Goal: Task Accomplishment & Management: Use online tool/utility

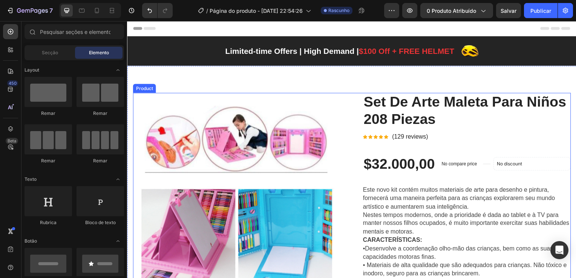
scroll to position [189, 0]
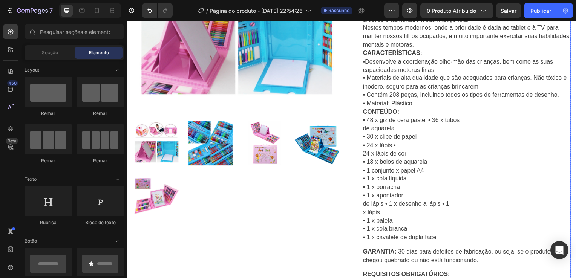
click at [413, 113] on p "Este novo kit contém muitos materiais de arte para desenho e pintura, fornecerá…" at bounding box center [469, 121] width 209 height 245
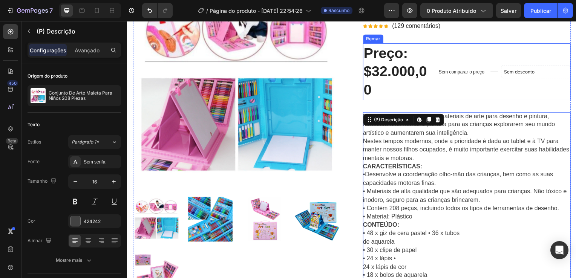
scroll to position [113, 0]
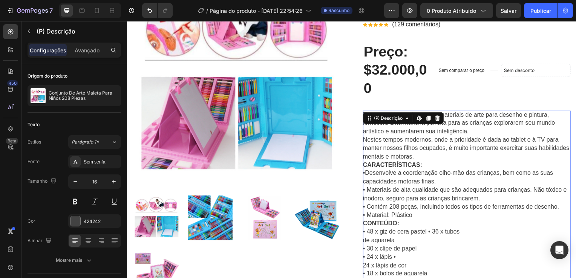
click at [441, 163] on p "Este novo kit contém muitos materiais de arte para desenho e pintura, fornecerá…" at bounding box center [469, 234] width 209 height 245
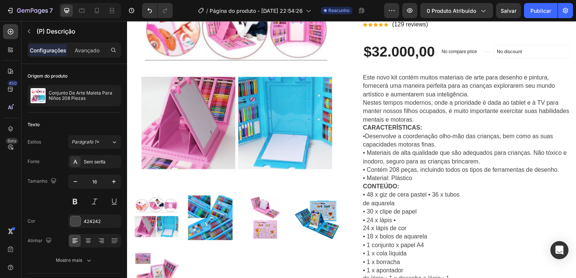
click at [435, 136] on p "Este novo kit contém muitos materiais de arte para desenho e pintura, fornecerá…" at bounding box center [469, 196] width 209 height 245
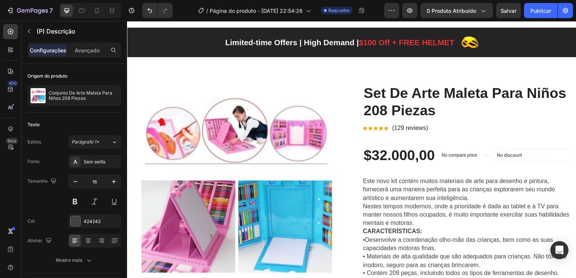
scroll to position [0, 0]
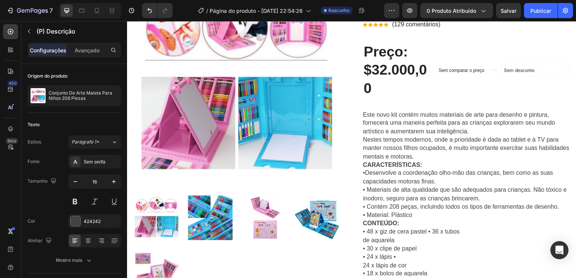
click at [419, 151] on p "Este novo kit contém muitos materiais de arte para desenho e pintura, fornecerá…" at bounding box center [469, 234] width 209 height 245
click at [389, 89] on div "Preço: $32.000,00" at bounding box center [400, 70] width 70 height 57
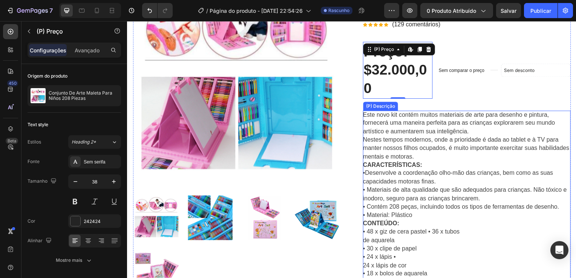
click at [413, 155] on p "Este novo kit contém muitos materiais de arte para desenho e pintura, fornecerá…" at bounding box center [469, 234] width 209 height 245
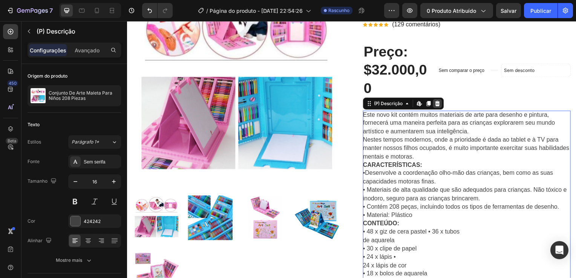
click at [437, 104] on icon at bounding box center [440, 104] width 6 height 6
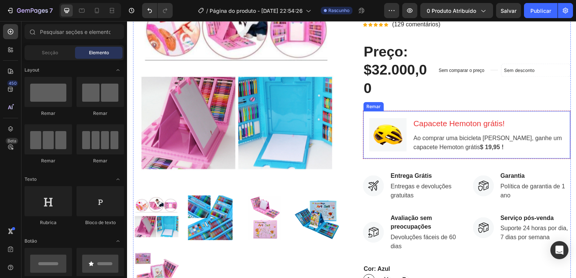
click at [372, 117] on div "Imagem Capacete Hemoton grátis! Rubrica Ao comprar uma bicicleta Hemoton, ganhe…" at bounding box center [469, 136] width 209 height 49
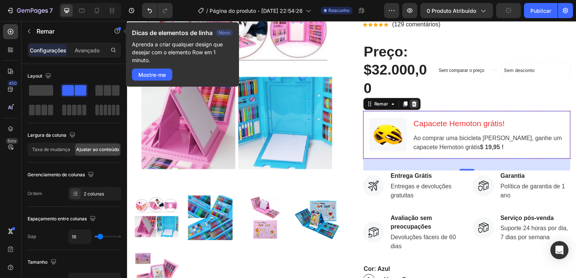
click at [416, 104] on div at bounding box center [416, 104] width 9 height 9
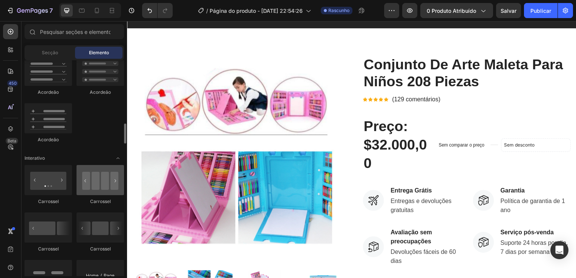
scroll to position [566, 0]
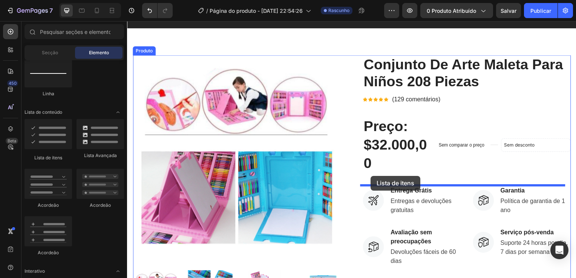
drag, startPoint x: 175, startPoint y: 160, endPoint x: 372, endPoint y: 177, distance: 198.7
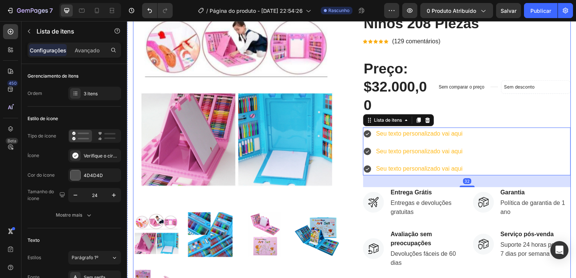
scroll to position [151, 0]
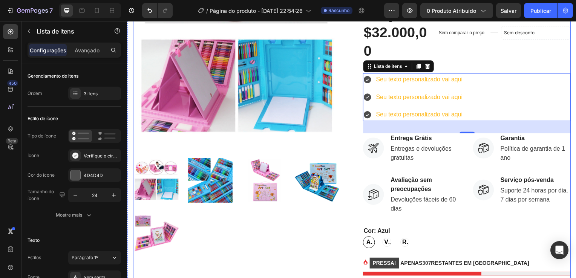
click at [309, 269] on div "Imagens do produto" at bounding box center [237, 148] width 209 height 410
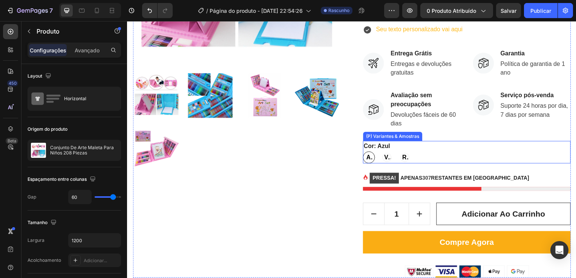
scroll to position [264, 0]
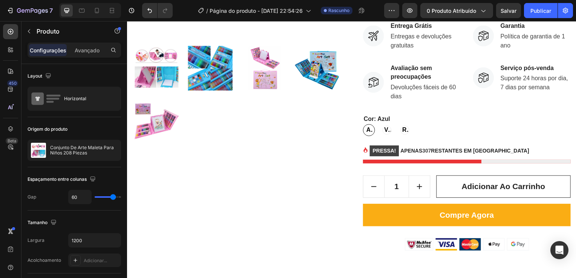
click at [324, 205] on div "Imagens do produto" at bounding box center [237, 41] width 209 height 423
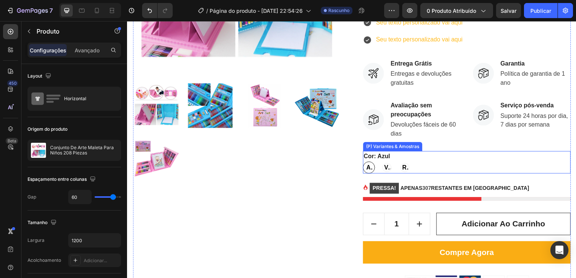
scroll to position [113, 0]
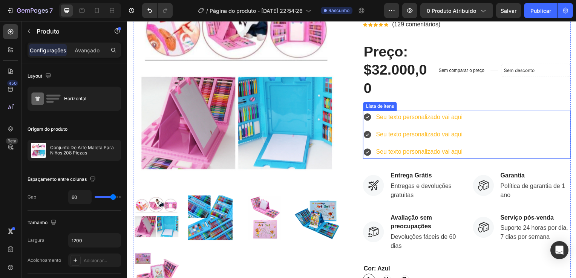
click at [368, 120] on icon at bounding box center [369, 118] width 8 height 8
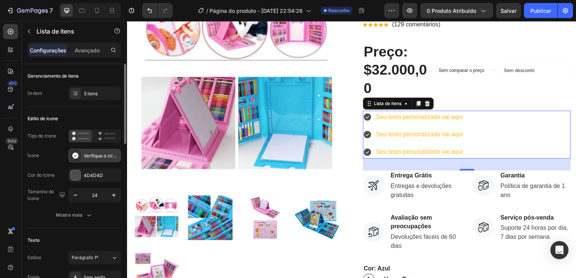
click at [100, 156] on div "Verifique o círculo preenchido" at bounding box center [101, 156] width 35 height 7
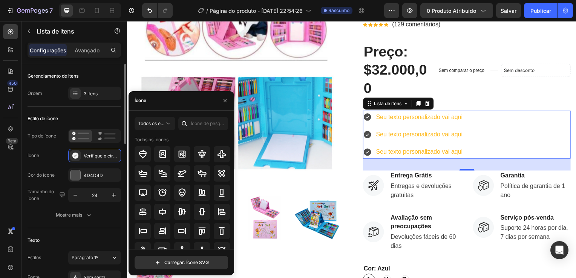
click at [77, 119] on div "Estilo de ícone" at bounding box center [75, 119] width 94 height 12
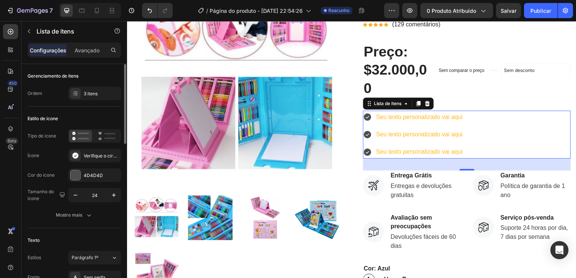
click at [46, 147] on div "Tipo de ícone Ícone Verifique o círculo preenchido Cor do ícone 4D4D4D Tamanho …" at bounding box center [75, 165] width 94 height 73
click at [104, 137] on icon at bounding box center [107, 136] width 18 height 9
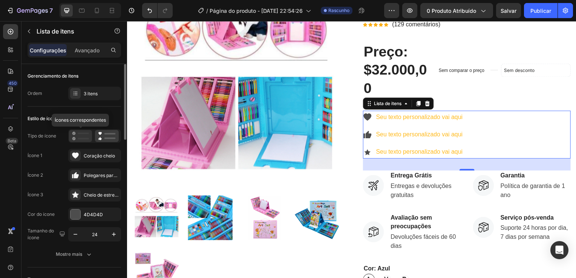
click at [81, 134] on icon at bounding box center [80, 136] width 17 height 9
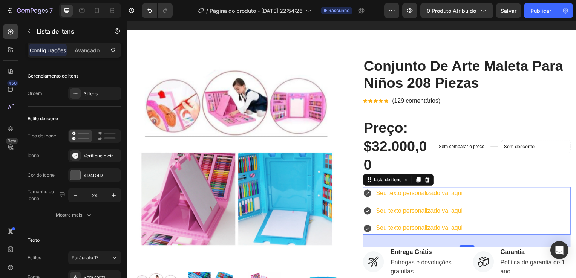
scroll to position [0, 0]
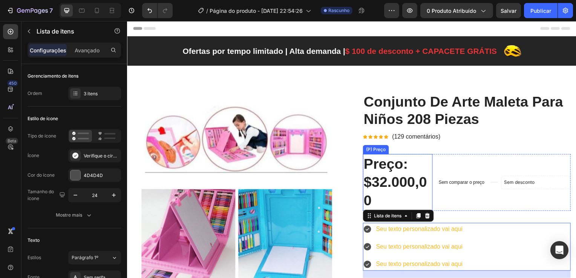
click at [397, 182] on div "Preço: $32.000,00" at bounding box center [400, 183] width 70 height 57
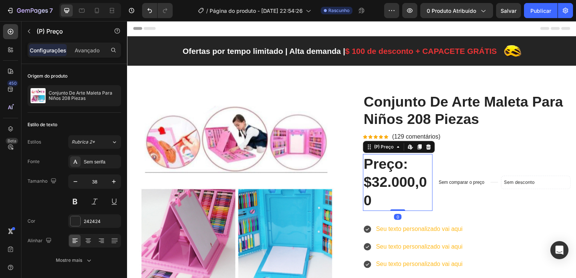
drag, startPoint x: 399, startPoint y: 212, endPoint x: 401, endPoint y: 198, distance: 13.7
click at [401, 198] on div "Preço: $32.000,00 (P) Preço Editar conteúdo na Shopify 0 (P) Preço Edit content…" at bounding box center [400, 183] width 70 height 57
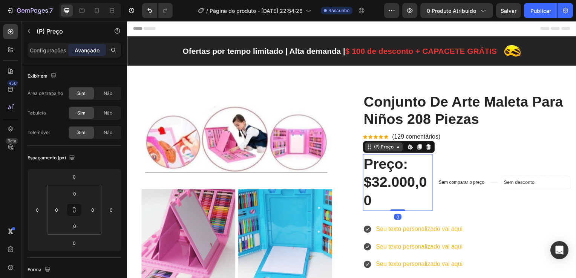
click at [386, 149] on div "(P) Preço" at bounding box center [385, 148] width 23 height 7
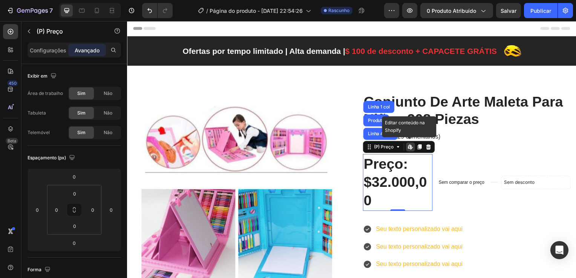
click at [411, 148] on icon at bounding box center [412, 148] width 6 height 6
click at [397, 150] on icon at bounding box center [400, 148] width 6 height 6
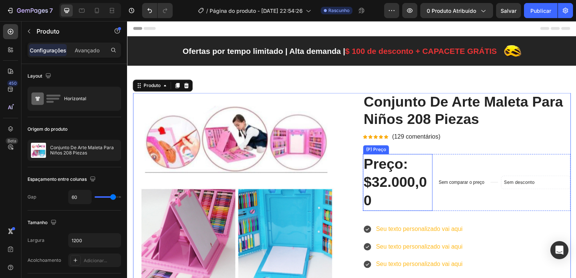
click at [389, 196] on div "Preço: $32.000,00" at bounding box center [400, 183] width 70 height 57
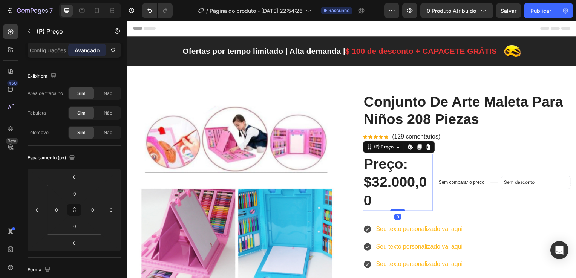
click at [507, 199] on div "Sem desconto Não ser exibido quando publicado Selo do produto Remar" at bounding box center [539, 183] width 70 height 57
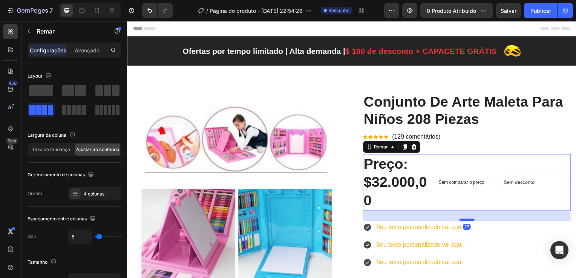
click at [463, 221] on div at bounding box center [469, 222] width 15 height 2
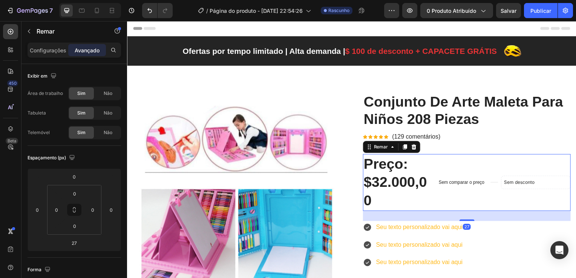
click at [431, 196] on div "Preço: $32.000,00" at bounding box center [400, 183] width 70 height 57
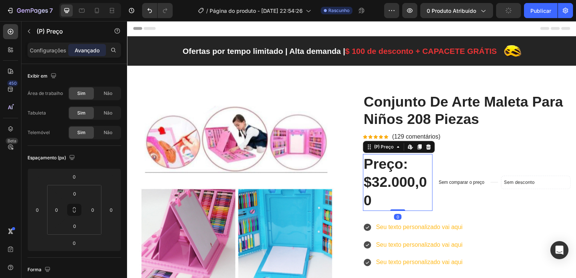
drag, startPoint x: 396, startPoint y: 212, endPoint x: 398, endPoint y: 193, distance: 18.9
click at [398, 193] on div "Preço: $32.000,00 (P) Preço Editar conteúdo na Shopify 0 (P) Preço Edit content…" at bounding box center [400, 183] width 70 height 57
click at [389, 186] on div "Preço: $32.000,00" at bounding box center [400, 183] width 70 height 57
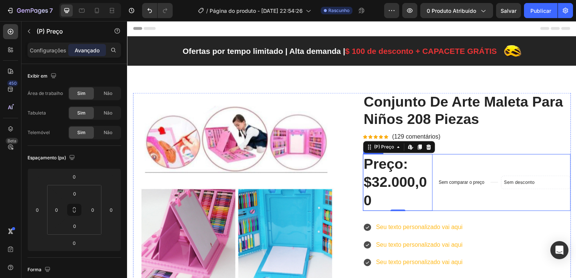
click at [473, 163] on div "Sem comparar o preço (P) Preço" at bounding box center [464, 183] width 52 height 57
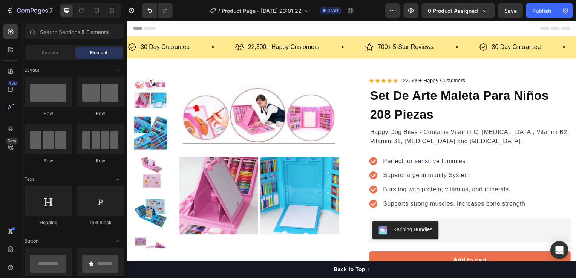
click at [187, 30] on div "Header" at bounding box center [353, 28] width 440 height 15
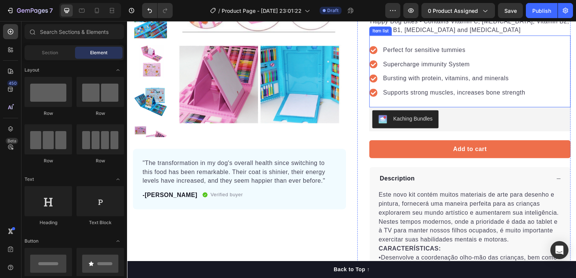
scroll to position [113, 0]
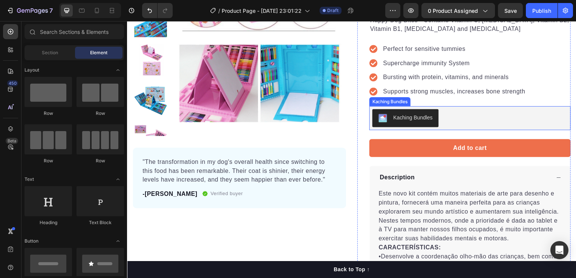
click at [407, 121] on div "Kaching Bundles" at bounding box center [415, 119] width 40 height 8
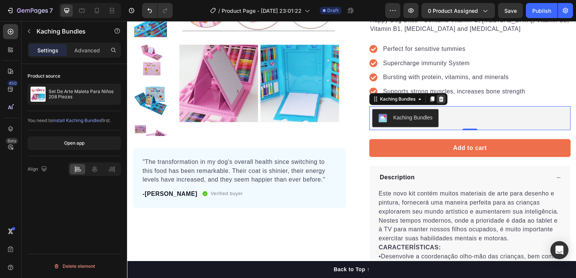
click at [442, 100] on icon at bounding box center [443, 99] width 5 height 5
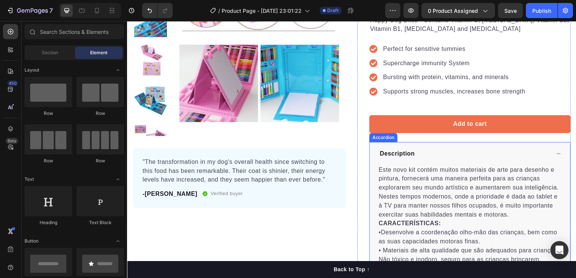
scroll to position [0, 0]
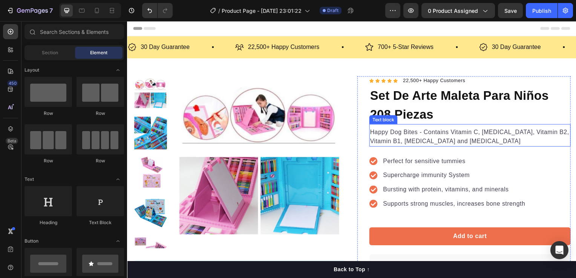
click at [427, 141] on p "Happy Dog Bites - Contains Vitamin C, Vitamin E, Vitamin B2, Vitamin B1, Vitami…" at bounding box center [472, 138] width 201 height 18
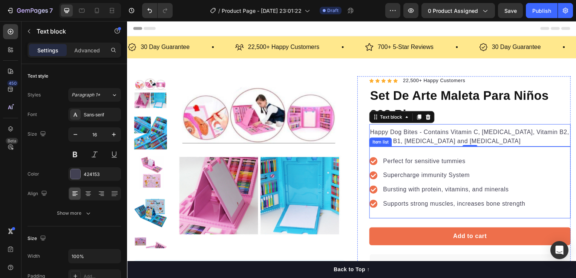
click at [528, 182] on div "Perfect for sensitive tummies Supercharge immunity System Bursting with protein…" at bounding box center [472, 184] width 203 height 72
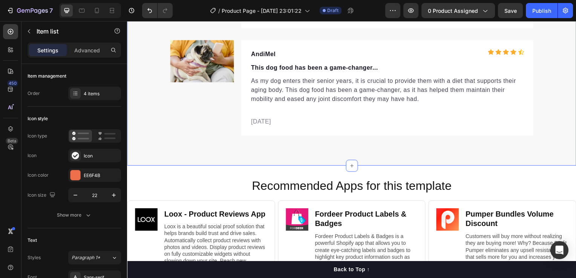
scroll to position [2917, 0]
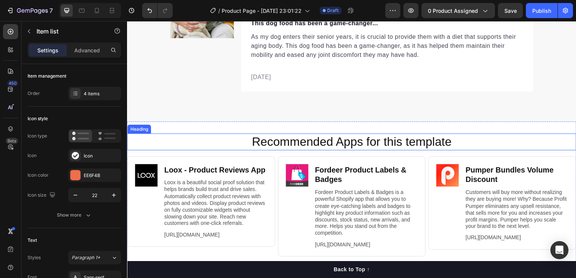
click at [196, 139] on h2 "Recommended Apps for this template" at bounding box center [353, 143] width 437 height 17
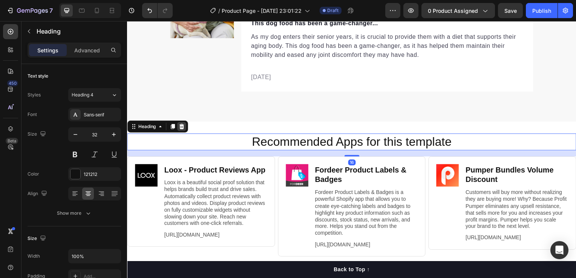
click at [182, 129] on icon at bounding box center [181, 127] width 5 height 5
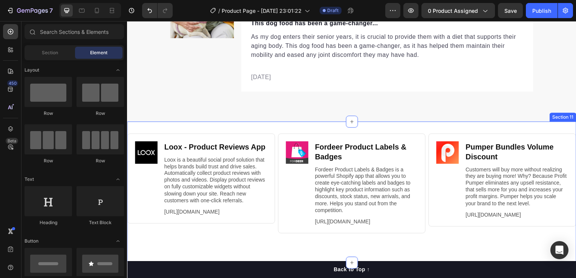
click at [255, 130] on div "Image Loox ‑ Product Reviews App Heading Loox is a beautiful social proof solut…" at bounding box center [353, 194] width 452 height 143
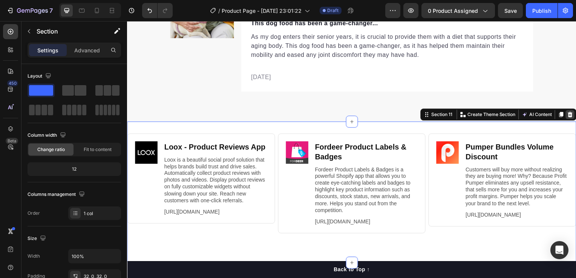
click at [571, 115] on icon at bounding box center [573, 115] width 5 height 5
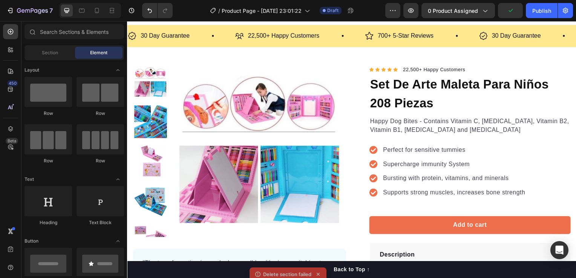
scroll to position [0, 0]
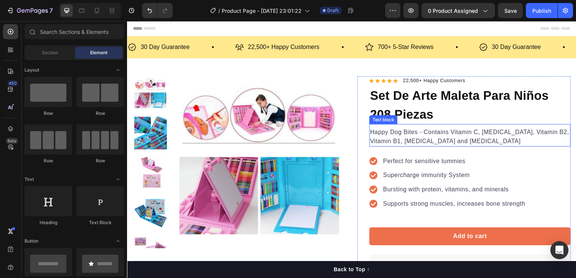
click at [410, 135] on p "Happy Dog Bites - Contains Vitamin C, Vitamin E, Vitamin B2, Vitamin B1, Vitami…" at bounding box center [472, 138] width 201 height 18
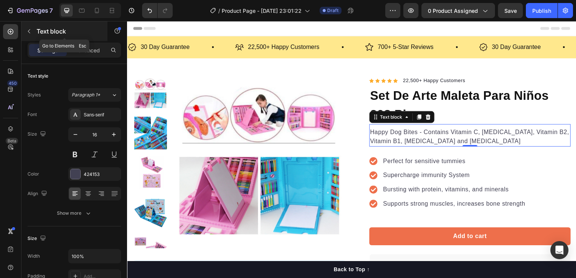
click at [29, 31] on icon "button" at bounding box center [29, 31] width 6 height 6
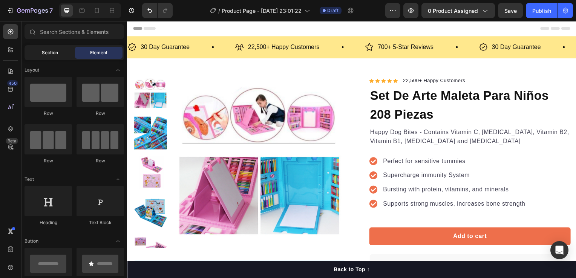
click at [45, 57] on div "Section" at bounding box center [50, 53] width 48 height 12
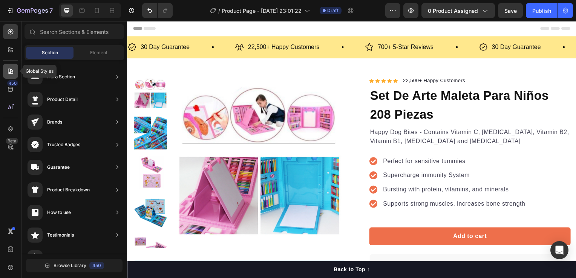
click at [10, 73] on icon at bounding box center [10, 71] width 5 height 5
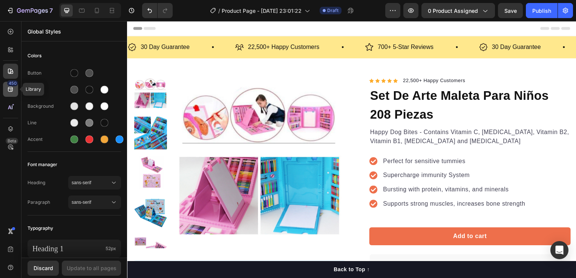
click at [11, 91] on icon at bounding box center [10, 89] width 5 height 5
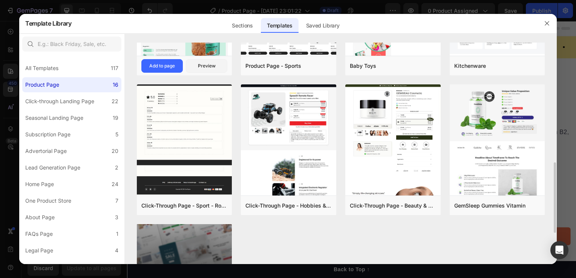
scroll to position [475, 0]
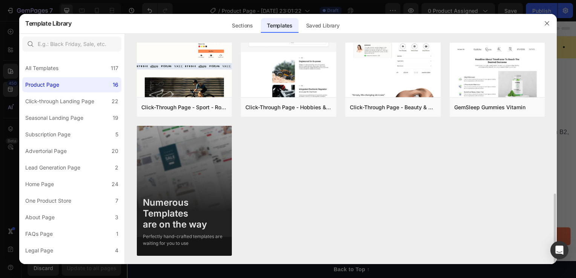
click at [198, 192] on div "Numerous Templates are on the way Perfectly hand-crafted templates are waiting …" at bounding box center [184, 219] width 95 height 55
click at [190, 169] on img at bounding box center [184, 192] width 95 height 132
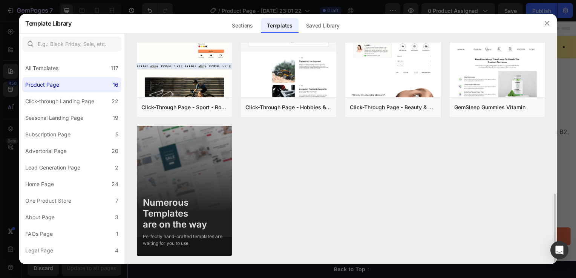
click at [190, 169] on img at bounding box center [184, 192] width 95 height 132
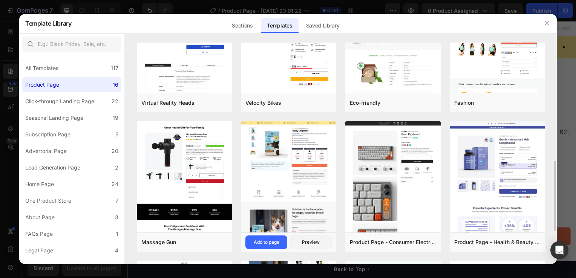
scroll to position [0, 0]
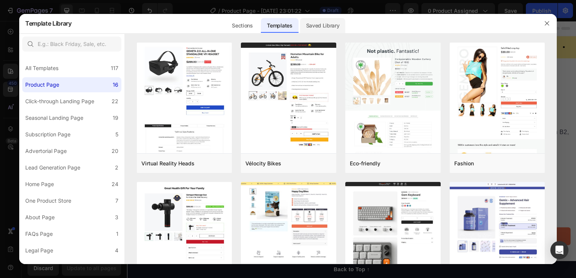
click at [332, 26] on div "Saved Library" at bounding box center [323, 25] width 46 height 15
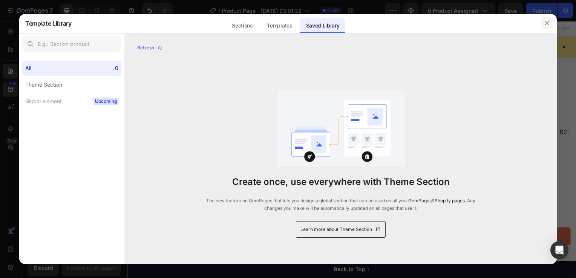
drag, startPoint x: 544, startPoint y: 25, endPoint x: 264, endPoint y: 51, distance: 281.3
click at [544, 25] on icon "button" at bounding box center [547, 23] width 6 height 6
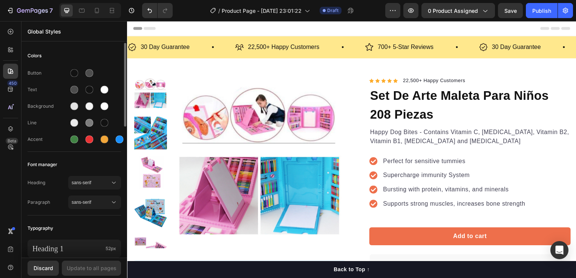
scroll to position [189, 0]
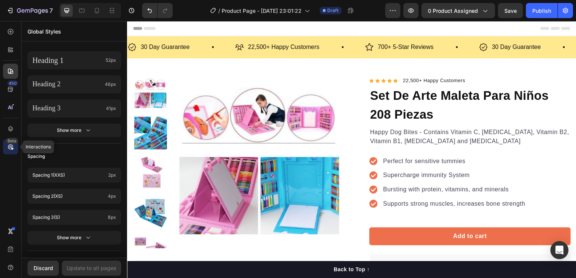
click at [12, 146] on icon at bounding box center [11, 147] width 8 height 8
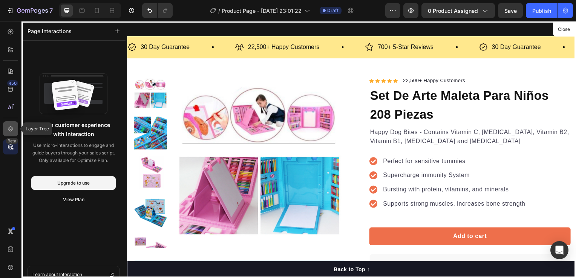
click at [9, 129] on icon at bounding box center [10, 128] width 5 height 5
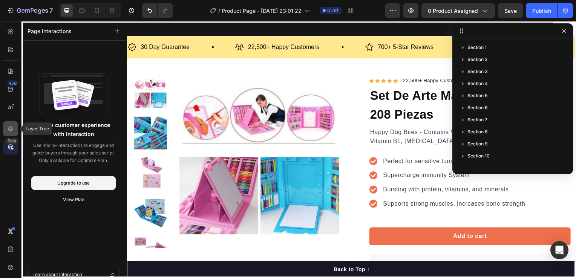
click at [9, 129] on icon at bounding box center [10, 128] width 5 height 5
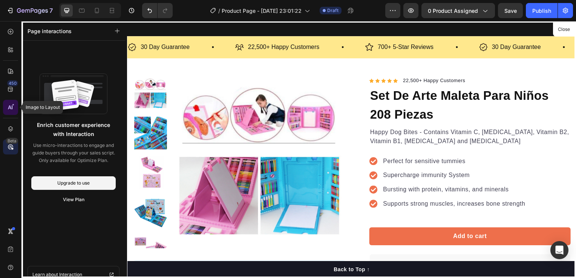
click at [7, 107] on icon at bounding box center [11, 108] width 8 height 8
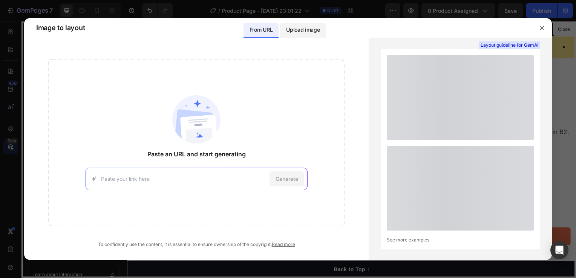
click at [309, 31] on p "Upload image" at bounding box center [303, 29] width 34 height 9
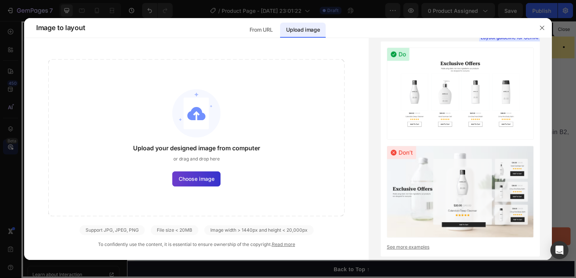
click at [192, 180] on span "Choose image" at bounding box center [197, 179] width 36 height 8
click at [0, 0] on input "Choose image" at bounding box center [0, 0] width 0 height 0
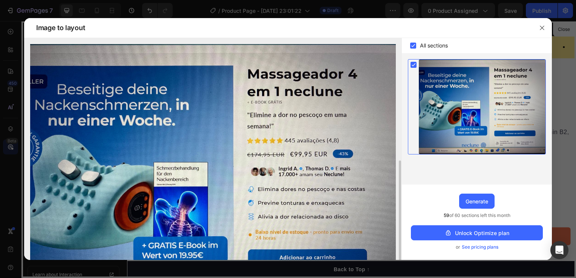
scroll to position [69, 0]
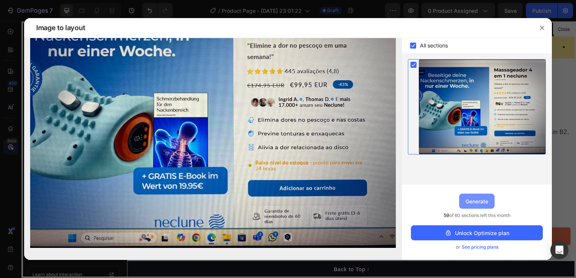
click at [474, 201] on div "Generate" at bounding box center [477, 202] width 23 height 8
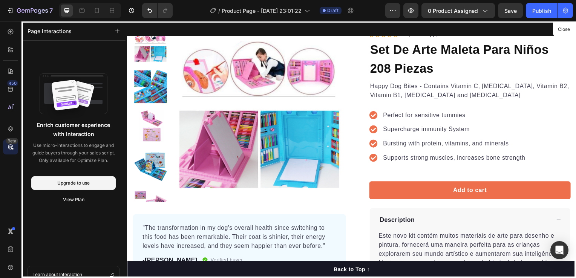
scroll to position [0, 0]
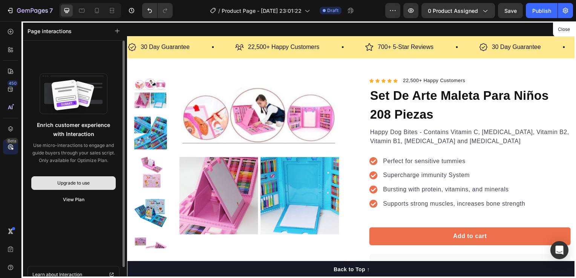
click at [75, 184] on div "Upgrade to use" at bounding box center [73, 183] width 32 height 7
click at [77, 185] on div "Upgrade to use" at bounding box center [73, 183] width 32 height 7
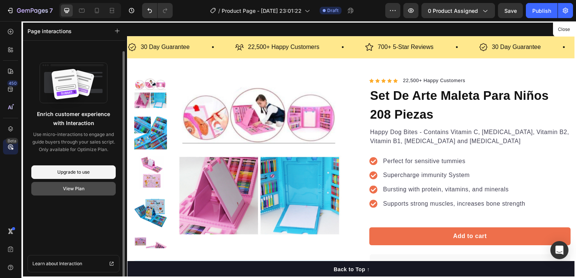
click at [69, 192] on div "View Plan" at bounding box center [73, 188] width 21 height 7
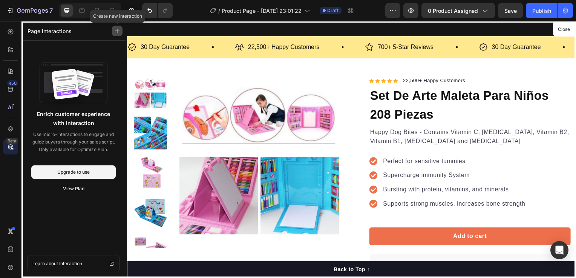
click at [113, 32] on button "button" at bounding box center [117, 31] width 11 height 11
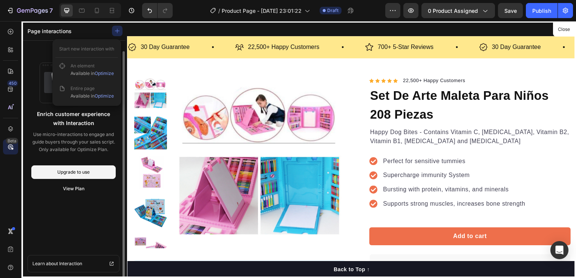
click at [64, 232] on div "Enrich customer experience with Interaction Use micro-interactions to engage an…" at bounding box center [73, 156] width 84 height 198
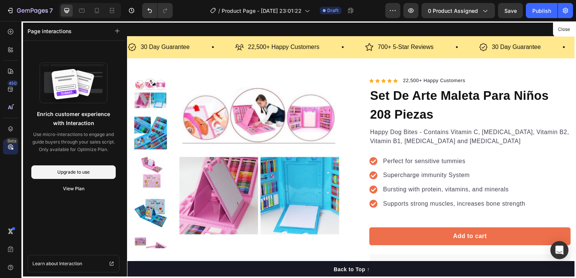
click at [11, 147] on icon at bounding box center [12, 148] width 3 height 3
click at [9, 147] on icon at bounding box center [11, 147] width 8 height 8
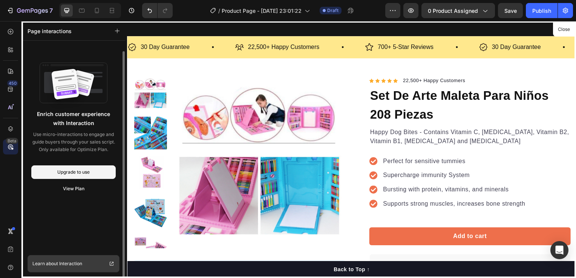
click at [75, 260] on span "Learn about Interaction" at bounding box center [57, 264] width 50 height 8
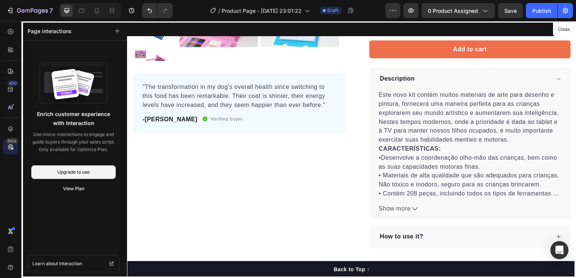
scroll to position [0, 0]
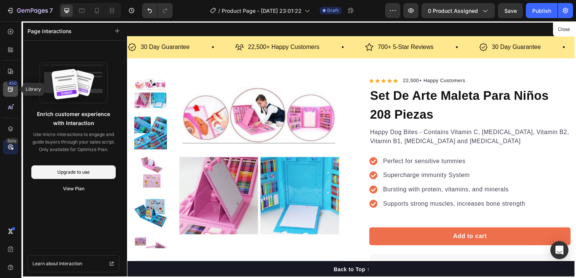
click at [12, 86] on div "450" at bounding box center [12, 83] width 11 height 6
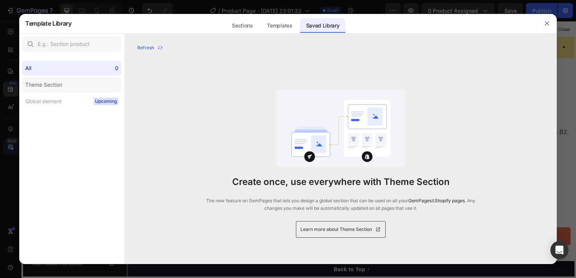
click at [81, 83] on label "Theme Section" at bounding box center [71, 84] width 99 height 15
click at [73, 71] on div "All 0" at bounding box center [71, 68] width 99 height 15
click at [238, 27] on div "Sections" at bounding box center [242, 25] width 33 height 15
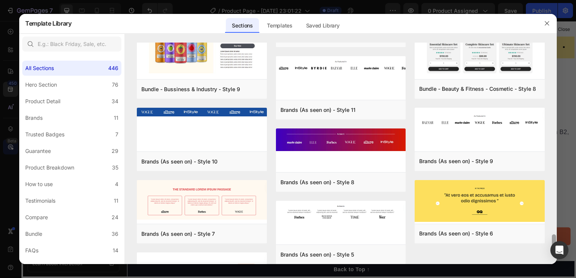
scroll to position [2678, 0]
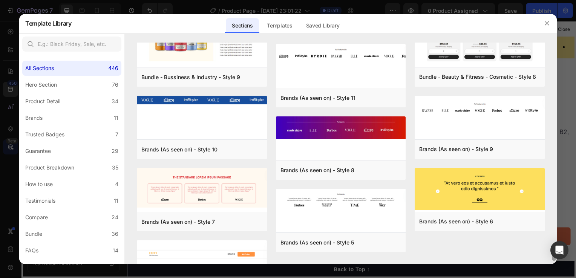
drag, startPoint x: 553, startPoint y: 225, endPoint x: 564, endPoint y: 297, distance: 72.9
click at [564, 0] on html "7 / Product Page - Aug 27, 23:01:22 Draft Preview 0 product assigned Save Publi…" at bounding box center [288, 0] width 576 height 0
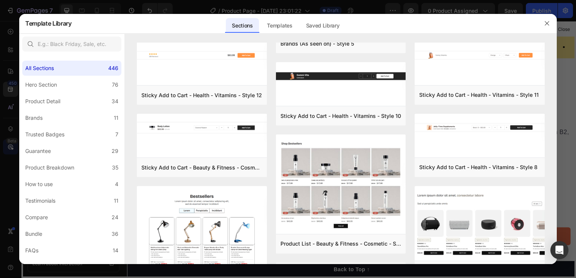
scroll to position [2953, 0]
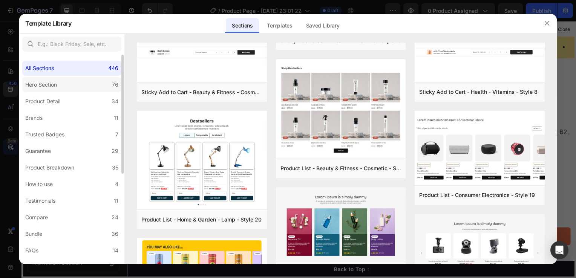
click at [34, 84] on div "Hero Section" at bounding box center [41, 84] width 32 height 9
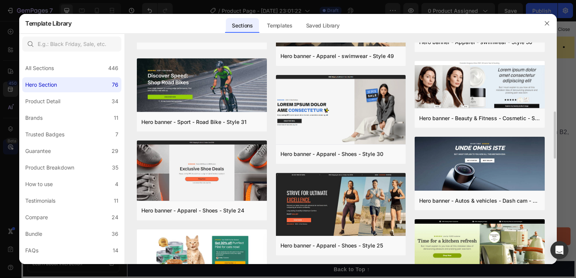
scroll to position [437, 0]
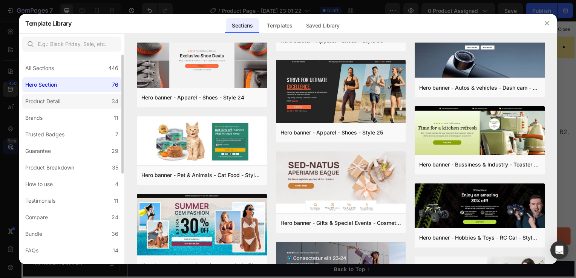
click at [60, 103] on div "Product Detail" at bounding box center [44, 101] width 38 height 9
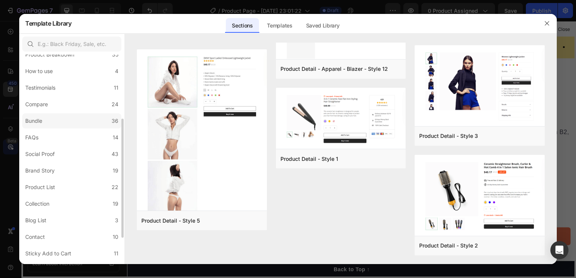
scroll to position [159, 0]
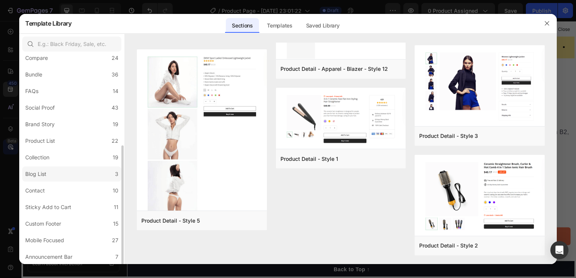
click at [74, 172] on label "Blog List 3" at bounding box center [71, 174] width 99 height 15
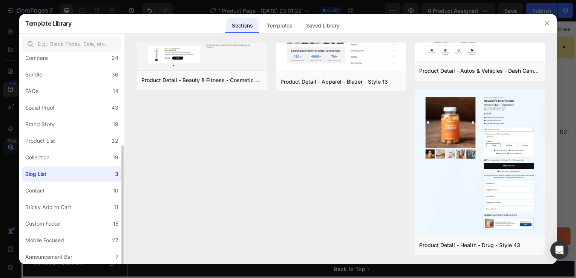
scroll to position [0, 0]
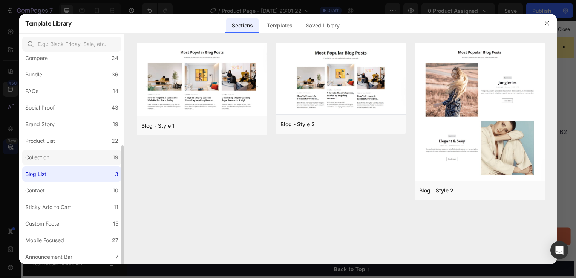
click at [72, 160] on label "Collection 19" at bounding box center [71, 157] width 99 height 15
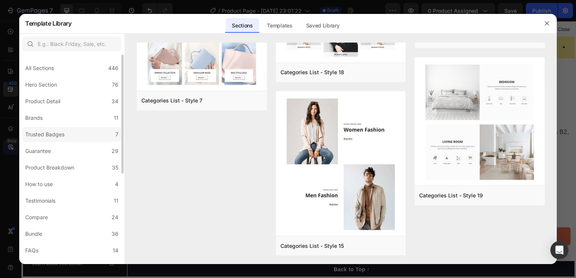
click at [75, 136] on label "Trusted Badges 7" at bounding box center [71, 134] width 99 height 15
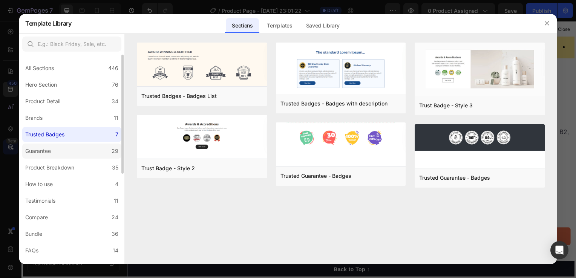
click at [78, 150] on label "Guarantee 29" at bounding box center [71, 151] width 99 height 15
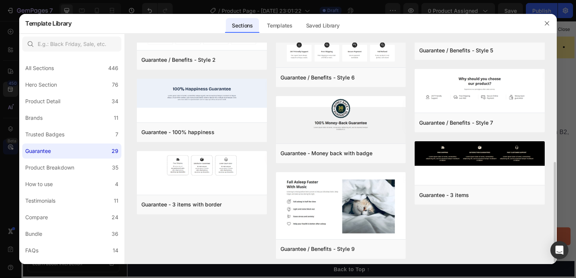
scroll to position [189, 0]
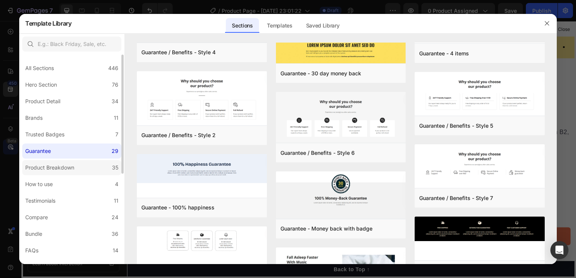
click at [67, 168] on div "Product Breakdown" at bounding box center [49, 167] width 49 height 9
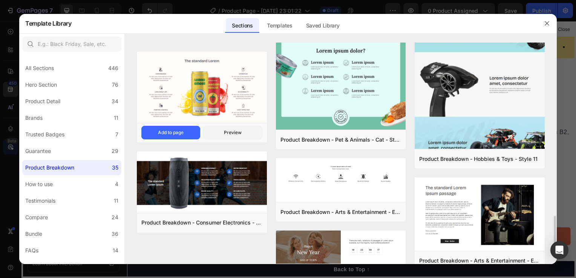
scroll to position [968, 0]
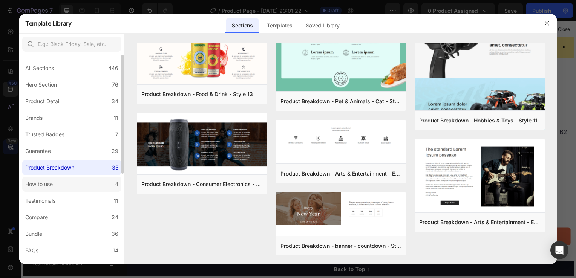
click at [75, 187] on label "How to use 4" at bounding box center [71, 184] width 99 height 15
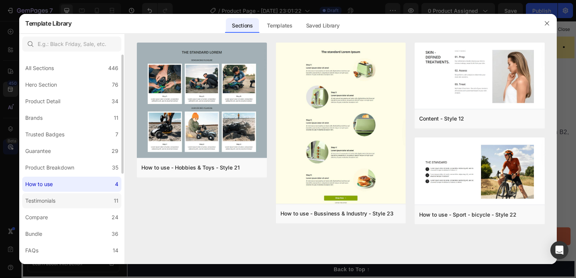
click at [71, 200] on label "Testimonials 11" at bounding box center [71, 200] width 99 height 15
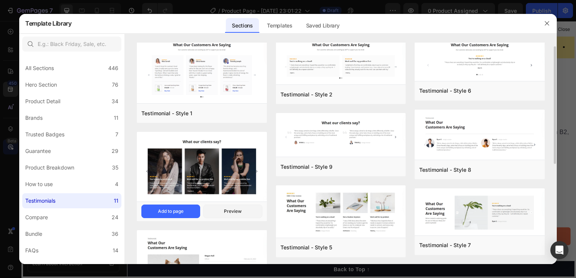
scroll to position [196, 0]
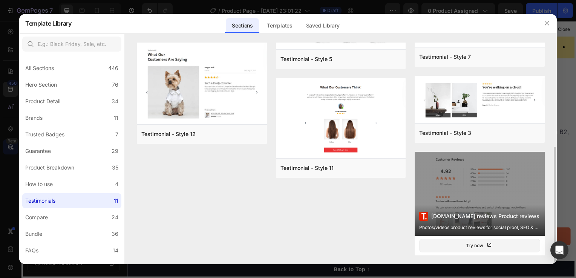
click at [469, 198] on div "Trustoo.io reviews Product reviews Photos/videos product reviews for social pro…" at bounding box center [480, 194] width 130 height 84
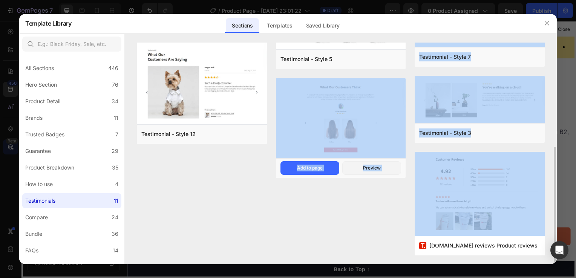
drag, startPoint x: 469, startPoint y: 198, endPoint x: 387, endPoint y: 131, distance: 105.6
click at [387, 131] on div "Testimonial - Style 1 Add to page Preview Testimonial - Style 10 Add to page Pr…" at bounding box center [341, 56] width 408 height 418
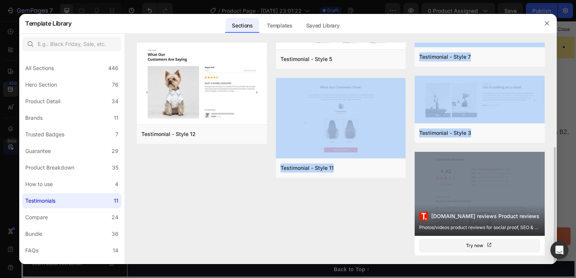
drag, startPoint x: 387, startPoint y: 131, endPoint x: 471, endPoint y: 208, distance: 113.4
click at [471, 208] on div "Trustoo.io reviews Product reviews Photos/videos product reviews for social pro…" at bounding box center [480, 194] width 130 height 84
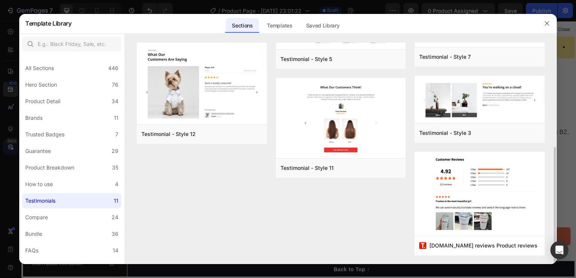
click at [348, 224] on div "Testimonial - Style 1 Add to page Preview Testimonial - Style 10 Add to page Pr…" at bounding box center [341, 56] width 408 height 418
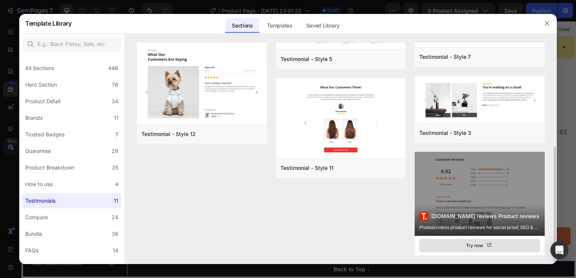
click at [458, 249] on button "Try now" at bounding box center [479, 246] width 121 height 14
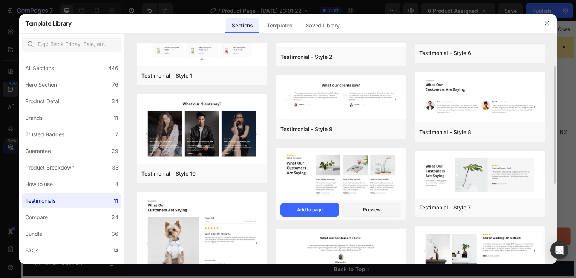
scroll to position [0, 0]
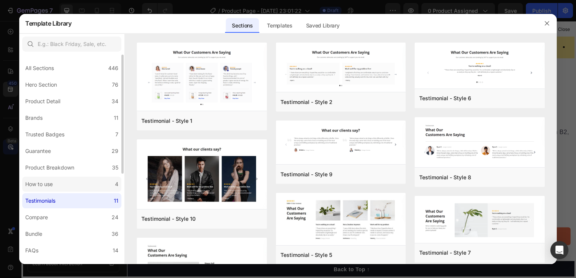
click at [74, 189] on label "How to use 4" at bounding box center [71, 184] width 99 height 15
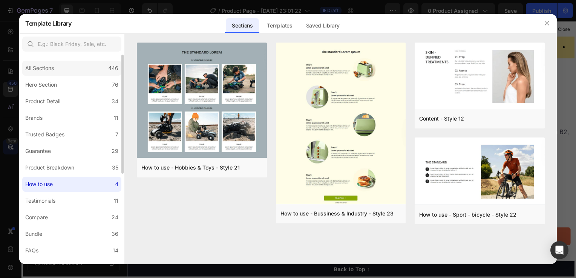
click at [62, 66] on div "All Sections 446" at bounding box center [71, 68] width 99 height 15
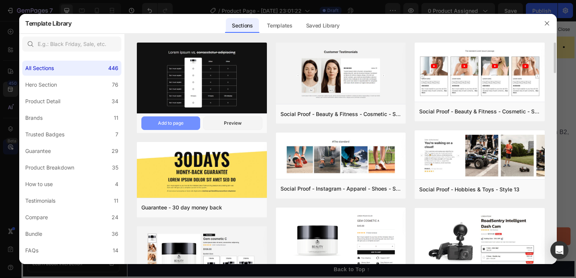
click at [175, 126] on div "Add to page" at bounding box center [171, 123] width 26 height 7
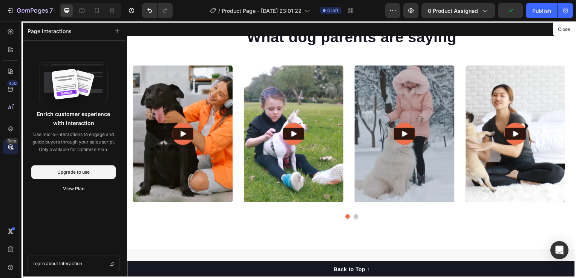
scroll to position [2340, 0]
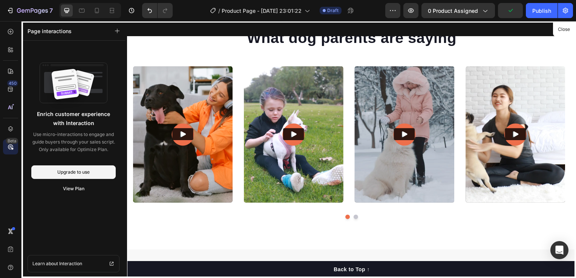
click at [356, 219] on div at bounding box center [353, 150] width 452 height 259
click at [355, 219] on div at bounding box center [353, 150] width 452 height 259
click at [7, 231] on icon at bounding box center [11, 232] width 8 height 8
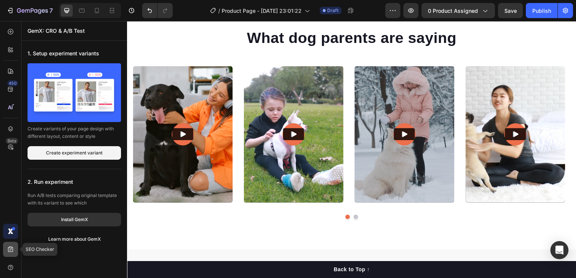
click at [11, 250] on icon at bounding box center [11, 250] width 8 height 8
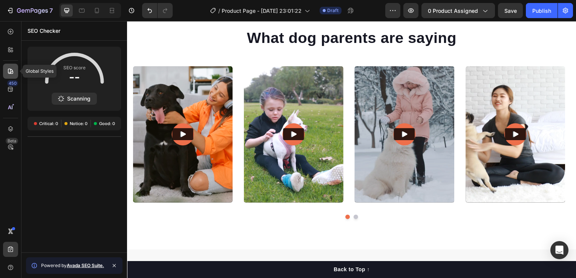
click at [9, 69] on icon at bounding box center [11, 71] width 8 height 8
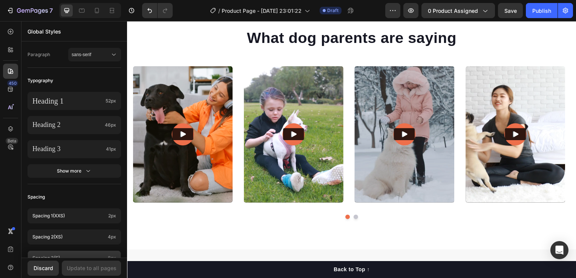
scroll to position [0, 0]
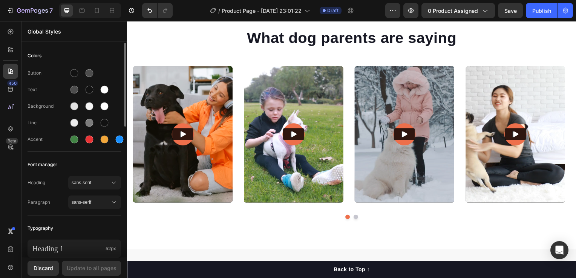
click at [62, 53] on div "Colors" at bounding box center [75, 56] width 94 height 14
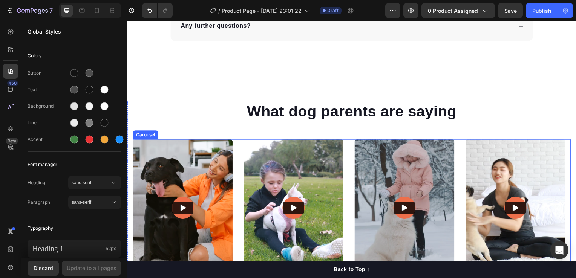
scroll to position [2340, 0]
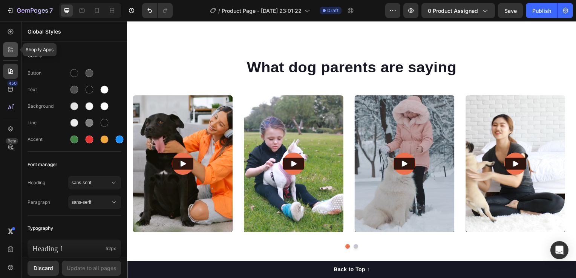
click at [13, 49] on icon at bounding box center [11, 50] width 8 height 8
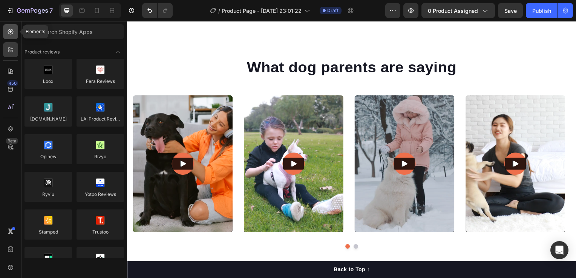
click at [9, 30] on icon at bounding box center [11, 32] width 6 height 6
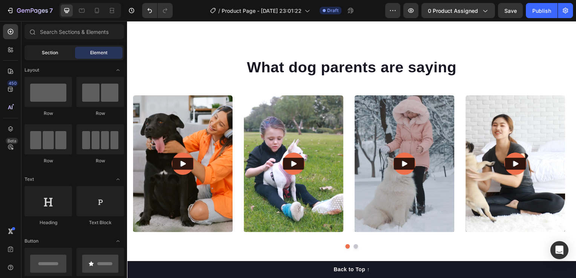
click at [53, 54] on span "Section" at bounding box center [50, 52] width 16 height 7
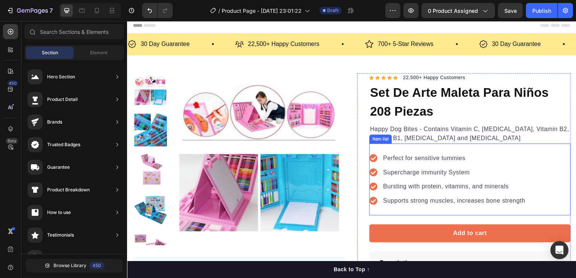
scroll to position [0, 0]
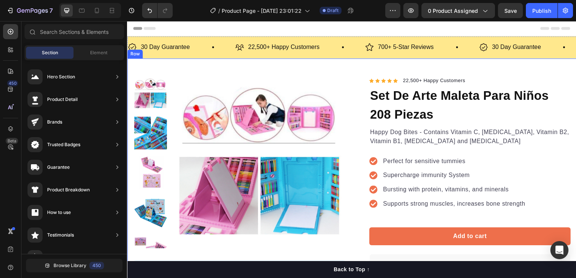
click at [349, 64] on div "Product Images "The transformation in my dog's overall health since switching t…" at bounding box center [353, 264] width 452 height 411
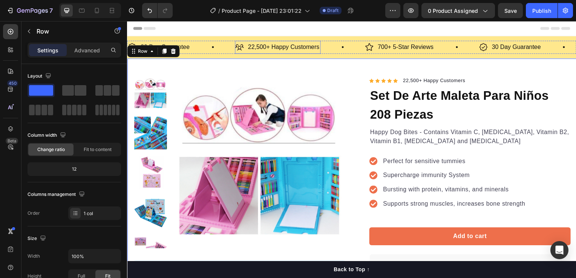
click at [295, 51] on p "22,500+ Happy Customers" at bounding box center [285, 47] width 72 height 11
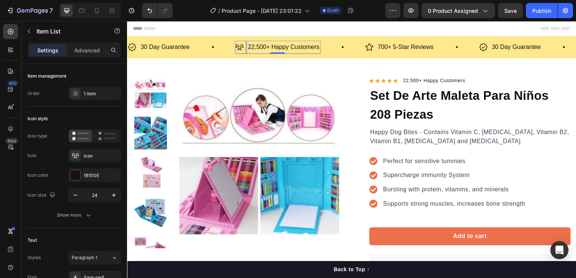
click at [319, 53] on div "22,500+ Happy Customers" at bounding box center [285, 47] width 74 height 13
click at [90, 52] on p "Advanced" at bounding box center [87, 50] width 26 height 8
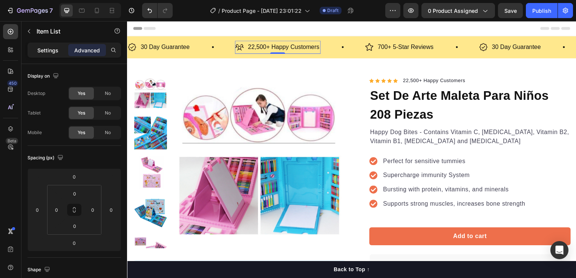
click at [40, 51] on p "Settings" at bounding box center [47, 50] width 21 height 8
click at [37, 47] on p "Settings" at bounding box center [47, 50] width 21 height 8
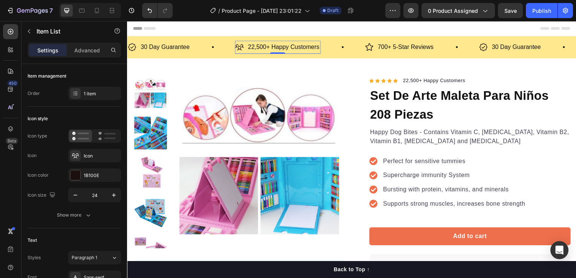
type input "8"
click at [14, 70] on icon at bounding box center [11, 71] width 8 height 8
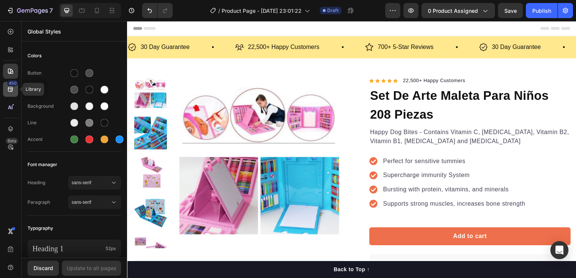
click at [12, 91] on icon at bounding box center [11, 90] width 8 height 8
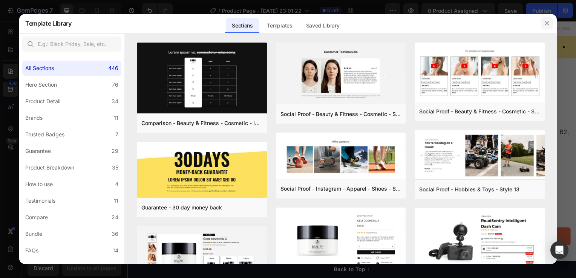
click at [545, 26] on button "button" at bounding box center [547, 23] width 12 height 12
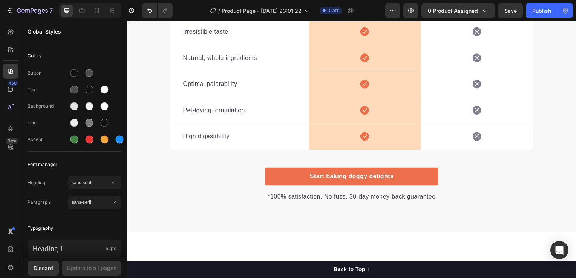
scroll to position [1583, 0]
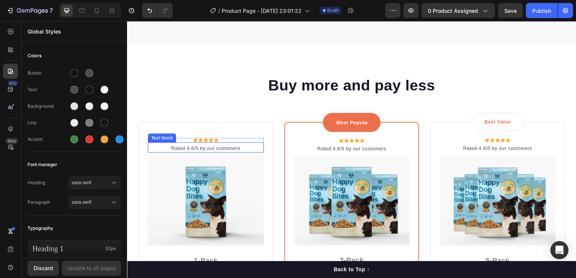
click at [260, 133] on div "Icon Icon Icon Icon Icon Icon List Hoz Rated 4.8/5 by our customers Text block …" at bounding box center [206, 268] width 136 height 290
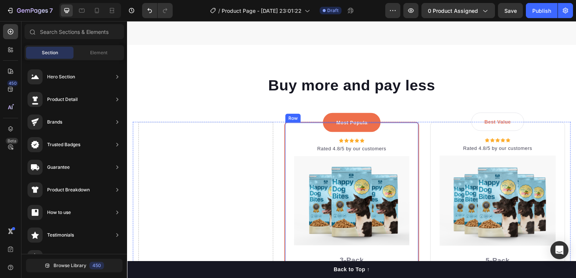
click at [297, 127] on div "Most Popular Text block Row Icon Icon Icon Icon Icon Icon List Hoz Rated 4.8/5 …" at bounding box center [353, 268] width 136 height 290
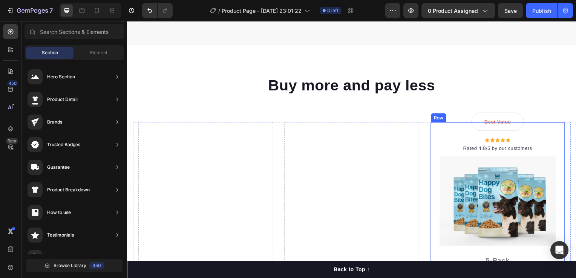
click at [438, 132] on div "Best Value Text block Row Icon Icon Icon Icon Icon Icon List Hoz Rated 4.8/5 by…" at bounding box center [500, 268] width 136 height 290
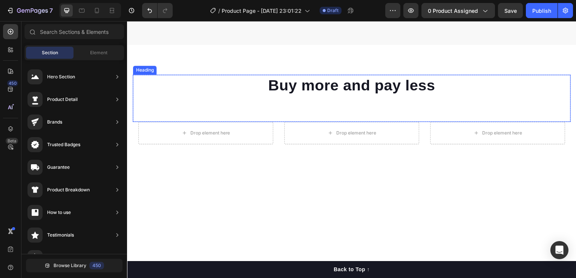
click at [351, 94] on p "Buy more and pay less" at bounding box center [353, 86] width 440 height 20
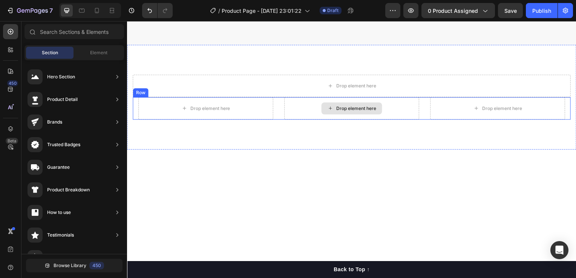
click at [304, 110] on div "Drop element here" at bounding box center [353, 109] width 136 height 23
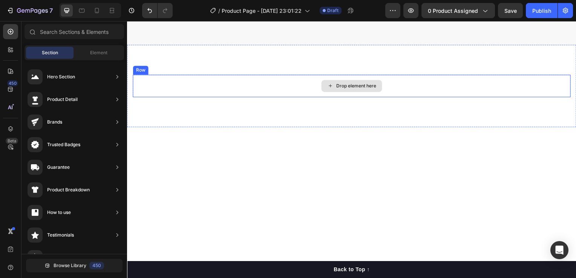
click at [264, 90] on div "Drop element here" at bounding box center [353, 86] width 441 height 23
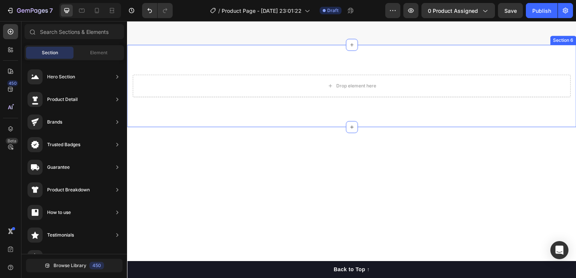
click at [273, 108] on div "Drop element here Section 6" at bounding box center [353, 86] width 452 height 83
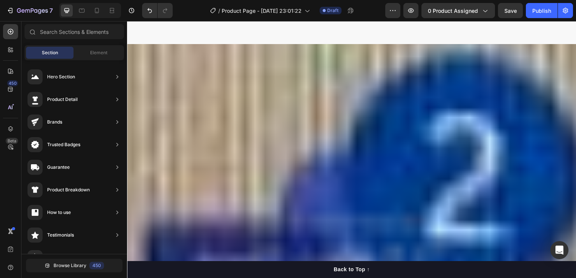
scroll to position [2595, 0]
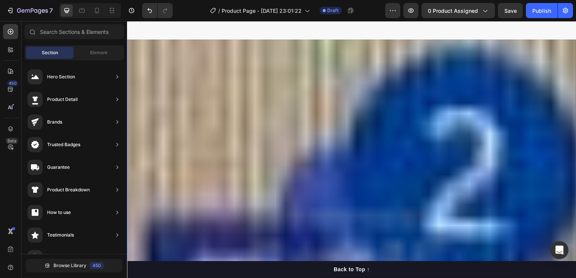
click at [295, 149] on img at bounding box center [353, 252] width 452 height 452
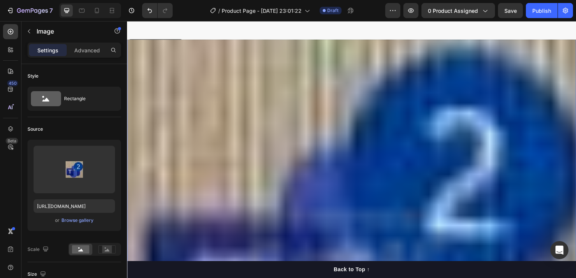
click at [178, 37] on icon at bounding box center [177, 33] width 5 height 5
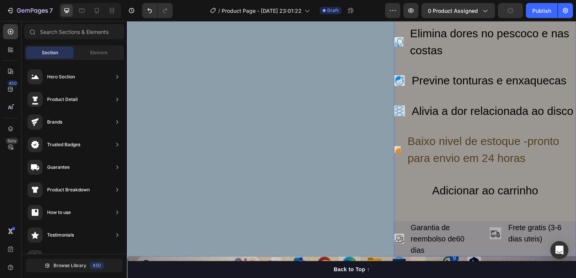
scroll to position [2653, 0]
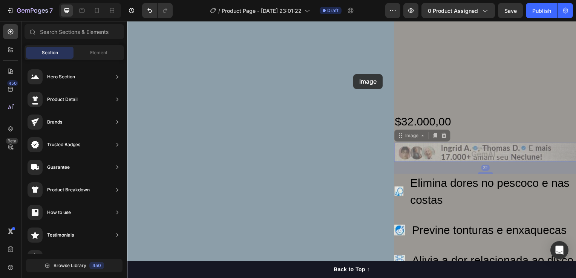
drag, startPoint x: 440, startPoint y: 138, endPoint x: 432, endPoint y: 219, distance: 81.4
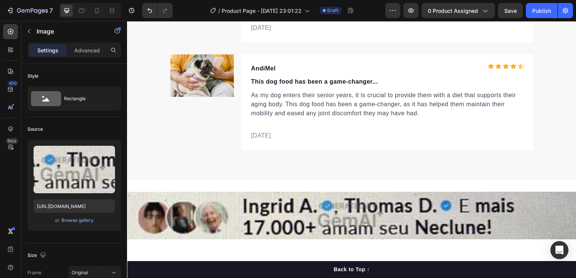
scroll to position [2529, 0]
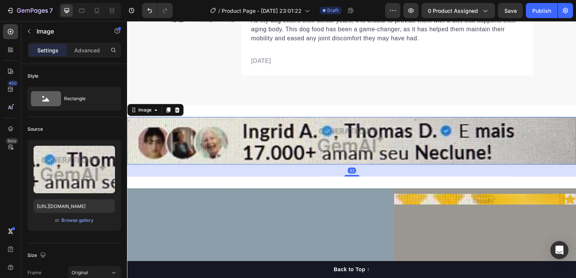
click at [346, 134] on img at bounding box center [353, 142] width 452 height 48
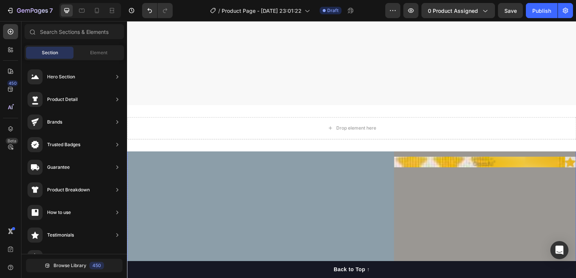
scroll to position [2643, 0]
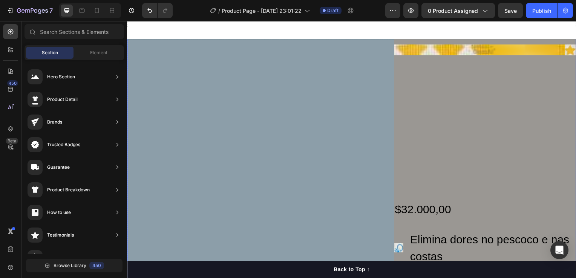
click at [324, 156] on div "Product Images Row" at bounding box center [255, 98] width 257 height 737
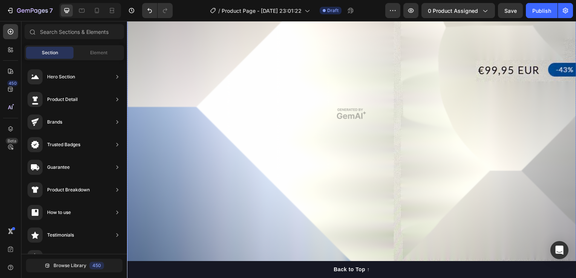
scroll to position [2793, 0]
click at [396, 153] on div "Overlay" at bounding box center [353, 114] width 452 height 451
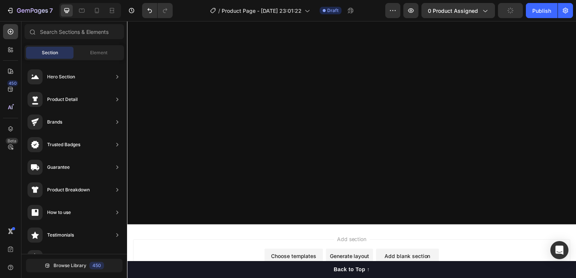
click at [377, 166] on div at bounding box center [353, 75] width 441 height 267
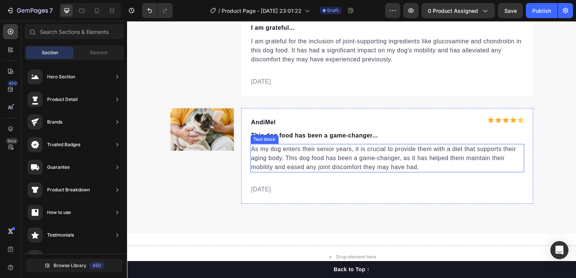
scroll to position [2513, 0]
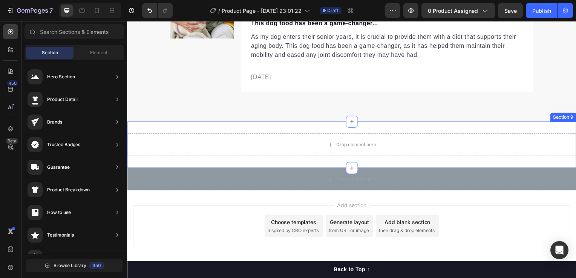
click at [288, 131] on div "Drop element here Section 9" at bounding box center [353, 146] width 452 height 47
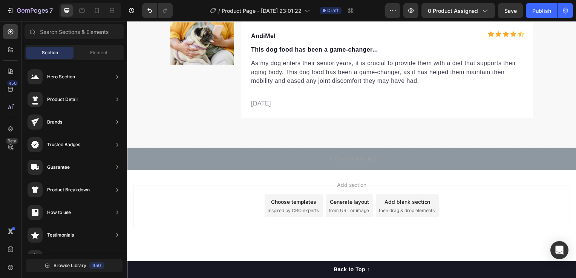
scroll to position [2486, 0]
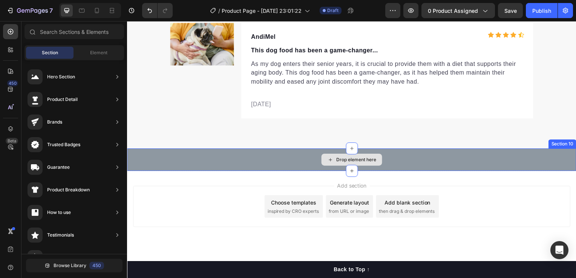
click at [424, 159] on div "Drop element here" at bounding box center [353, 161] width 452 height 23
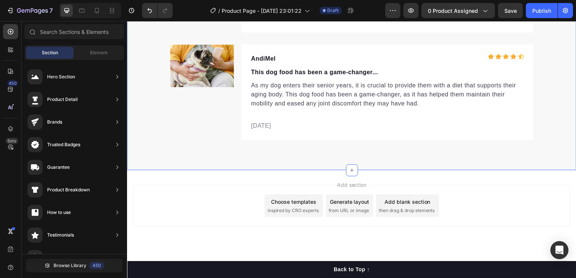
scroll to position [2463, 0]
click at [349, 211] on span "from URL or image" at bounding box center [350, 213] width 40 height 7
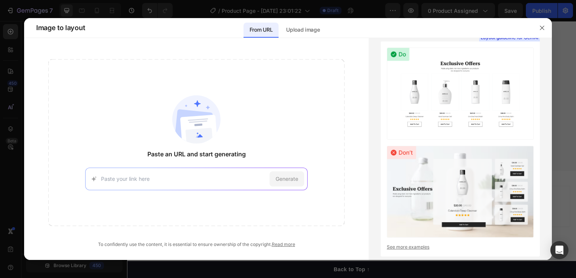
click at [128, 188] on div "Generate" at bounding box center [196, 179] width 222 height 23
click at [127, 178] on input at bounding box center [184, 179] width 166 height 8
paste input "https://neclune.com/products/neclune"
type input "https://neclune.com/products/neclune"
click at [285, 184] on div "Generate" at bounding box center [287, 179] width 35 height 15
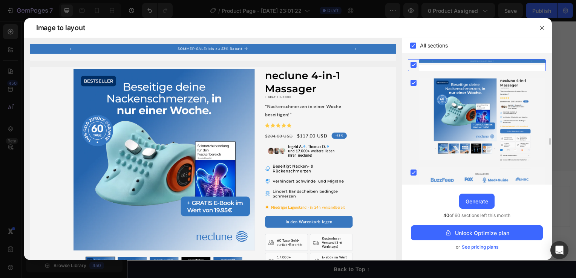
scroll to position [113, 0]
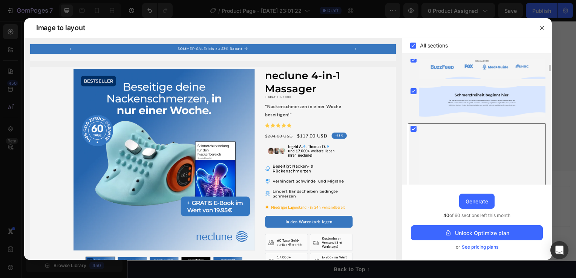
click at [415, 128] on rect at bounding box center [414, 129] width 6 height 6
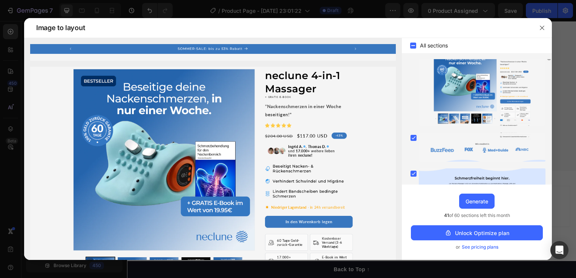
scroll to position [748, 0]
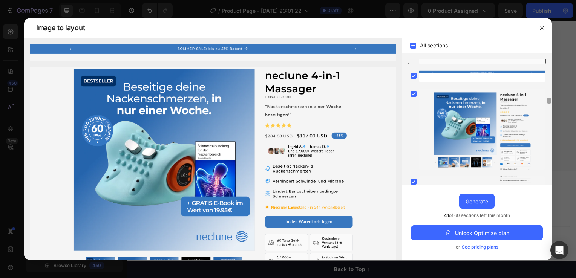
drag, startPoint x: 549, startPoint y: 103, endPoint x: 555, endPoint y: 101, distance: 6.1
click at [555, 101] on div "Image to layout All sections Upgrade to Optimize plan and get unlimited generat…" at bounding box center [288, 139] width 576 height 278
click at [414, 75] on rect at bounding box center [414, 76] width 6 height 6
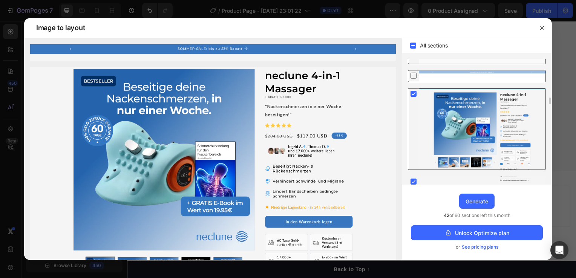
click at [413, 94] on rect at bounding box center [414, 94] width 6 height 6
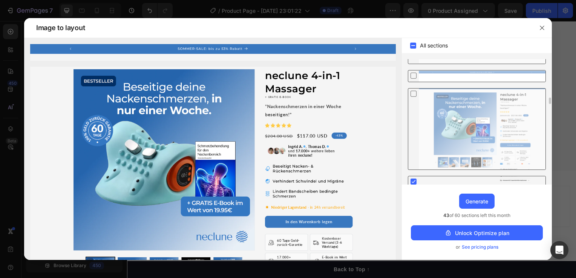
click at [412, 180] on rect at bounding box center [414, 182] width 6 height 6
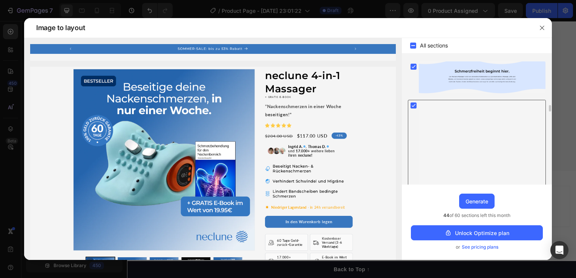
click at [415, 104] on icon at bounding box center [413, 105] width 3 height 3
click at [414, 66] on rect at bounding box center [414, 67] width 6 height 6
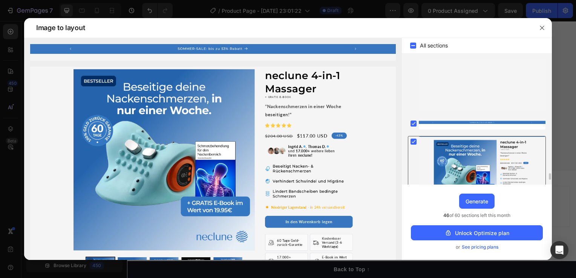
scroll to position [2318, 0]
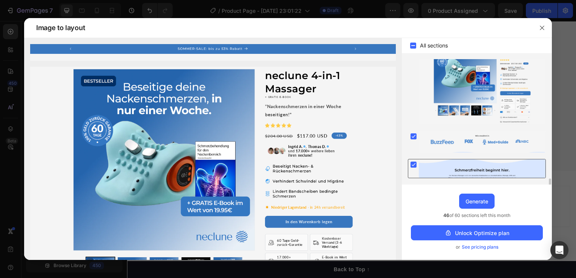
click at [415, 162] on rect at bounding box center [414, 165] width 6 height 6
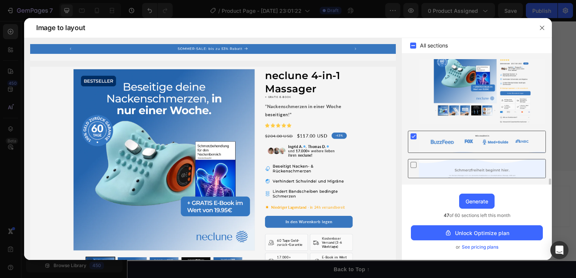
click at [410, 134] on icon at bounding box center [414, 137] width 8 height 8
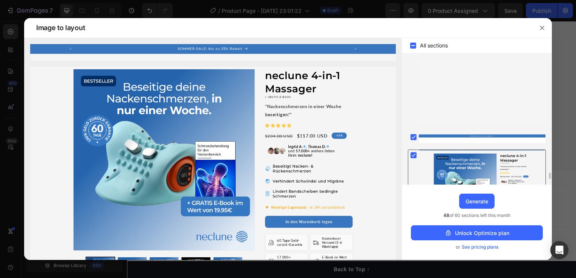
drag, startPoint x: 416, startPoint y: 157, endPoint x: 412, endPoint y: 146, distance: 12.0
click at [416, 157] on rect at bounding box center [414, 155] width 6 height 6
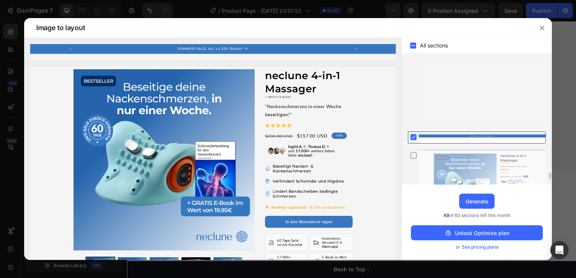
click at [412, 138] on icon at bounding box center [413, 137] width 3 height 3
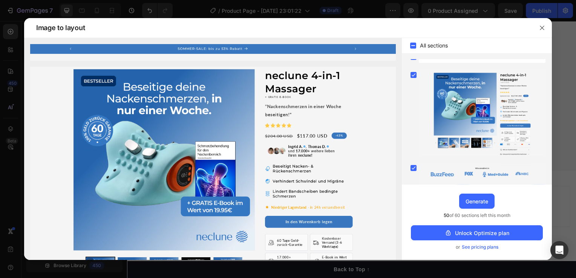
scroll to position [1639, 0]
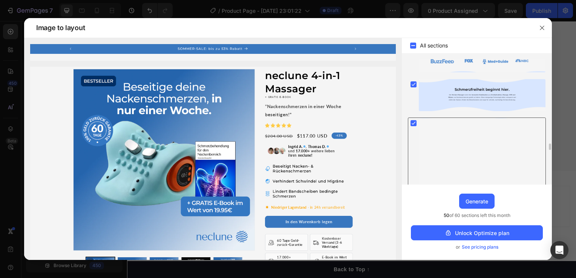
click at [412, 87] on rect at bounding box center [414, 84] width 6 height 6
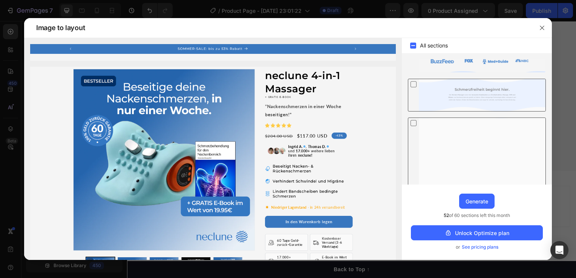
scroll to position [1488, 0]
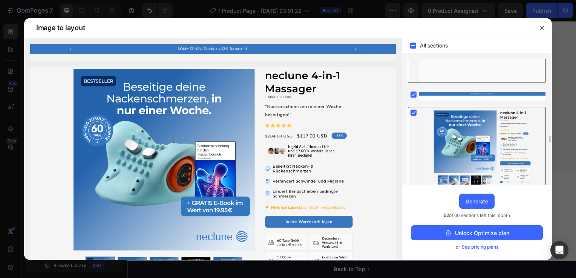
click at [412, 122] on div at bounding box center [477, 150] width 138 height 87
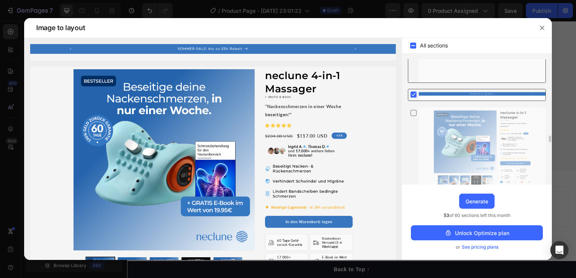
click at [412, 92] on rect at bounding box center [414, 95] width 6 height 6
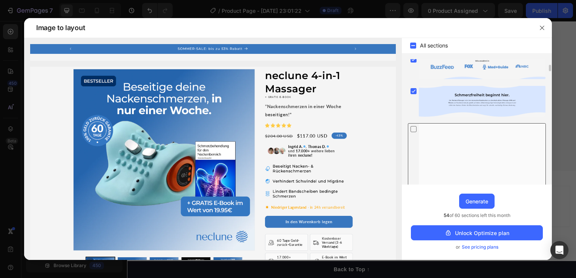
scroll to position [75, 0]
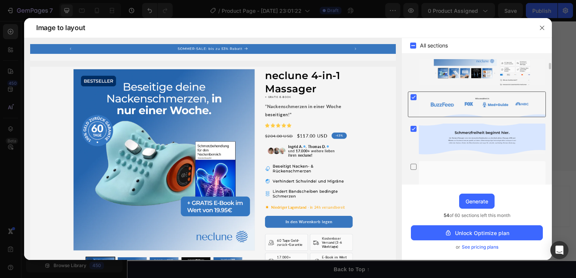
click at [413, 96] on rect at bounding box center [414, 97] width 6 height 6
click at [414, 130] on rect at bounding box center [414, 129] width 6 height 6
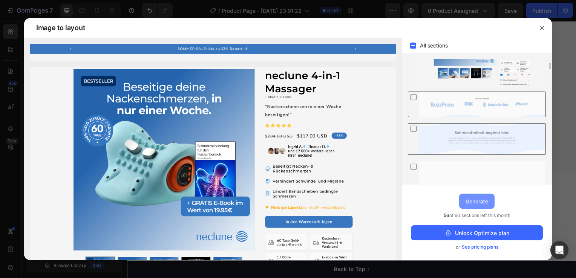
click at [478, 204] on div "Generate" at bounding box center [477, 202] width 23 height 8
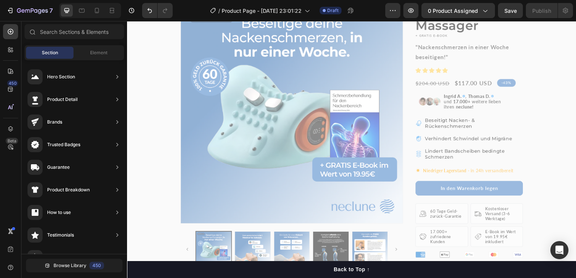
scroll to position [2689, 0]
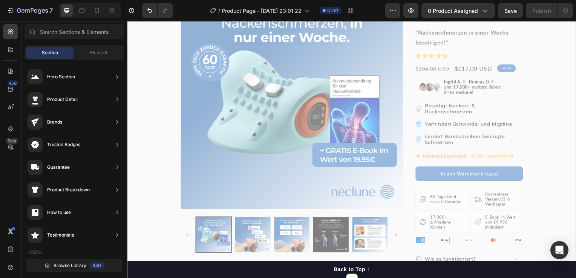
click at [460, 127] on div at bounding box center [353, 132] width 452 height 296
click at [285, 119] on div at bounding box center [353, 132] width 452 height 296
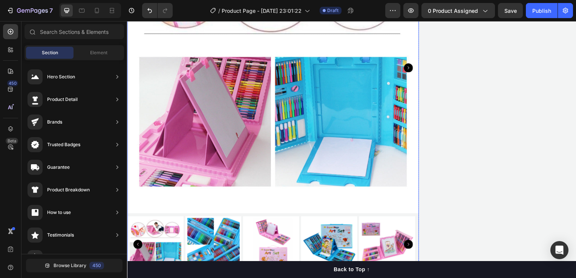
scroll to position [3242, 0]
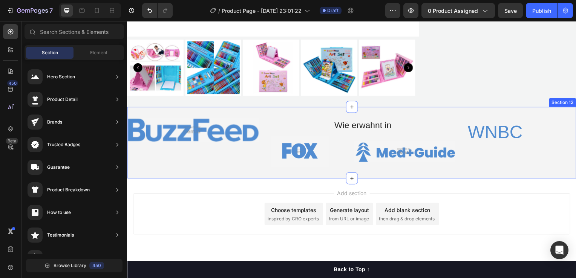
click at [233, 163] on div "Image Wie erwahnt in Text Block Image Image Row Row Row WNBC Heading Row Sectio…" at bounding box center [353, 144] width 452 height 72
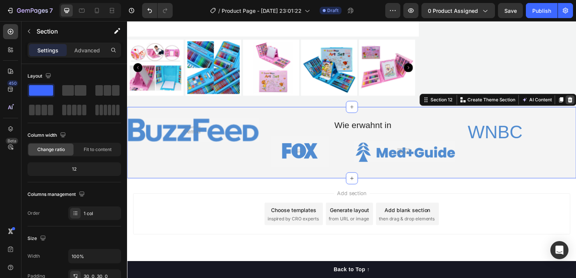
click at [570, 98] on icon at bounding box center [573, 101] width 6 height 6
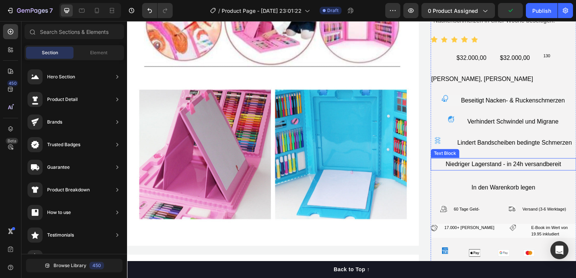
scroll to position [2596, 0]
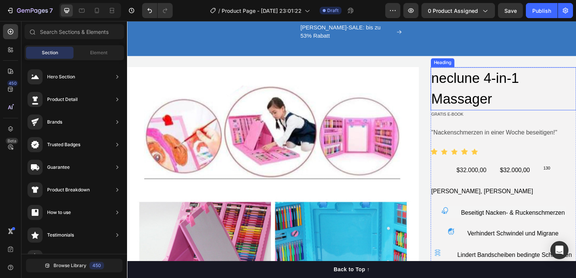
click at [484, 97] on h2 "neclune 4-in-1 Massager" at bounding box center [506, 89] width 147 height 43
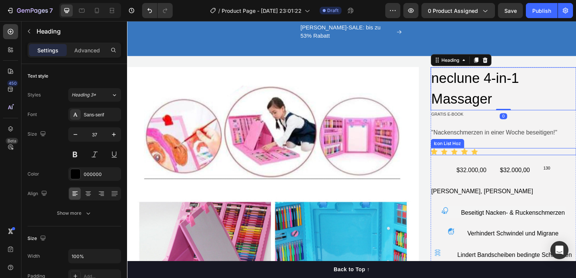
click at [446, 169] on div "neclune 4-in-1 Massager Heading 0 GRATIS E-BOOK Text Block "Nackenschmerzen in …" at bounding box center [506, 248] width 147 height 361
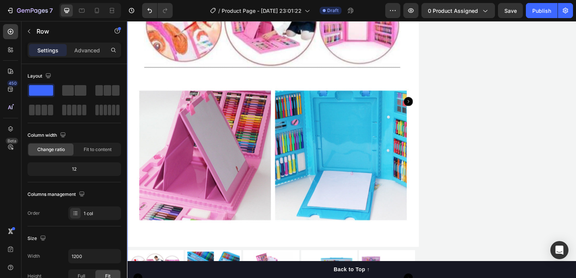
scroll to position [2822, 0]
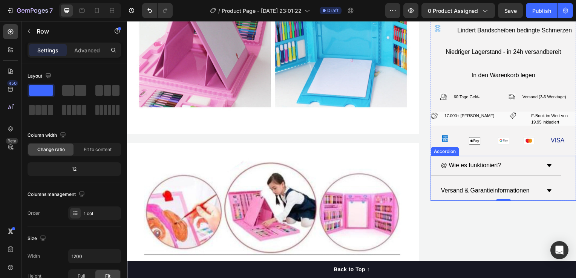
click at [549, 164] on icon at bounding box center [552, 167] width 6 height 6
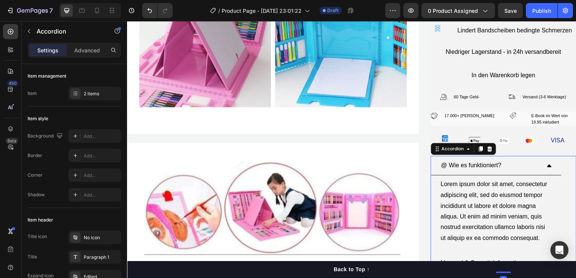
scroll to position [2860, 0]
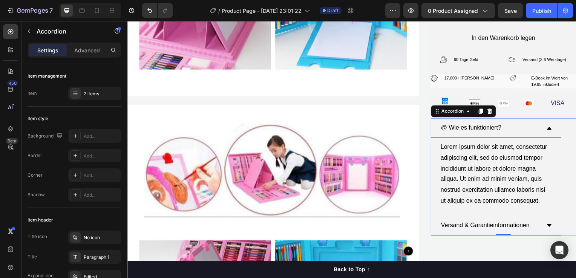
click at [474, 262] on div "neclune 4-in-1 Massager Heading GRATIS E-BOOK Text Block "Nackenschmerzen in ei…" at bounding box center [506, 132] width 147 height 656
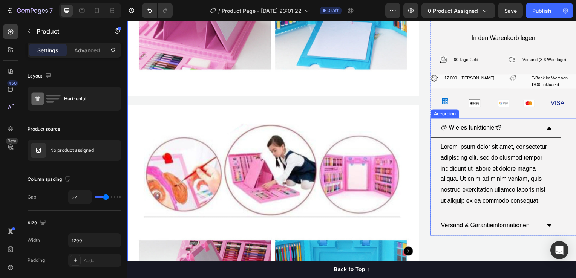
click at [535, 130] on div "@ Wie es funktioniert?" at bounding box center [492, 129] width 101 height 13
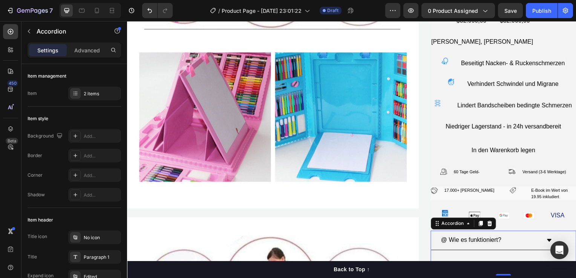
scroll to position [2822, 0]
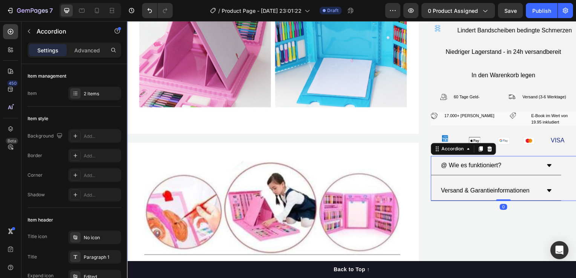
click at [513, 221] on div "neclune 4-in-1 Massager Heading GRATIS E-BOOK Text Block "Nackenschmerzen in ei…" at bounding box center [506, 170] width 147 height 656
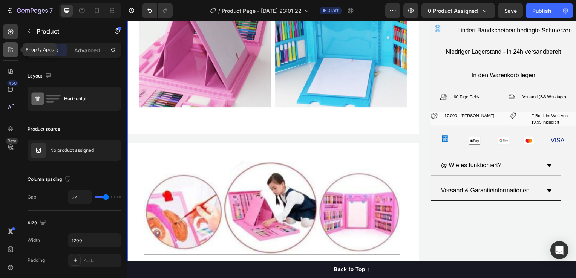
click at [13, 48] on icon at bounding box center [12, 49] width 2 height 2
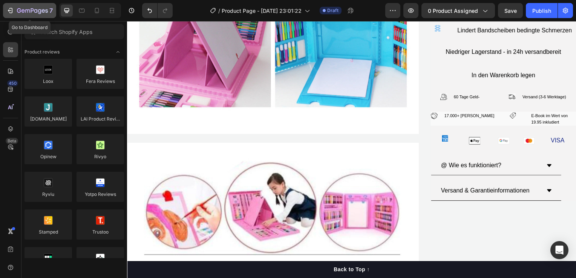
click at [16, 11] on div "7" at bounding box center [29, 10] width 46 height 9
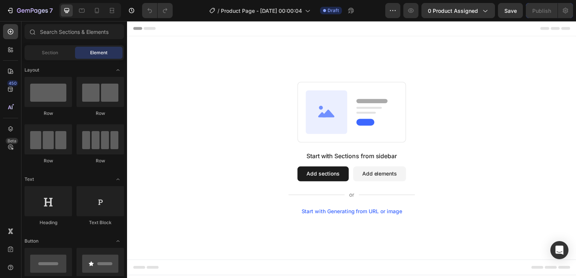
click at [334, 172] on button "Add sections" at bounding box center [325, 175] width 52 height 15
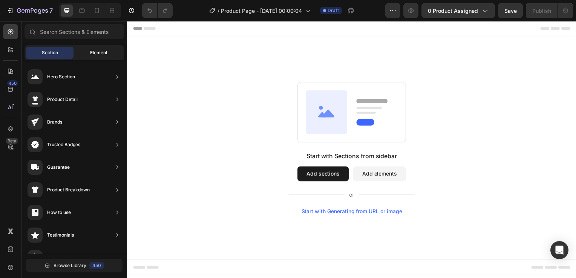
click at [93, 55] on span "Element" at bounding box center [98, 52] width 17 height 7
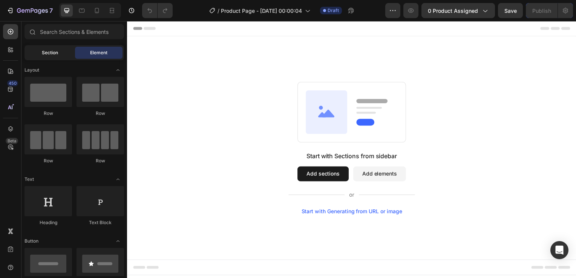
click at [50, 53] on span "Section" at bounding box center [50, 52] width 16 height 7
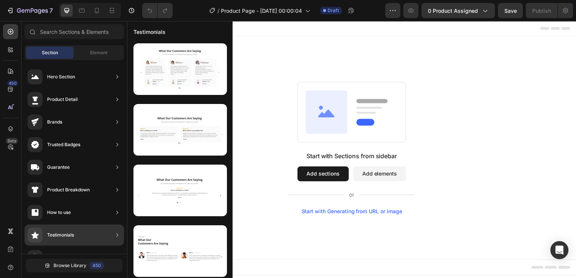
click at [107, 225] on div "How to use" at bounding box center [75, 235] width 100 height 21
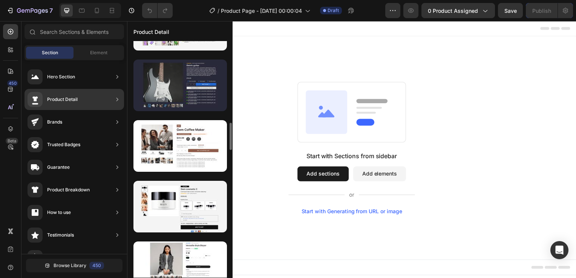
scroll to position [788, 0]
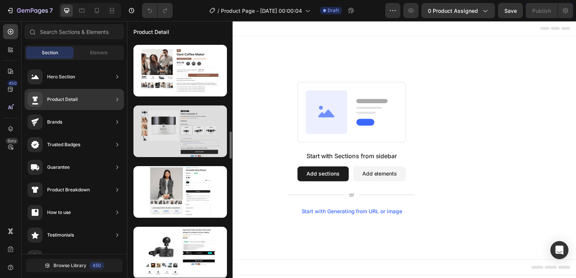
click at [199, 129] on div at bounding box center [180, 132] width 94 height 52
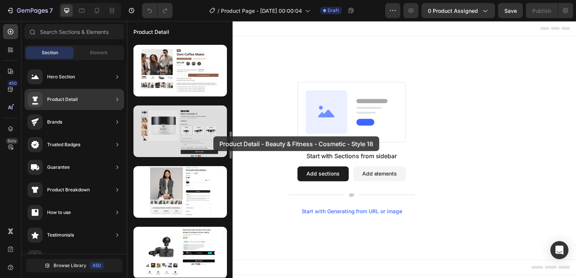
drag, startPoint x: 167, startPoint y: 136, endPoint x: 213, endPoint y: 136, distance: 46.8
click at [213, 136] on div at bounding box center [180, 132] width 94 height 52
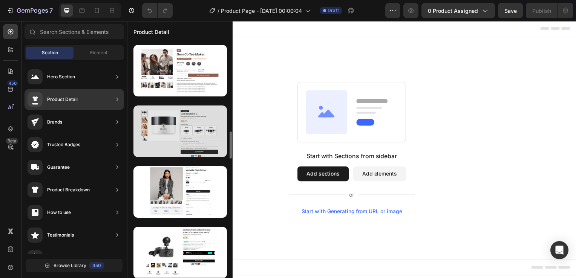
click at [191, 135] on div at bounding box center [180, 132] width 94 height 52
click at [181, 134] on div at bounding box center [180, 132] width 94 height 52
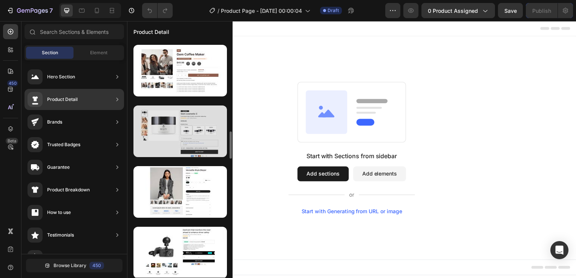
click at [181, 134] on div at bounding box center [180, 132] width 94 height 52
click at [158, 133] on div at bounding box center [180, 132] width 94 height 52
click at [196, 125] on div at bounding box center [180, 132] width 94 height 52
click at [195, 126] on div at bounding box center [180, 132] width 94 height 52
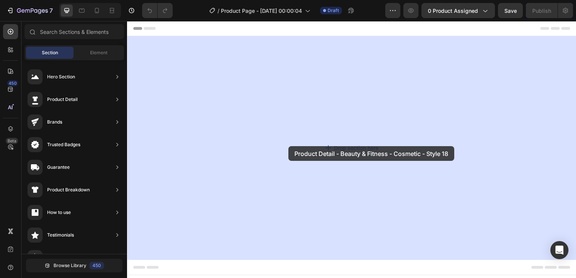
drag, startPoint x: 313, startPoint y: 152, endPoint x: 284, endPoint y: 147, distance: 29.2
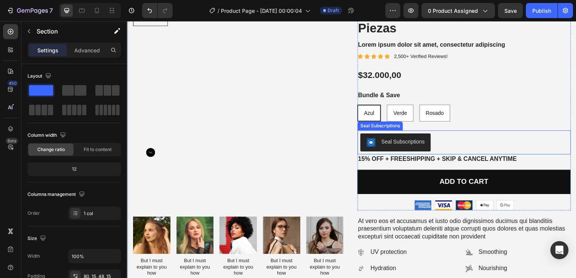
scroll to position [0, 0]
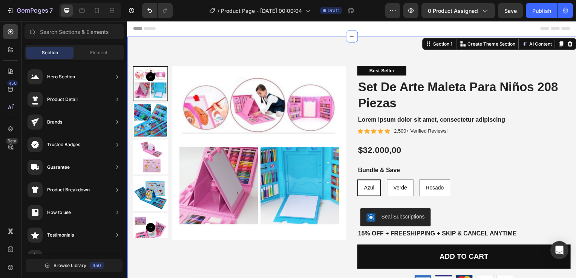
click at [266, 30] on div "Header" at bounding box center [353, 28] width 440 height 15
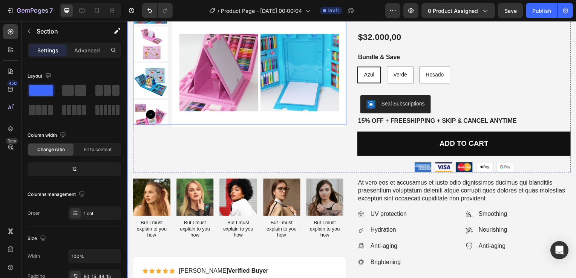
scroll to position [113, 0]
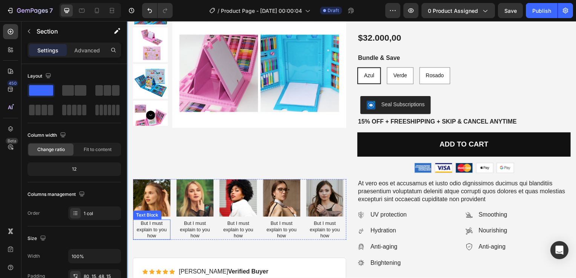
click at [154, 223] on p "But I must explain to you how" at bounding box center [151, 231] width 36 height 19
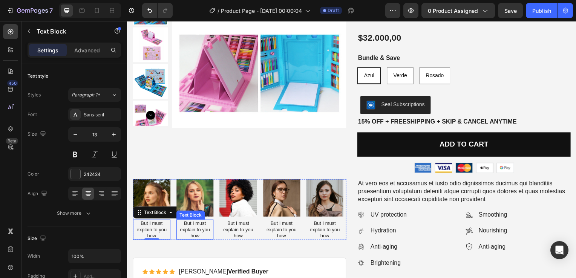
click at [189, 204] on img at bounding box center [195, 200] width 38 height 38
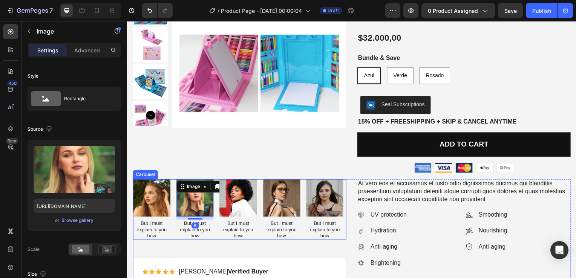
click at [170, 199] on img at bounding box center [152, 200] width 38 height 38
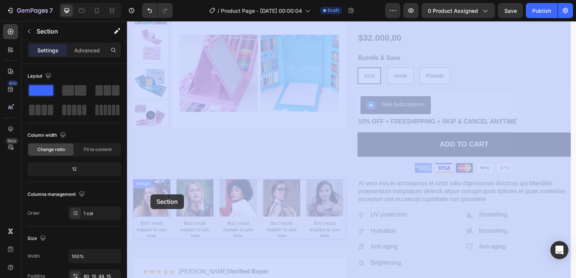
drag, startPoint x: 130, startPoint y: 177, endPoint x: 150, endPoint y: 196, distance: 27.2
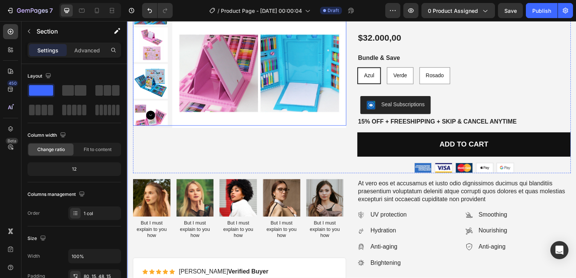
scroll to position [0, 0]
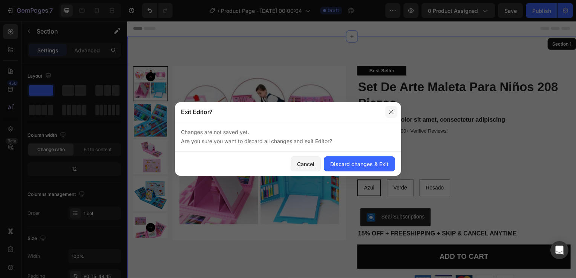
drag, startPoint x: 392, startPoint y: 112, endPoint x: 267, endPoint y: 92, distance: 126.8
click at [392, 112] on icon "button" at bounding box center [391, 112] width 4 height 4
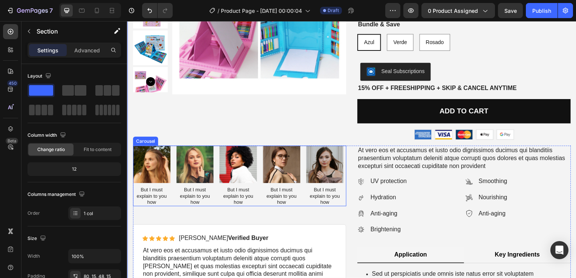
scroll to position [151, 0]
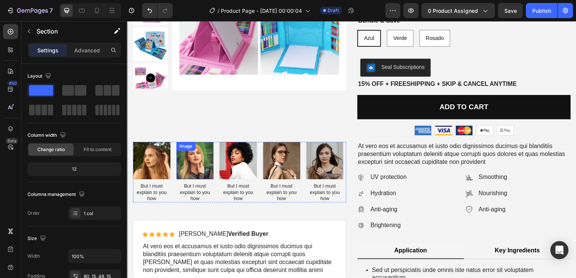
click at [201, 169] on img at bounding box center [195, 162] width 38 height 38
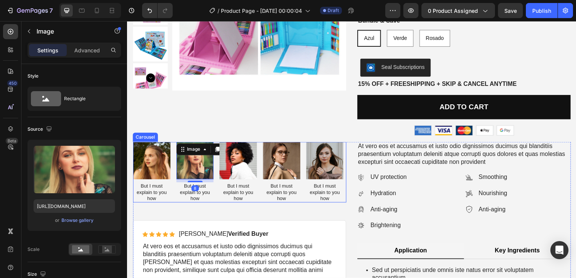
click at [217, 200] on div "Image But I must explain to you how Text Block Image 8 But I must explain to yo…" at bounding box center [240, 173] width 215 height 61
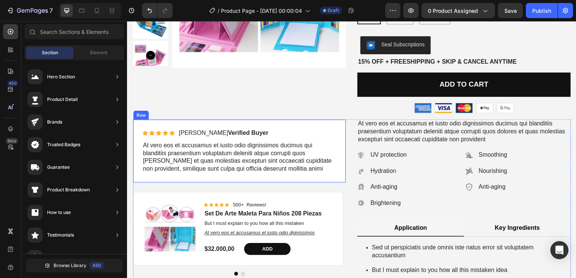
scroll to position [141, 0]
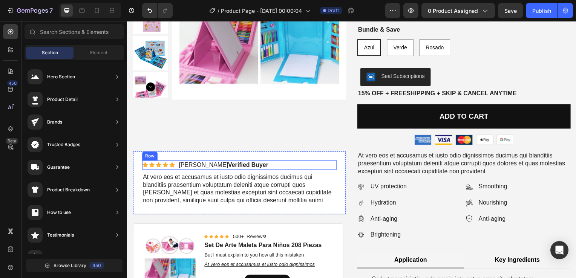
click at [261, 166] on div "Icon Icon Icon Icon Icon Icon List [PERSON_NAME] Verified Buyer Text Block Row" at bounding box center [240, 166] width 196 height 9
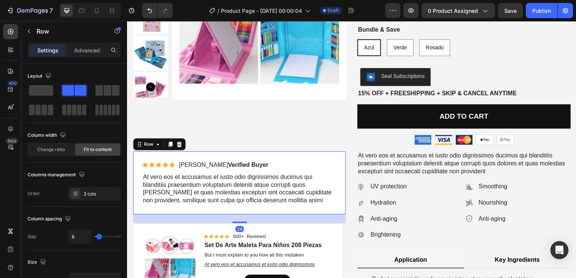
click at [259, 156] on div "Icon Icon Icon Icon Icon Icon List [PERSON_NAME] Verified Buyer Text Block Row …" at bounding box center [240, 184] width 215 height 64
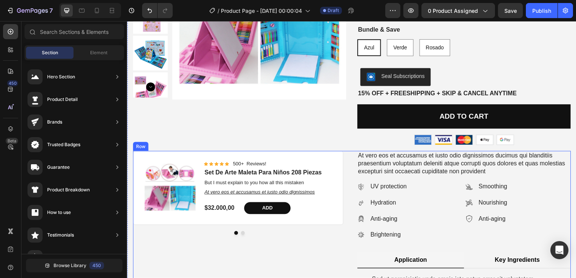
click at [327, 245] on div "Product Images Icon Icon Icon Icon Icon Icon List 500+ Reviews! Text Block Row …" at bounding box center [240, 248] width 215 height 192
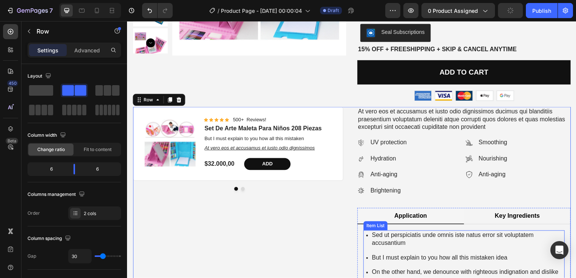
scroll to position [254, 0]
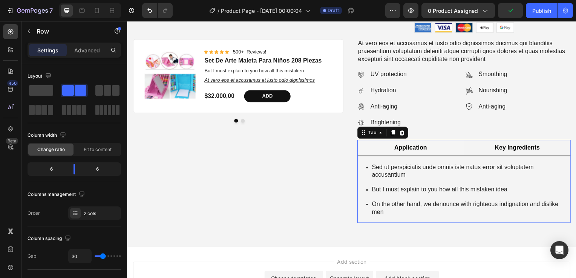
click at [523, 144] on div "Key Ingredients" at bounding box center [520, 149] width 48 height 10
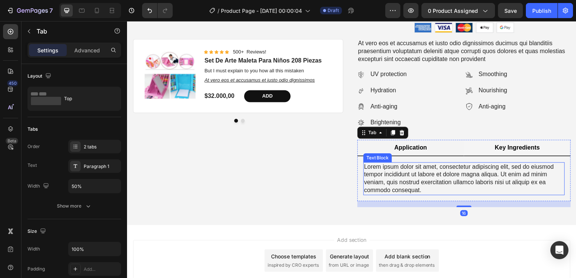
click at [408, 153] on li "Application" at bounding box center [412, 149] width 107 height 17
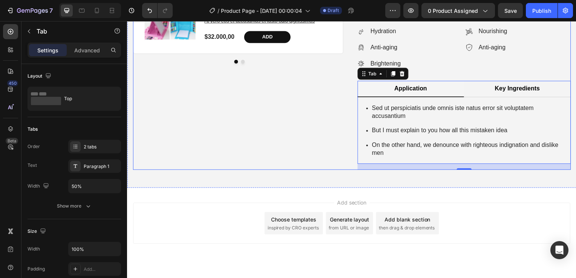
scroll to position [330, 0]
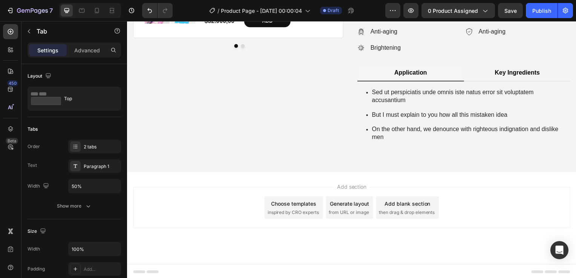
click at [284, 201] on div "Choose templates" at bounding box center [295, 205] width 46 height 8
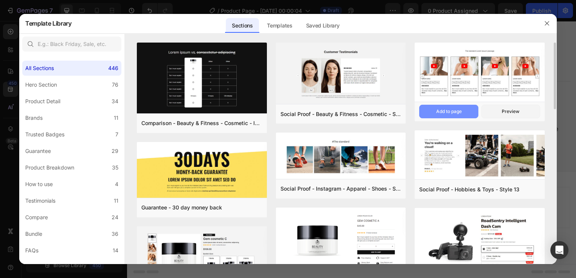
click at [457, 112] on div "Add to page" at bounding box center [449, 111] width 26 height 7
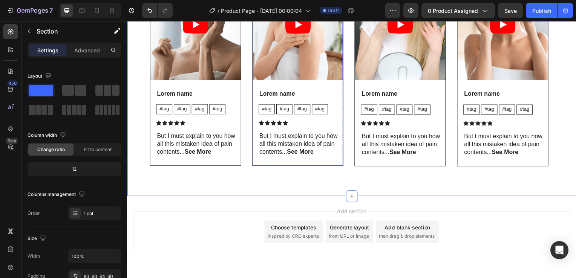
scroll to position [594, 0]
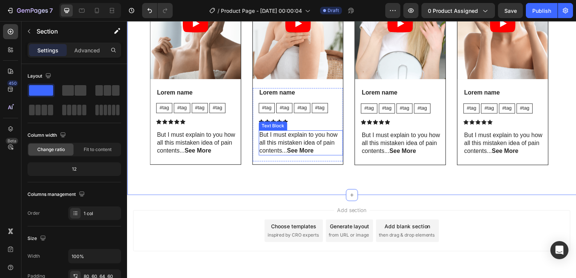
click at [280, 133] on p "But I must explain to you how all this mistaken idea of pain contents... See Mo…" at bounding box center [302, 143] width 84 height 23
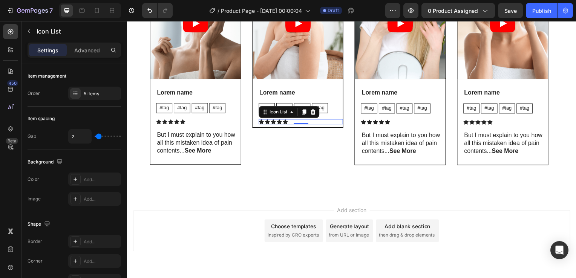
click at [295, 123] on div "Icon Icon Icon Icon Icon" at bounding box center [301, 122] width 85 height 5
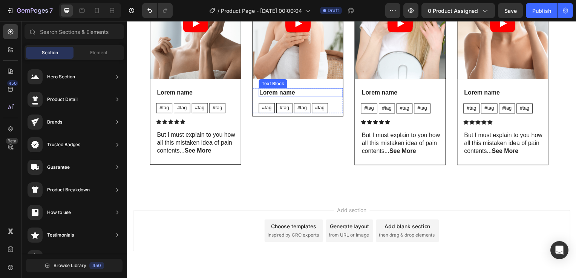
click at [280, 95] on p "Lorem name" at bounding box center [302, 94] width 84 height 8
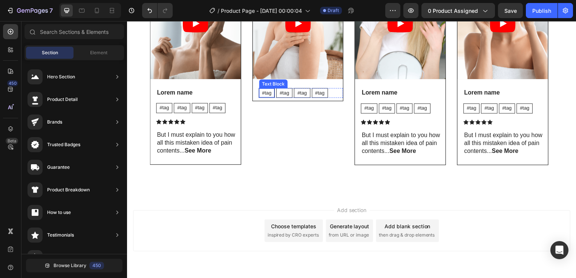
click at [264, 94] on p "#tag" at bounding box center [267, 94] width 9 height 6
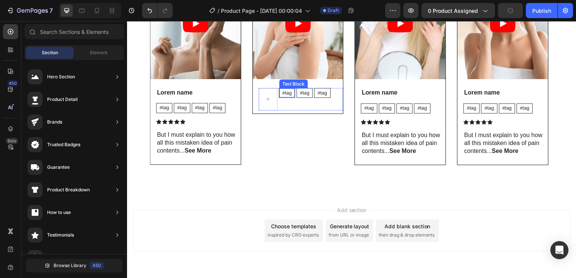
click at [290, 94] on p "#tag" at bounding box center [287, 94] width 9 height 6
click at [319, 106] on div "#tag Text Block" at bounding box center [326, 100] width 16 height 23
click at [304, 108] on div "Drop element here" at bounding box center [301, 100] width 85 height 23
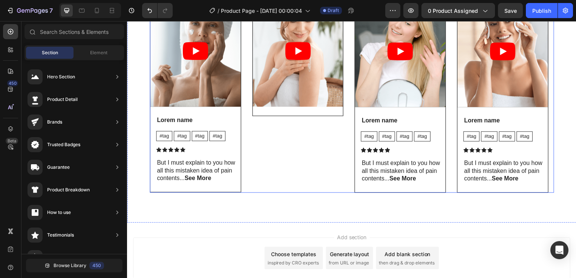
scroll to position [556, 0]
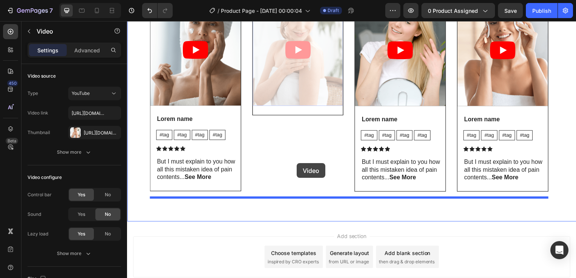
drag, startPoint x: 299, startPoint y: 97, endPoint x: 297, endPoint y: 164, distance: 67.5
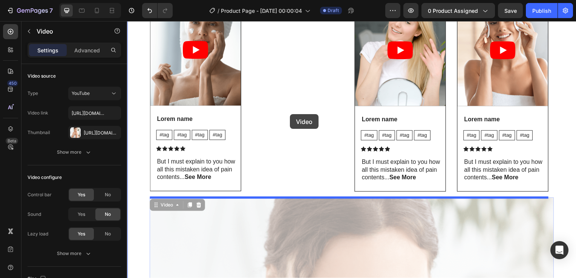
drag, startPoint x: 304, startPoint y: 230, endPoint x: 291, endPoint y: 115, distance: 115.7
click at [291, 115] on div "Header The standard Lorem Ipsum passage Heading Video Lorem name Text Block #ta…" at bounding box center [353, 150] width 452 height 1370
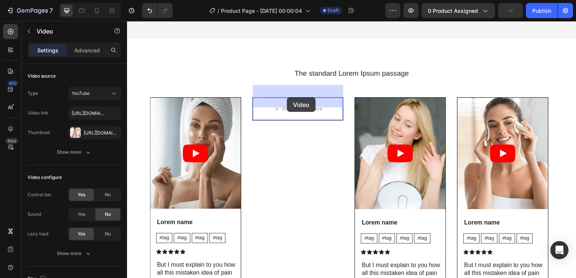
scroll to position [462, 0]
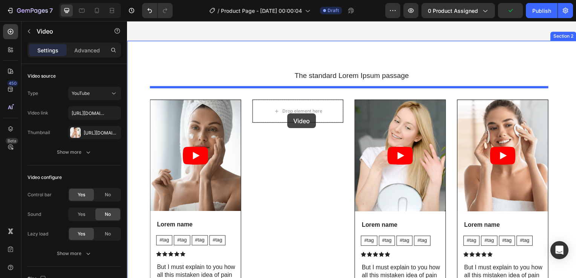
drag, startPoint x: 316, startPoint y: 230, endPoint x: 288, endPoint y: 114, distance: 119.4
click at [288, 114] on div "Header Product Images Best Seller Text Block Set De Arte Maleta Para Niños 208 …" at bounding box center [353, 247] width 452 height 1377
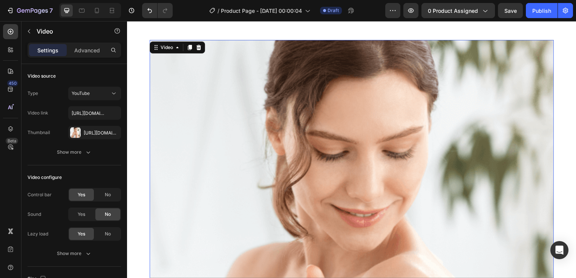
scroll to position [500, 0]
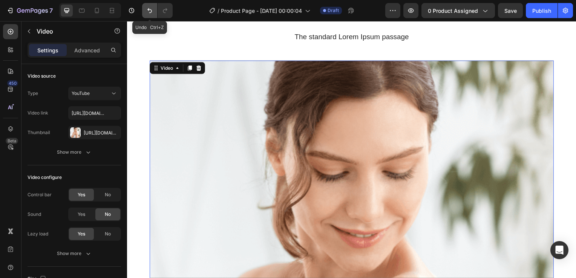
click at [148, 11] on icon "Undo/Redo" at bounding box center [150, 11] width 8 height 8
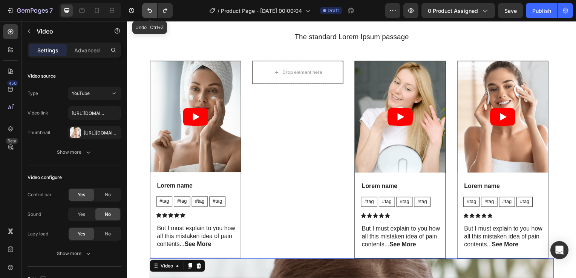
click at [148, 13] on icon "Undo/Redo" at bounding box center [150, 11] width 8 height 8
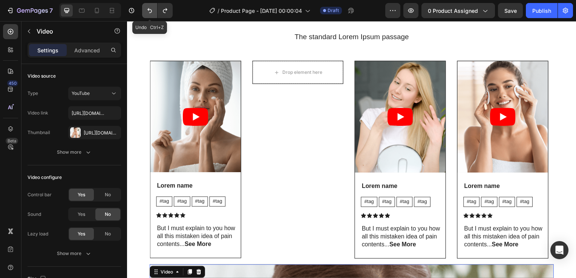
click at [148, 13] on icon "Undo/Redo" at bounding box center [150, 11] width 8 height 8
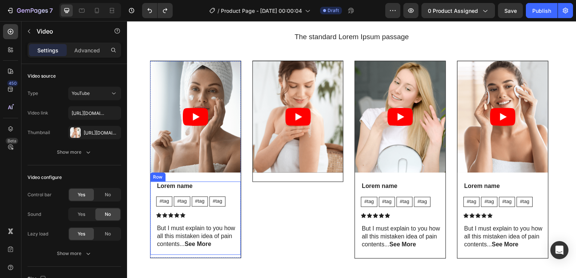
click at [169, 185] on p "Lorem name" at bounding box center [199, 188] width 84 height 8
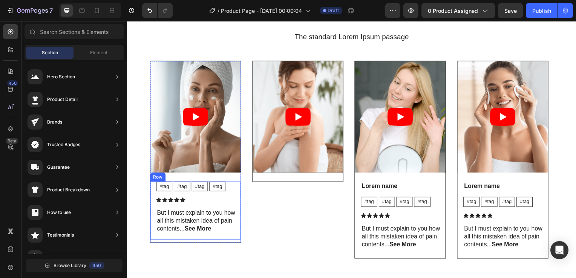
click at [230, 207] on div "#tag Text Block #tag Text Block #tag Text Block #tag Text Block Row Icon Icon I…" at bounding box center [198, 212] width 85 height 58
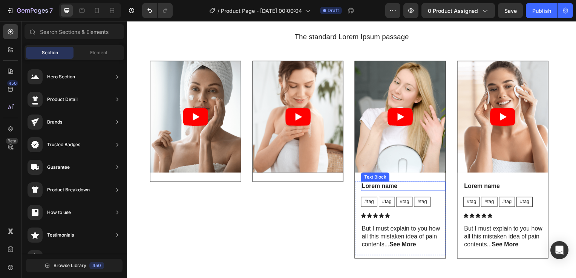
click at [425, 192] on div "Lorem name" at bounding box center [404, 187] width 85 height 9
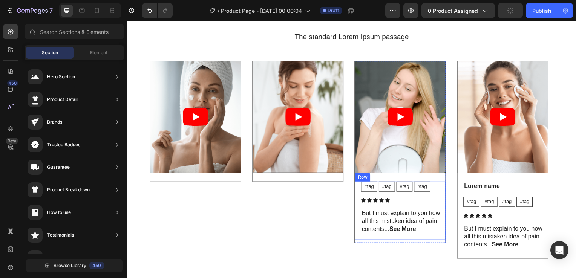
click at [432, 204] on div "#tag Text Block #tag Text Block #tag Text Block #tag Text Block Row Icon Icon I…" at bounding box center [404, 212] width 85 height 58
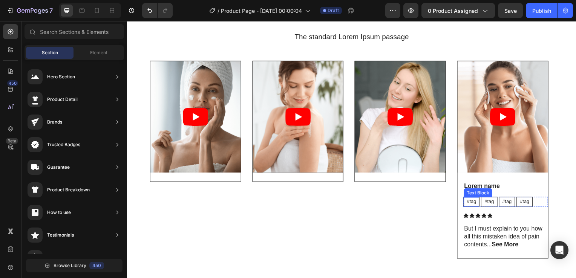
click at [523, 194] on div "Lorem name Text Block #tag Text Block #tag Text Block #tag Text Block #tag Text…" at bounding box center [508, 220] width 85 height 74
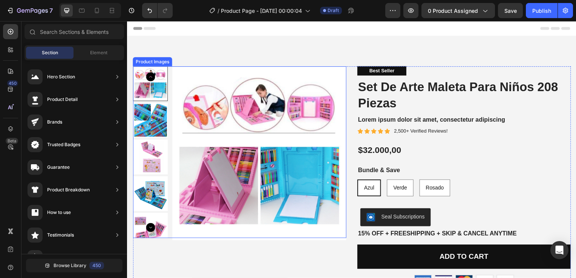
scroll to position [226, 0]
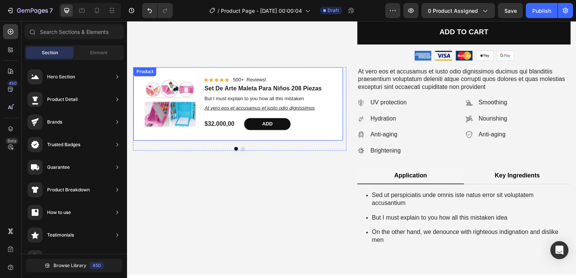
click at [193, 71] on div "Product Images Icon Icon Icon Icon Icon Icon List 500+ Reviews! Text Block Row …" at bounding box center [238, 105] width 211 height 74
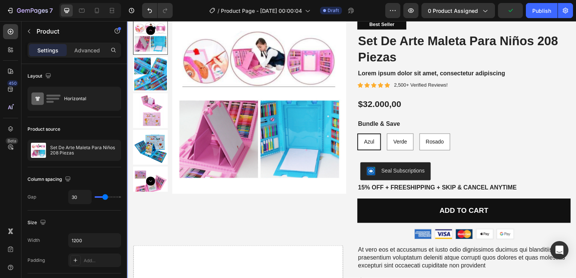
scroll to position [0, 0]
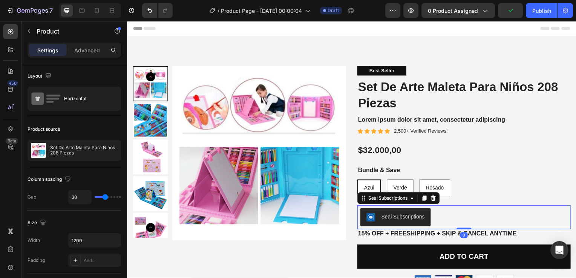
click at [414, 218] on div "Seal Subscriptions" at bounding box center [405, 219] width 44 height 8
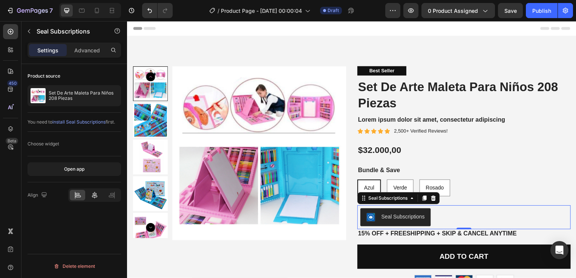
click at [95, 193] on icon at bounding box center [95, 196] width 8 height 8
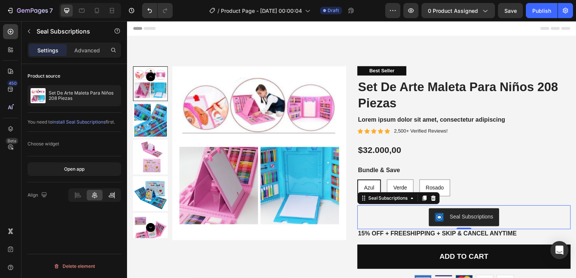
click at [115, 196] on div at bounding box center [111, 195] width 15 height 11
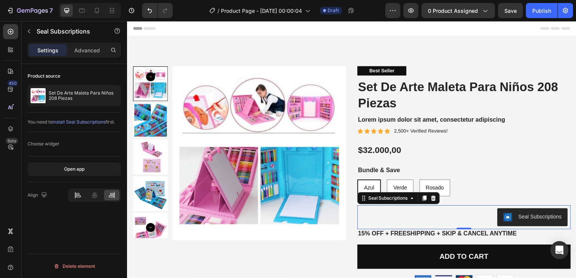
click at [75, 197] on icon at bounding box center [75, 195] width 0 height 7
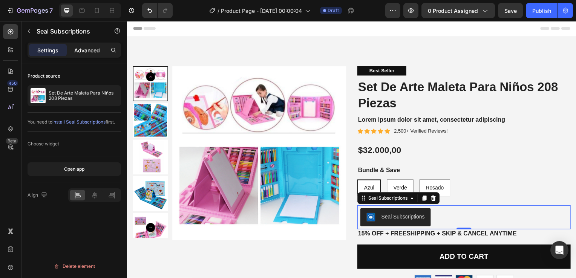
click at [83, 52] on p "Advanced" at bounding box center [87, 50] width 26 height 8
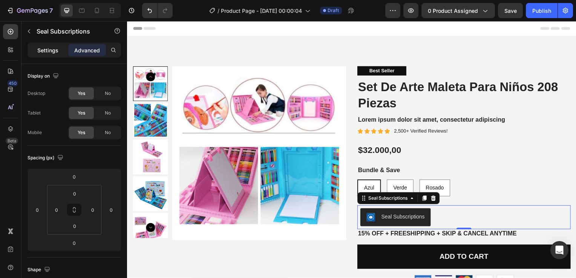
click at [37, 50] on p "Settings" at bounding box center [47, 50] width 21 height 8
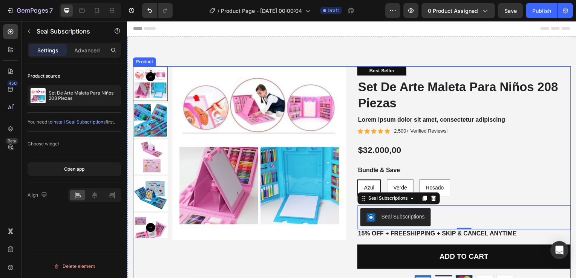
click at [297, 267] on div "Product Images" at bounding box center [240, 177] width 215 height 221
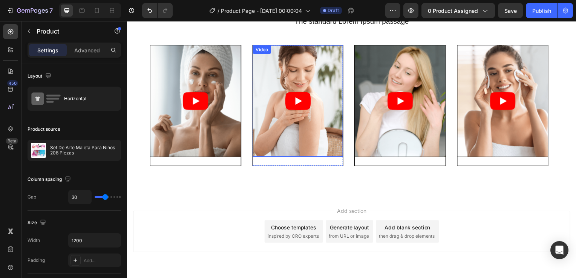
scroll to position [541, 0]
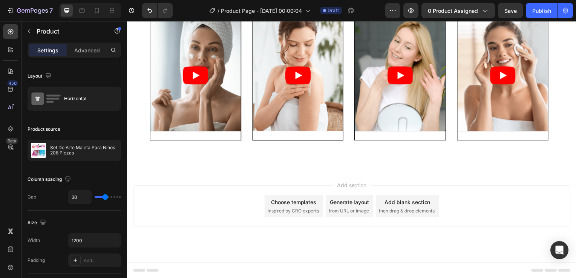
click at [241, 213] on div "Add section Choose templates inspired by CRO experts Generate layout from URL o…" at bounding box center [353, 207] width 440 height 41
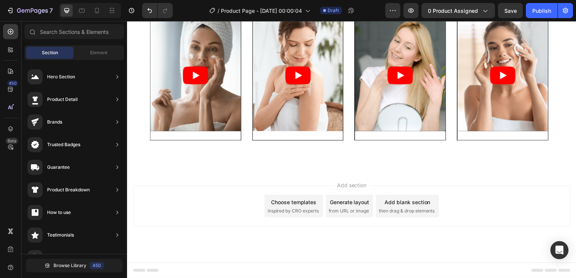
click at [226, 208] on div "Add section Choose templates inspired by CRO experts Generate layout from URL o…" at bounding box center [353, 207] width 440 height 41
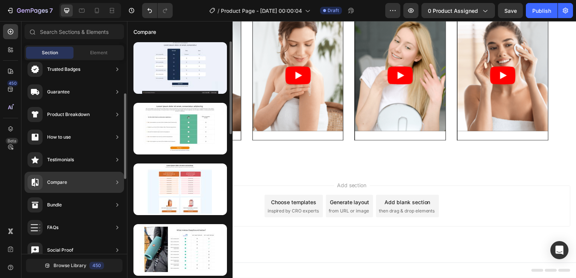
scroll to position [0, 0]
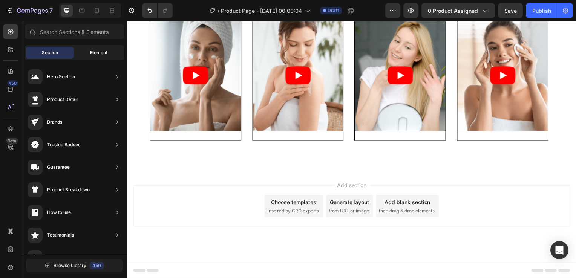
click at [97, 51] on span "Element" at bounding box center [98, 52] width 17 height 7
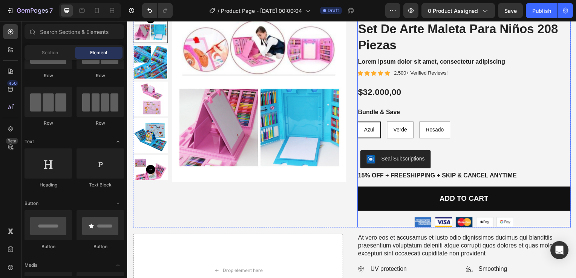
scroll to position [75, 0]
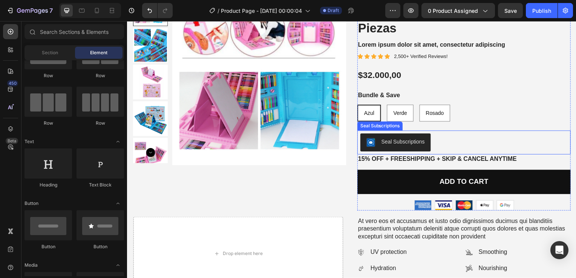
click at [402, 145] on div "Seal Subscriptions" at bounding box center [405, 143] width 44 height 8
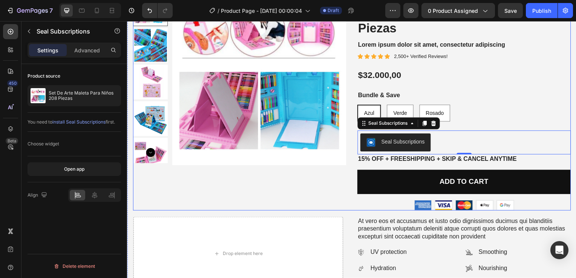
click at [319, 187] on div "Product Images" at bounding box center [240, 101] width 215 height 221
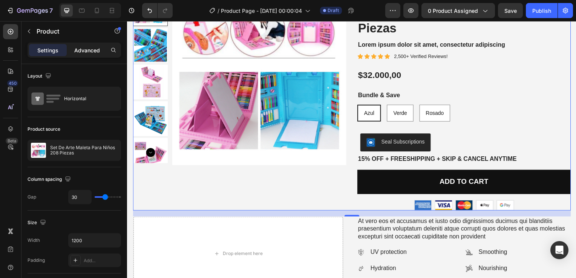
click at [84, 46] on p "Advanced" at bounding box center [87, 50] width 26 height 8
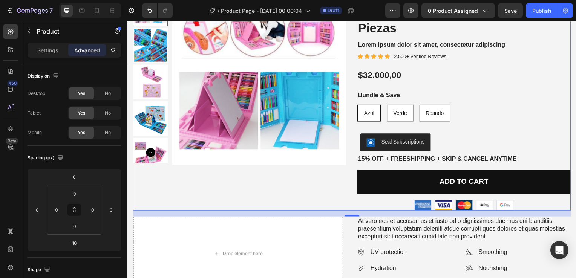
click at [37, 43] on div "Settings Advanced" at bounding box center [75, 50] width 94 height 15
click at [42, 50] on p "Settings" at bounding box center [47, 50] width 21 height 8
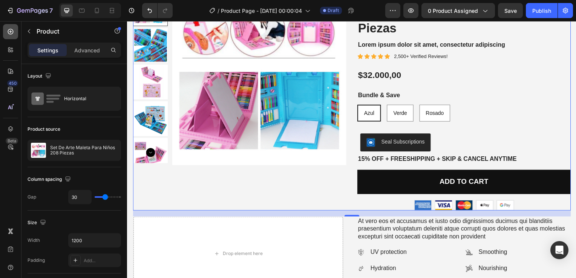
click at [7, 34] on icon at bounding box center [11, 32] width 8 height 8
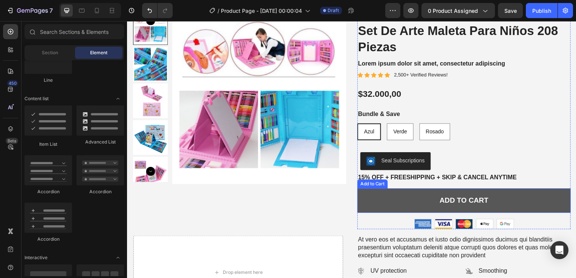
scroll to position [38, 0]
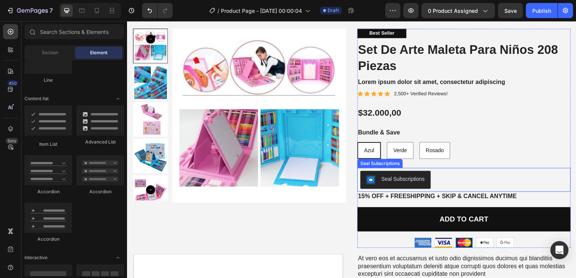
click at [454, 179] on div "Seal Subscriptions" at bounding box center [466, 181] width 209 height 18
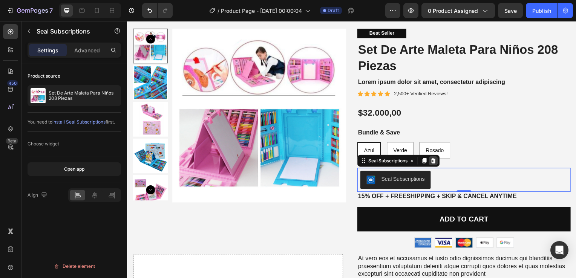
click at [434, 160] on icon at bounding box center [435, 161] width 5 height 5
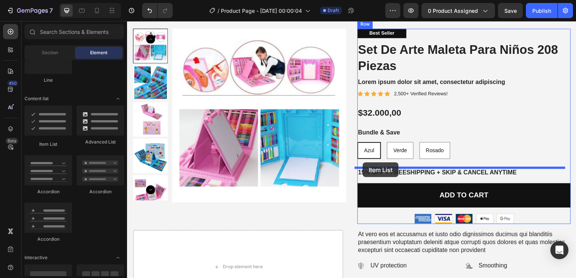
drag, startPoint x: 168, startPoint y: 146, endPoint x: 365, endPoint y: 164, distance: 197.6
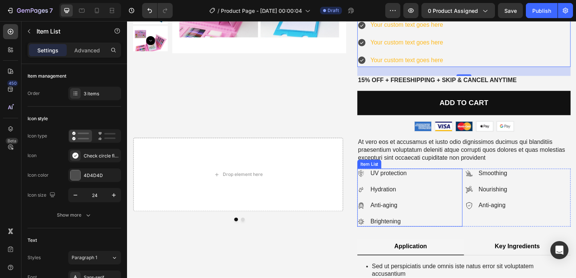
scroll to position [189, 0]
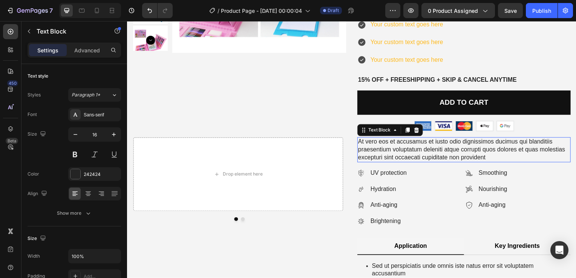
click at [435, 151] on p "At vero eos et accusamus et iusto odio dignissimos ducimus qui blanditiis praes…" at bounding box center [466, 150] width 213 height 23
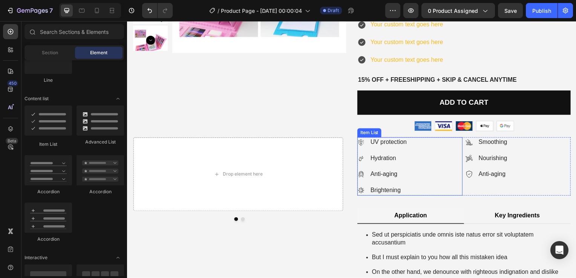
click at [430, 176] on div "UV protection Hydration Anti-aging Brightening" at bounding box center [412, 167] width 106 height 58
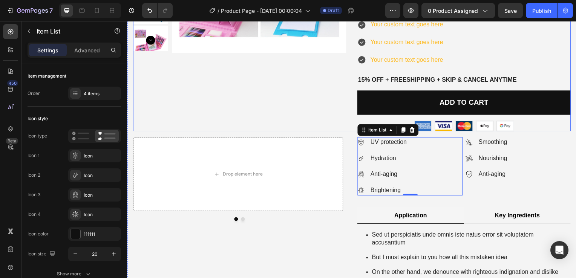
click at [205, 109] on div "Product Images" at bounding box center [240, 5] width 215 height 254
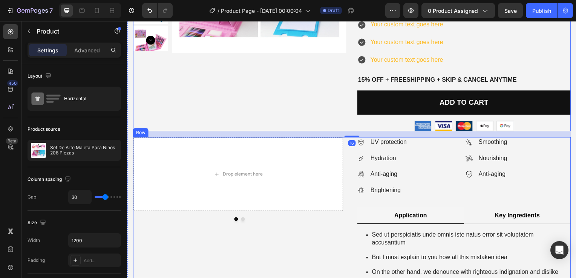
click at [343, 233] on div "Drop element here Product Images Icon Icon Icon Icon Icon Icon List 500+ Review…" at bounding box center [240, 218] width 215 height 161
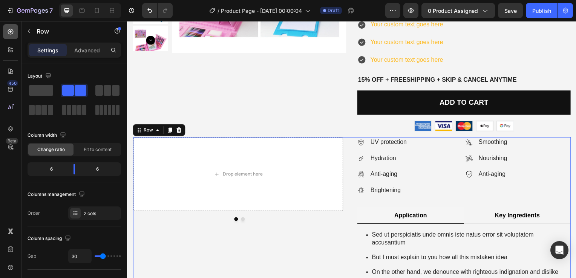
click at [9, 31] on icon at bounding box center [11, 32] width 8 height 8
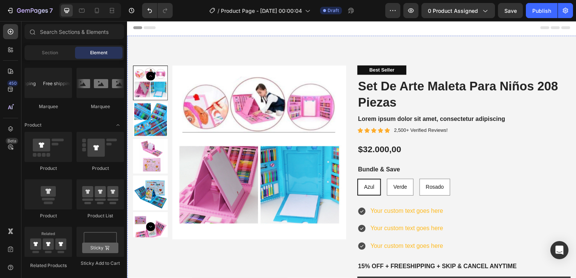
scroll to position [0, 0]
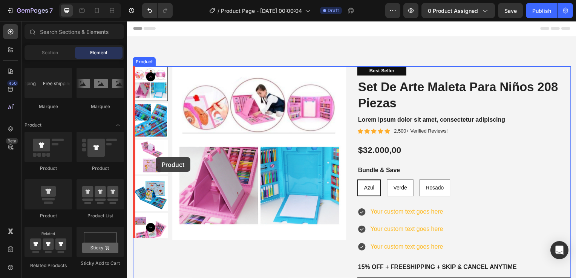
drag, startPoint x: 179, startPoint y: 175, endPoint x: 156, endPoint y: 158, distance: 28.3
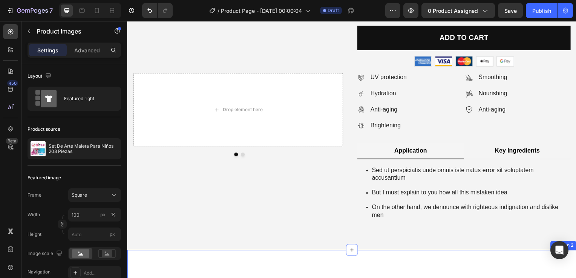
scroll to position [249, 0]
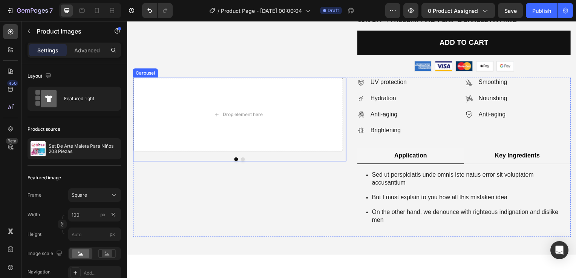
click at [243, 161] on button "Dot" at bounding box center [244, 161] width 4 height 4
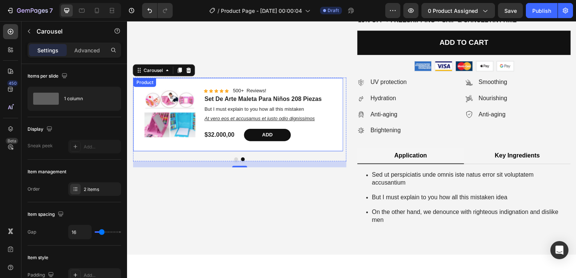
click at [176, 143] on div "Product Images Icon Icon Icon Icon Icon Icon List 500+ Reviews! Text Block Row …" at bounding box center [238, 115] width 211 height 74
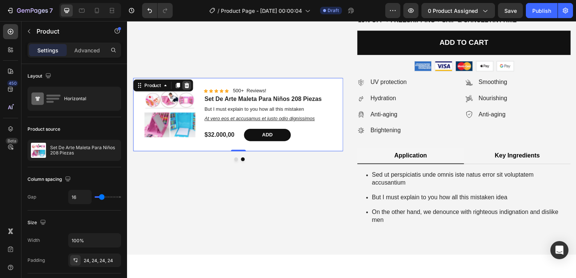
click at [190, 87] on div at bounding box center [186, 85] width 9 height 9
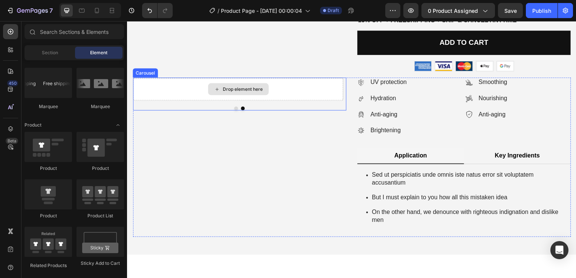
click at [185, 90] on div "Drop element here" at bounding box center [238, 89] width 211 height 23
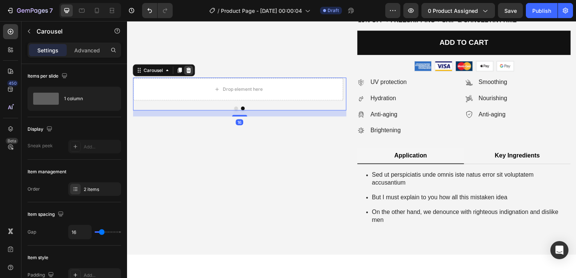
click at [188, 70] on icon at bounding box center [189, 70] width 5 height 5
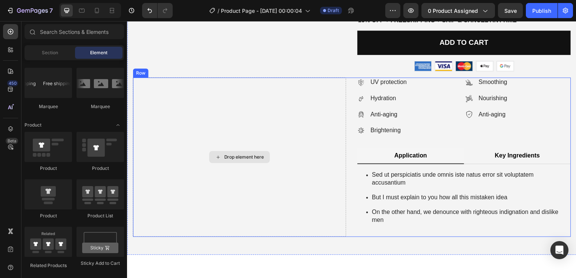
click at [198, 184] on div "Drop element here" at bounding box center [240, 158] width 215 height 161
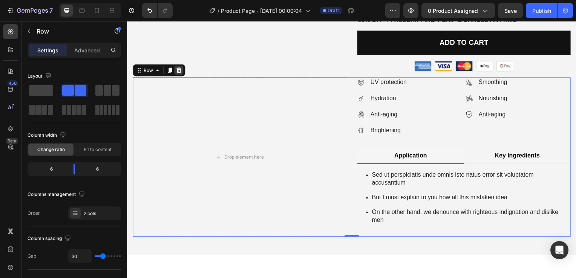
click at [181, 70] on icon at bounding box center [179, 71] width 6 height 6
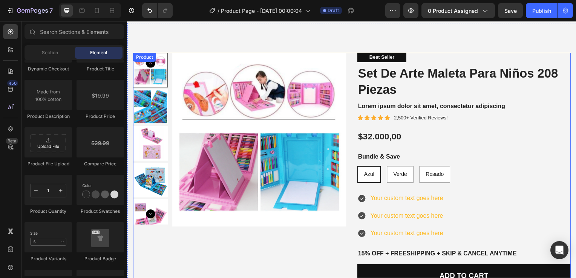
scroll to position [0, 0]
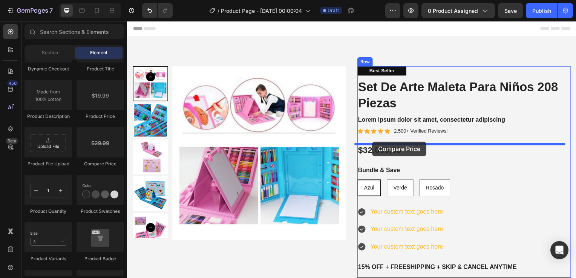
drag, startPoint x: 226, startPoint y: 171, endPoint x: 374, endPoint y: 143, distance: 150.8
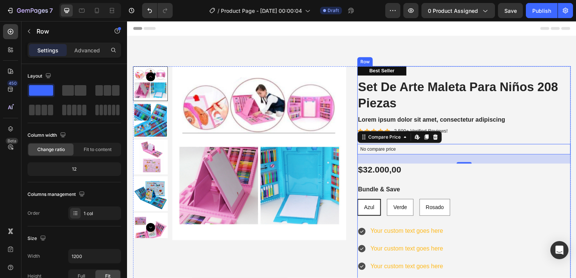
click at [451, 185] on div "Best Seller Text Block Set De Arte Maleta Para Niños 208 Piezas Product Title L…" at bounding box center [466, 204] width 215 height 274
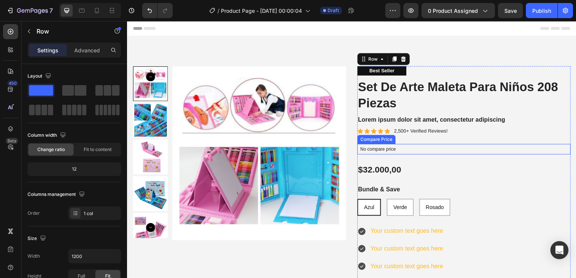
click at [390, 153] on div "No compare price" at bounding box center [466, 150] width 215 height 11
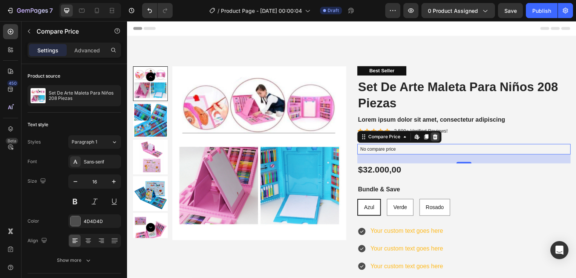
click at [434, 138] on icon at bounding box center [437, 138] width 6 height 6
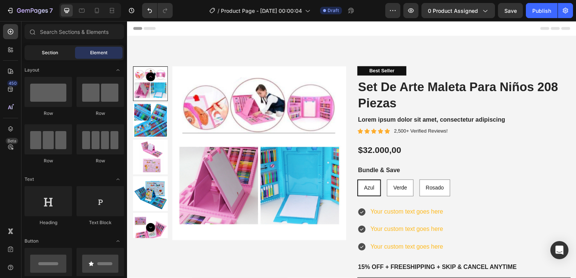
click at [60, 52] on div "Section" at bounding box center [50, 53] width 48 height 12
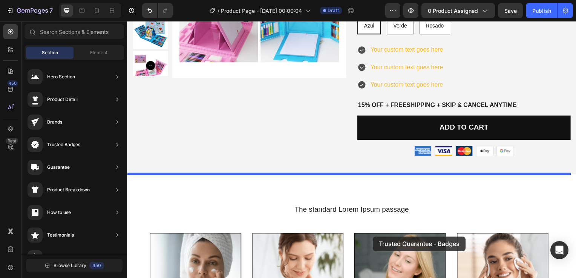
scroll to position [166, 0]
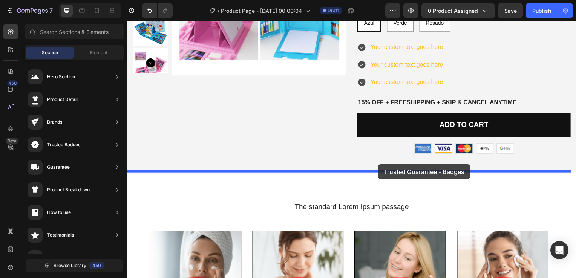
drag, startPoint x: 316, startPoint y: 272, endPoint x: 380, endPoint y: 166, distance: 124.3
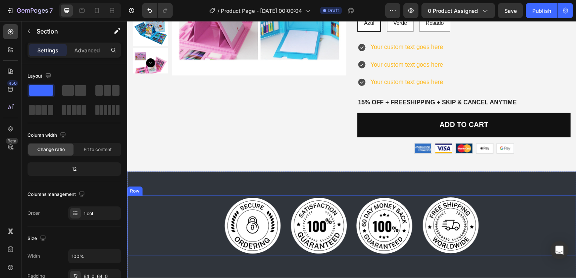
click at [181, 216] on div "Image Image Image Image Row" at bounding box center [353, 227] width 452 height 60
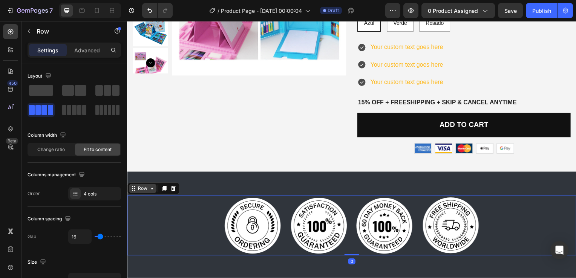
click at [153, 192] on icon at bounding box center [152, 190] width 6 height 6
click at [150, 194] on div "Row Section" at bounding box center [153, 190] width 53 height 12
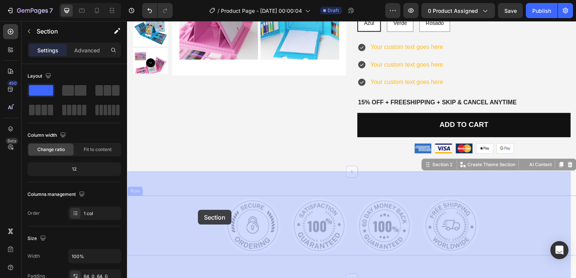
drag, startPoint x: 197, startPoint y: 195, endPoint x: 198, endPoint y: 213, distance: 17.4
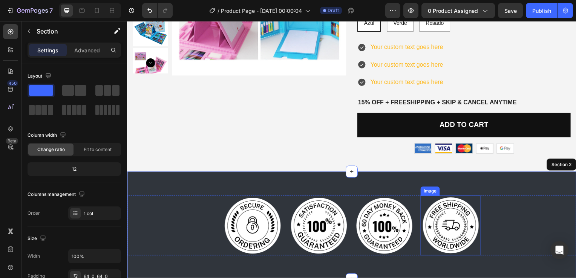
click at [464, 225] on img at bounding box center [453, 227] width 60 height 60
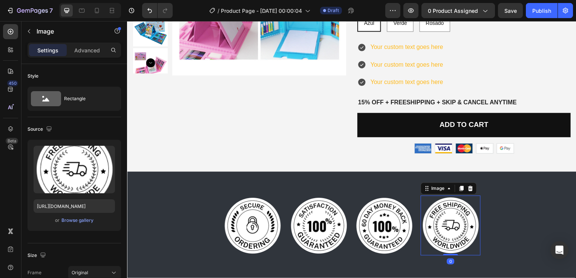
drag, startPoint x: 450, startPoint y: 256, endPoint x: 451, endPoint y: 239, distance: 17.0
click at [451, 239] on div "Image 0" at bounding box center [453, 227] width 60 height 60
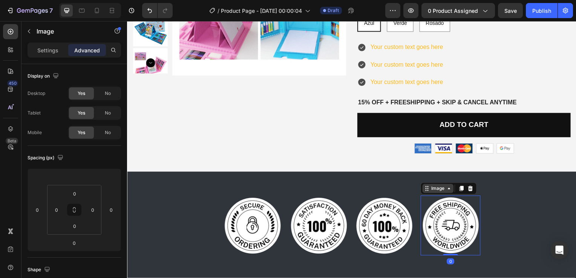
click at [437, 189] on div "Image" at bounding box center [440, 190] width 16 height 7
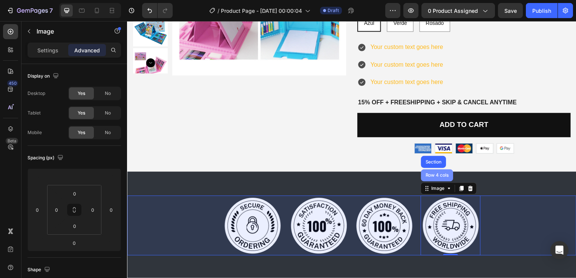
click at [436, 177] on div "Row 4 cols" at bounding box center [439, 177] width 26 height 5
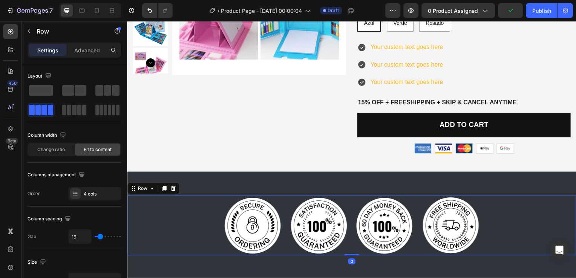
drag, startPoint x: 348, startPoint y: 255, endPoint x: 349, endPoint y: 243, distance: 12.5
click at [350, 243] on div "Image Image Image Image Row 0" at bounding box center [353, 227] width 452 height 60
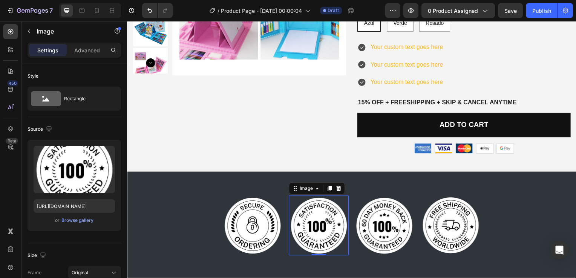
click at [320, 209] on img at bounding box center [320, 227] width 60 height 60
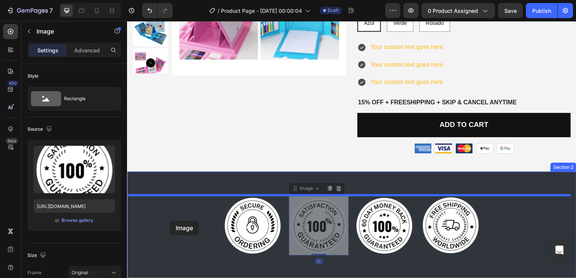
drag, startPoint x: 313, startPoint y: 210, endPoint x: 170, endPoint y: 222, distance: 143.4
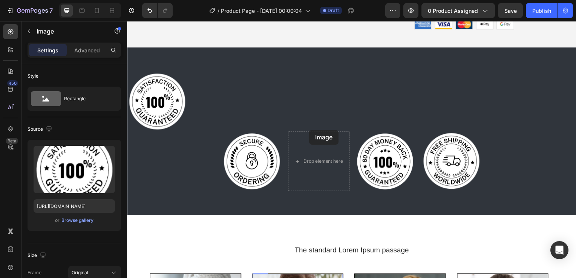
scroll to position [245, 0]
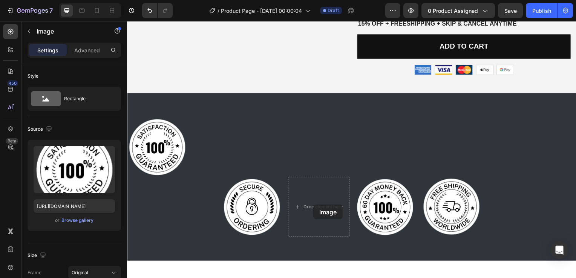
drag, startPoint x: 172, startPoint y: 230, endPoint x: 315, endPoint y: 206, distance: 144.9
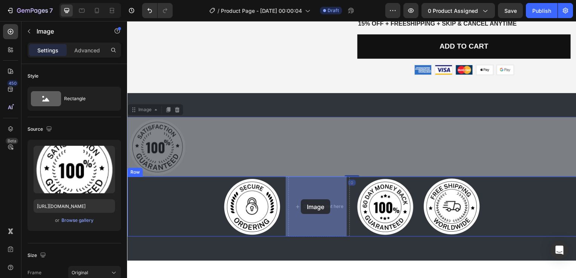
drag, startPoint x: 164, startPoint y: 148, endPoint x: 302, endPoint y: 201, distance: 147.9
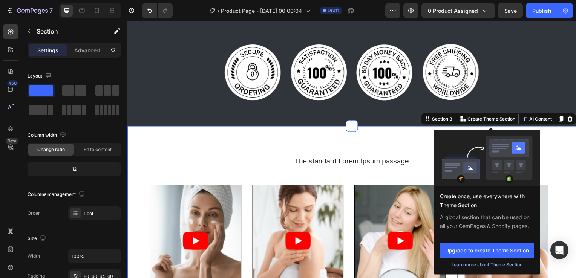
scroll to position [283, 0]
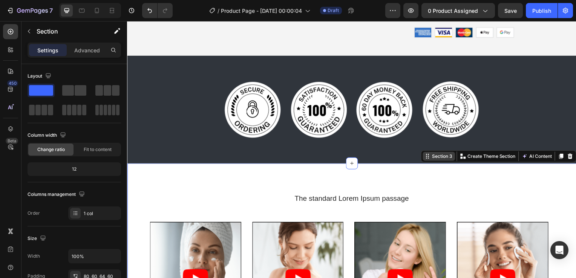
click at [437, 158] on div "Section 3" at bounding box center [443, 157] width 23 height 7
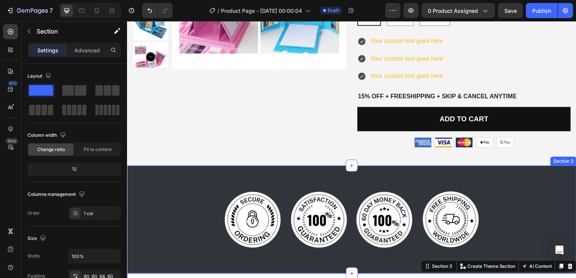
scroll to position [170, 0]
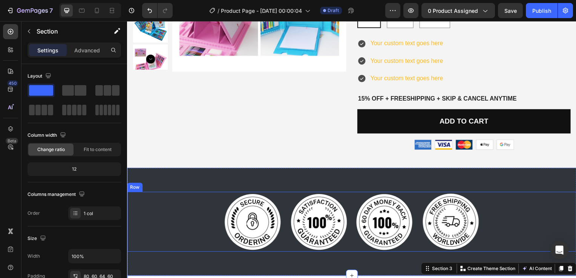
click at [195, 202] on div "Image Image Image Image Row" at bounding box center [353, 223] width 452 height 60
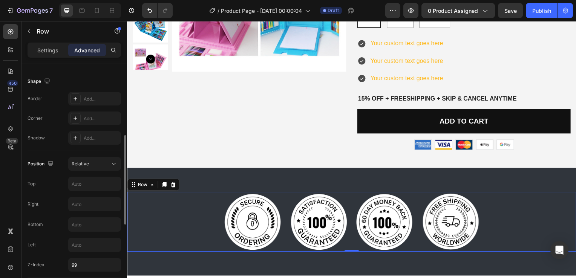
scroll to position [302, 0]
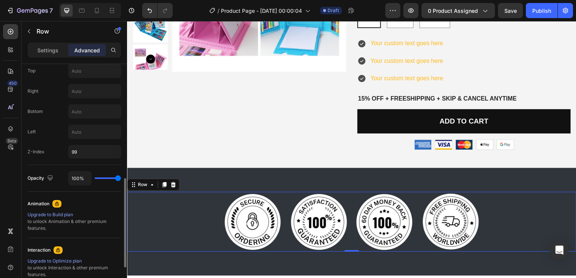
type input "69%"
type input "69"
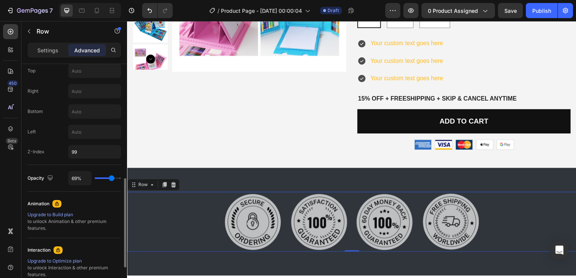
type input "67%"
type input "67"
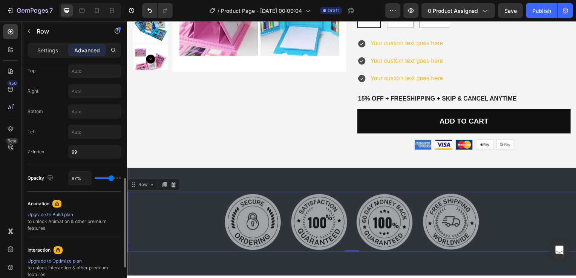
type input "54%"
type input "54"
type input "49%"
type input "49"
type input "48%"
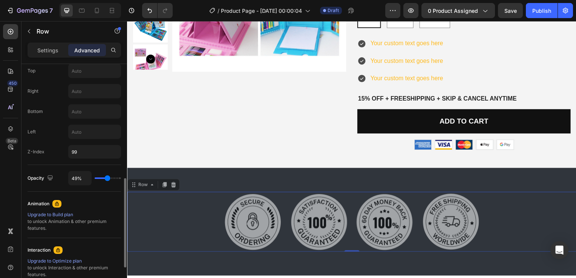
type input "48"
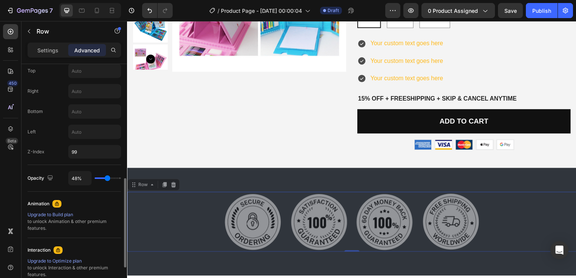
type input "45%"
type input "45"
type input "39%"
type input "39"
type input "37%"
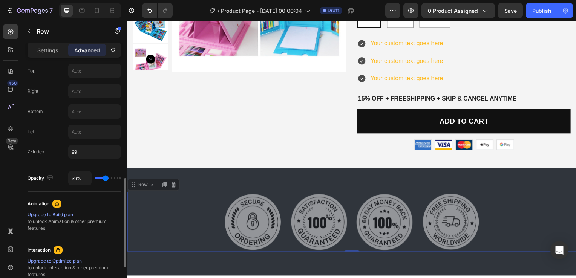
type input "37"
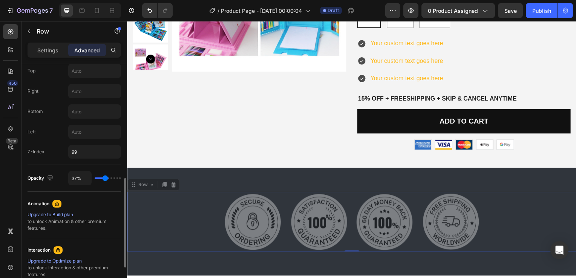
type input "36%"
type input "36"
type input "34%"
type input "34"
type input "45%"
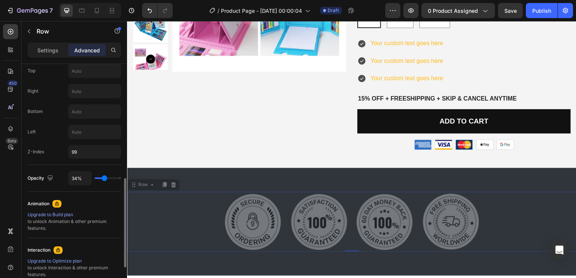
type input "45"
type input "98%"
type input "98"
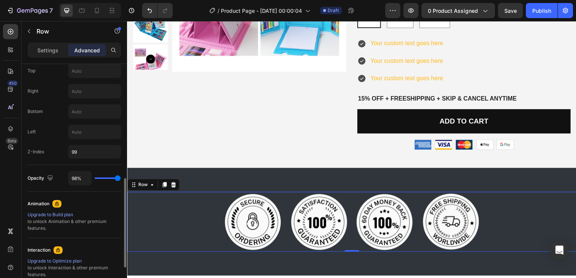
type input "100%"
type input "100"
drag, startPoint x: 112, startPoint y: 177, endPoint x: 2, endPoint y: 156, distance: 112.0
click at [121, 178] on input "range" at bounding box center [108, 179] width 26 height 2
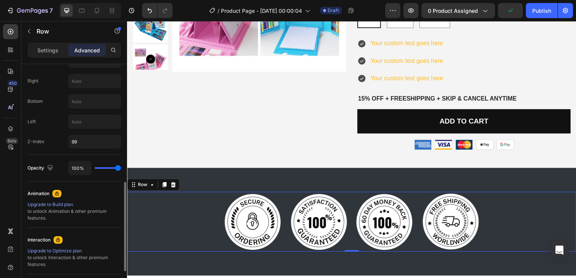
scroll to position [236, 0]
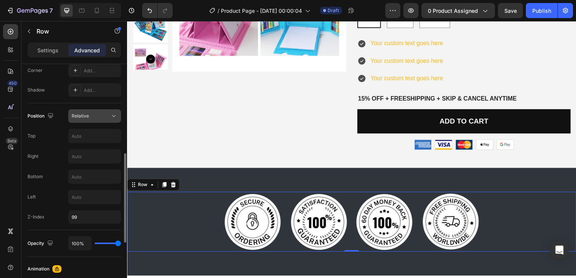
click at [83, 113] on span "Relative" at bounding box center [80, 116] width 17 height 6
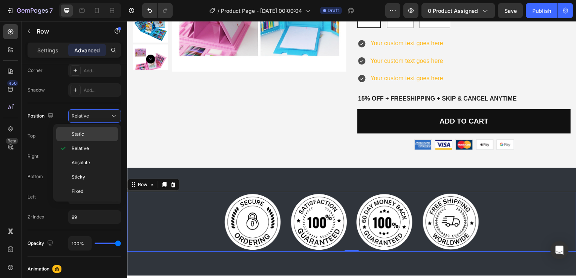
click at [88, 134] on p "Static" at bounding box center [93, 134] width 43 height 7
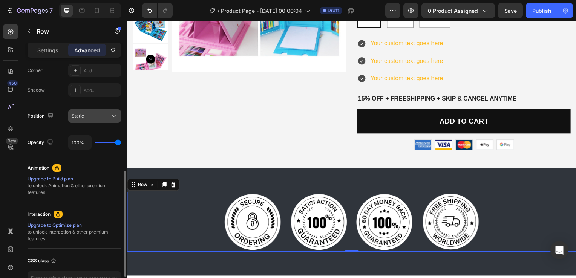
click at [101, 116] on div "Static" at bounding box center [91, 116] width 38 height 7
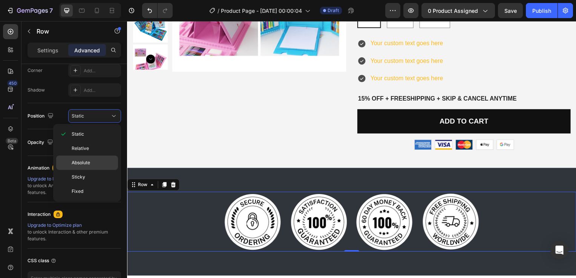
click at [94, 164] on p "Absolute" at bounding box center [93, 162] width 43 height 7
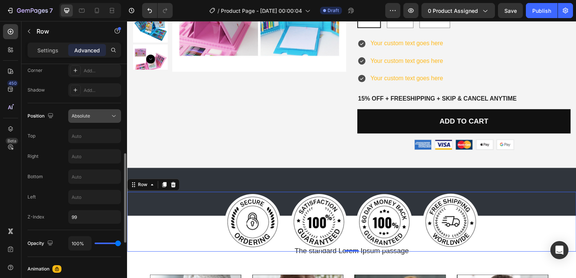
click at [92, 116] on div "Absolute" at bounding box center [91, 116] width 38 height 7
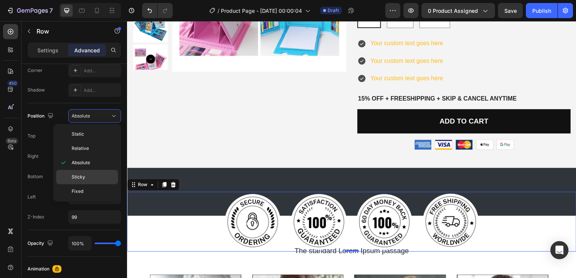
click at [80, 175] on span "Sticky" at bounding box center [79, 177] width 14 height 7
type input "0"
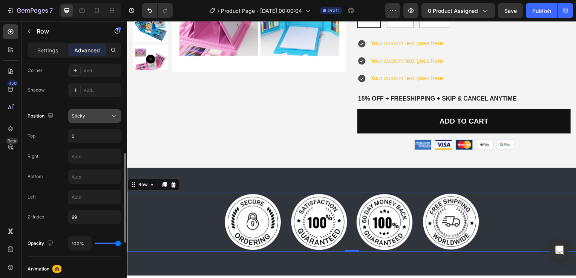
click at [109, 119] on div "Sticky" at bounding box center [95, 116] width 46 height 8
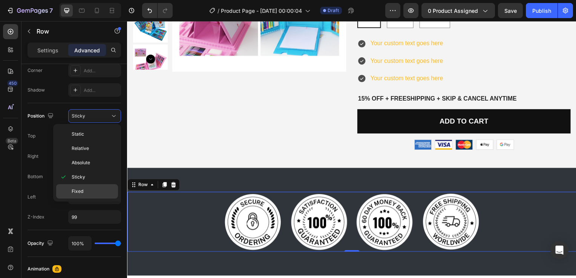
click at [91, 188] on p "Fixed" at bounding box center [93, 191] width 43 height 7
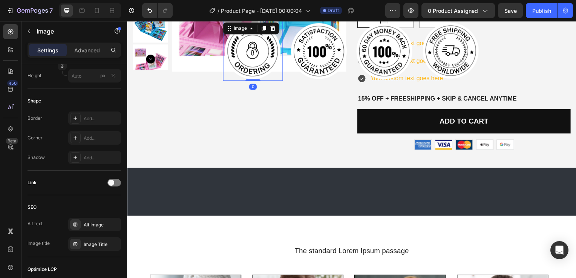
scroll to position [0, 0]
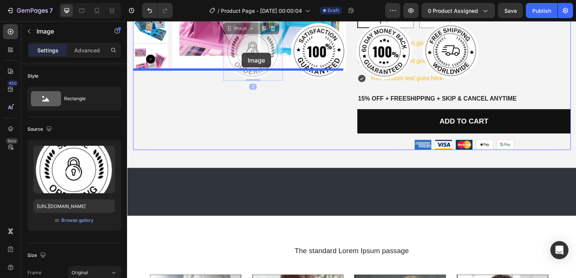
drag, startPoint x: 255, startPoint y: 66, endPoint x: 242, endPoint y: 52, distance: 18.7
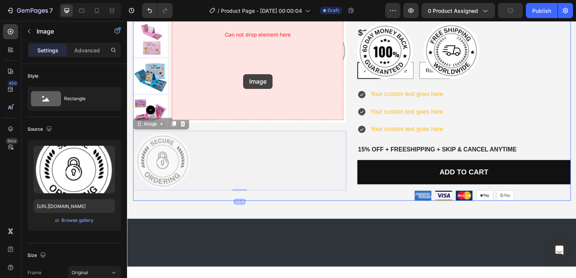
scroll to position [106, 0]
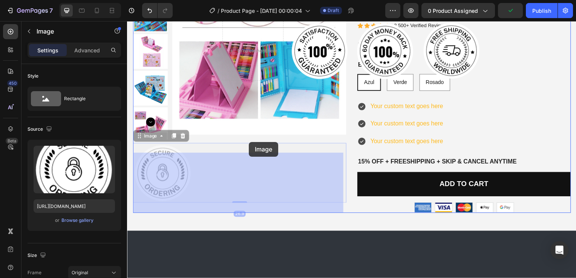
drag, startPoint x: 172, startPoint y: 114, endPoint x: 250, endPoint y: 143, distance: 83.1
click at [250, 143] on div "Header Product Images Image 26.9 Image 26.9 Best Seller Text Block Set De Arte …" at bounding box center [353, 258] width 452 height 687
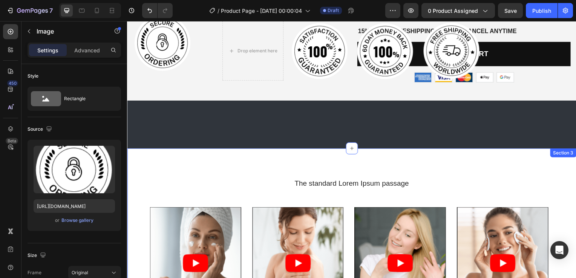
scroll to position [200, 0]
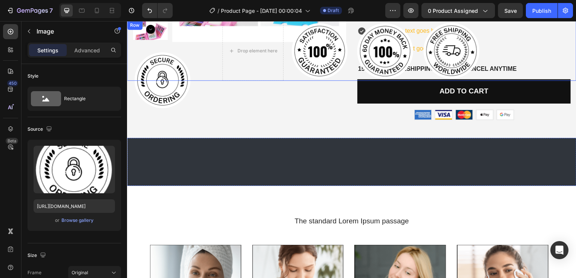
click at [154, 79] on div "Drop element here Image Image Image Row" at bounding box center [353, 51] width 452 height 60
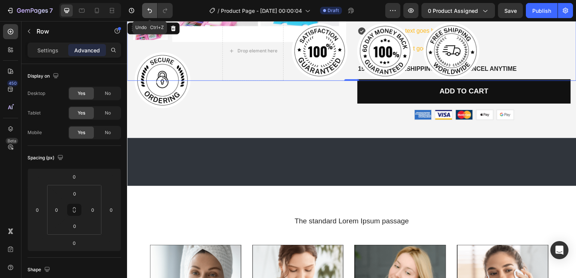
click at [146, 8] on icon "Undo/Redo" at bounding box center [150, 11] width 8 height 8
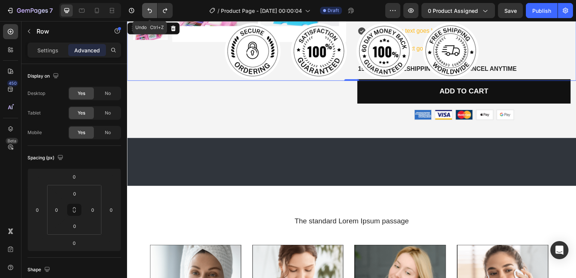
click at [146, 6] on button "Undo/Redo" at bounding box center [149, 10] width 15 height 15
click at [44, 54] on div "Settings" at bounding box center [48, 50] width 38 height 12
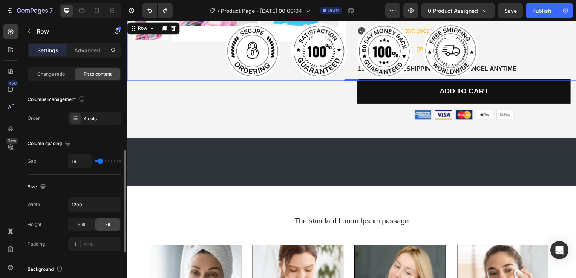
scroll to position [113, 0]
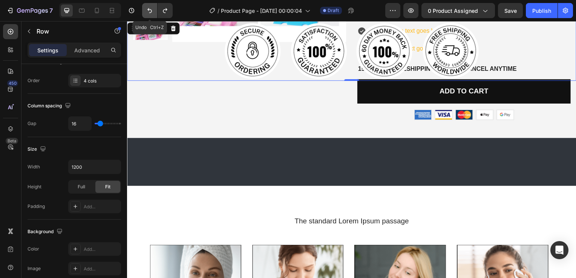
click at [147, 10] on icon "Undo/Redo" at bounding box center [150, 11] width 8 height 8
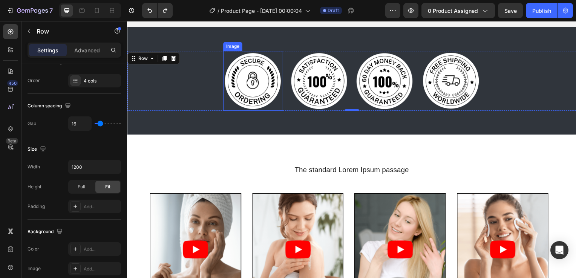
scroll to position [313, 0]
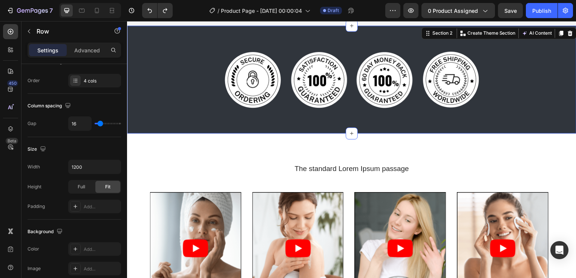
click at [289, 132] on div "Image Image Image Image Row Section 2 You can create reusable sections Create T…" at bounding box center [353, 80] width 452 height 109
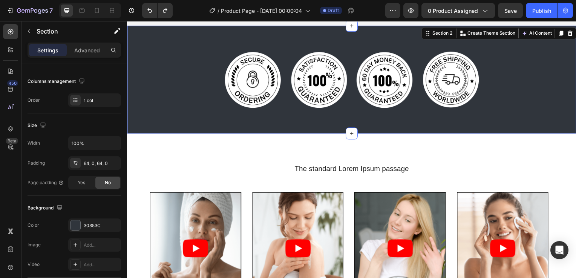
scroll to position [0, 0]
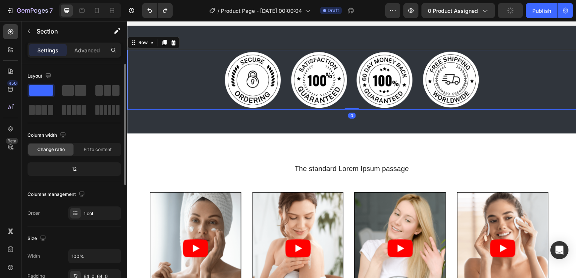
click at [191, 95] on div "Image Image Image Image Row 0" at bounding box center [353, 80] width 452 height 60
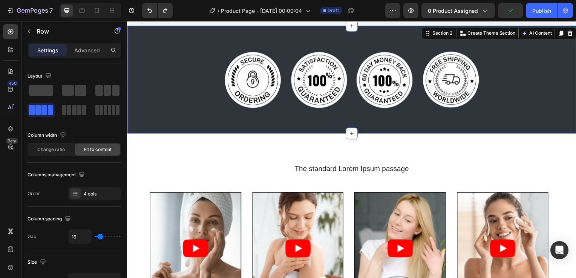
click at [157, 117] on div "Image Image Image Image Row Section 2 You can create reusable sections Create T…" at bounding box center [353, 80] width 452 height 109
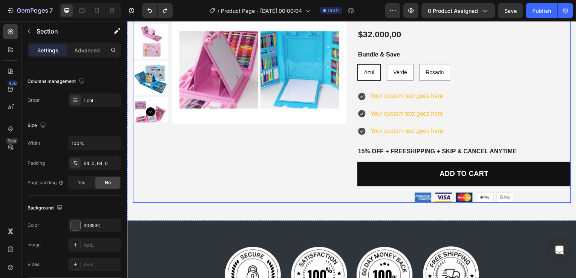
scroll to position [162, 0]
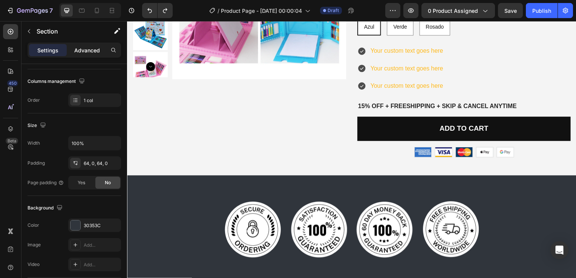
click at [87, 51] on p "Advanced" at bounding box center [87, 50] width 26 height 8
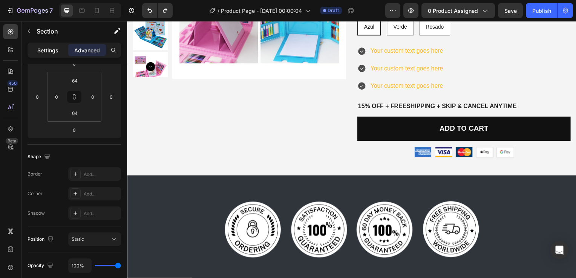
click at [49, 49] on p "Settings" at bounding box center [47, 50] width 21 height 8
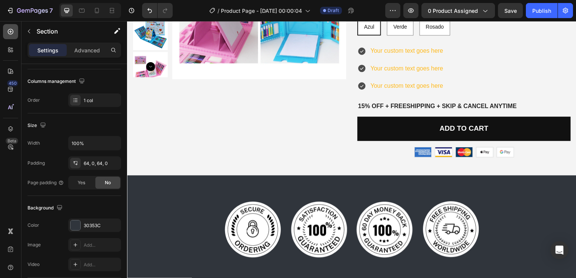
click at [8, 30] on icon at bounding box center [11, 32] width 6 height 6
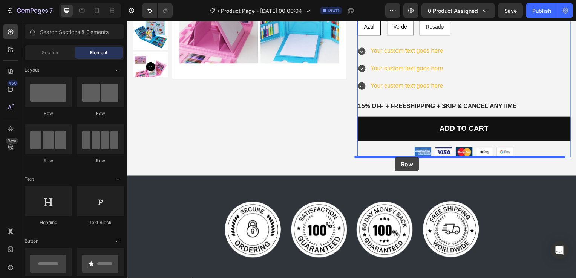
drag, startPoint x: 228, startPoint y: 169, endPoint x: 397, endPoint y: 158, distance: 168.9
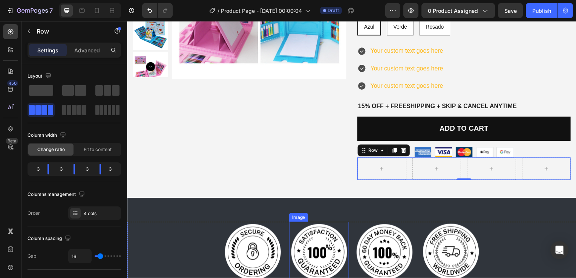
click at [331, 250] on img at bounding box center [320, 254] width 60 height 60
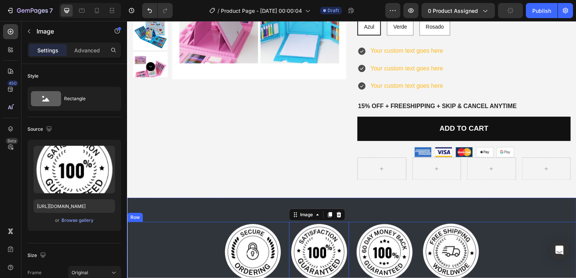
click at [197, 234] on div "Image Image 0 Image Image Row" at bounding box center [353, 254] width 452 height 60
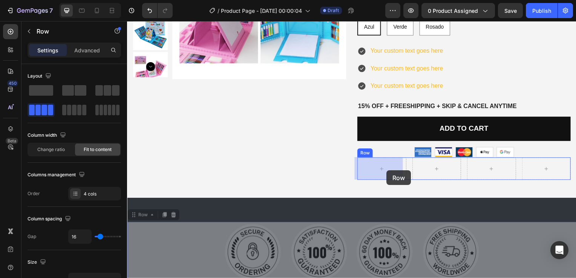
drag, startPoint x: 192, startPoint y: 239, endPoint x: 388, endPoint y: 172, distance: 207.2
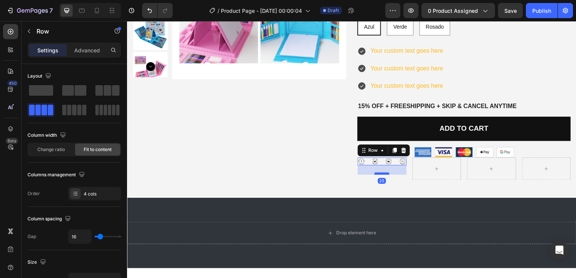
drag, startPoint x: 383, startPoint y: 164, endPoint x: 384, endPoint y: 173, distance: 9.5
click at [384, 174] on div at bounding box center [383, 175] width 15 height 2
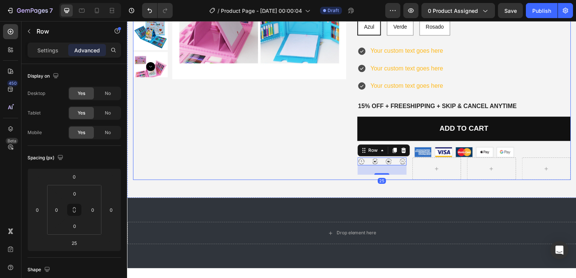
click at [290, 170] on div "Product Images" at bounding box center [240, 43] width 215 height 277
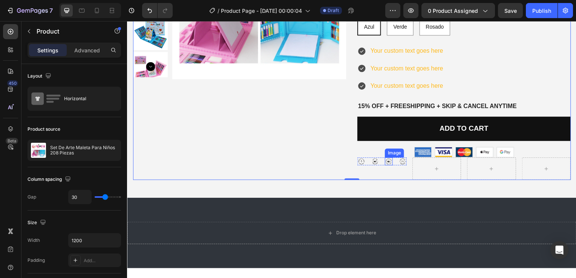
click at [386, 163] on img at bounding box center [390, 163] width 8 height 8
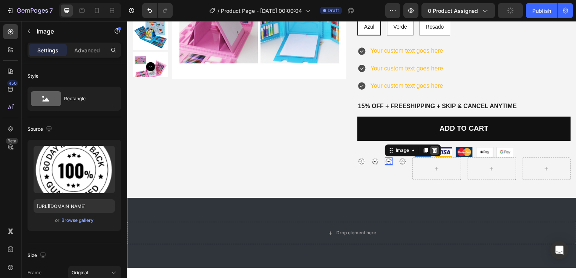
click at [435, 150] on icon at bounding box center [436, 151] width 5 height 5
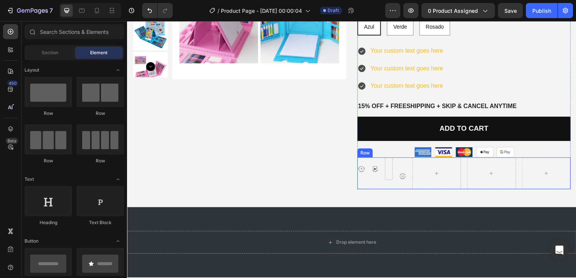
click at [400, 179] on div "Image" at bounding box center [404, 178] width 8 height 8
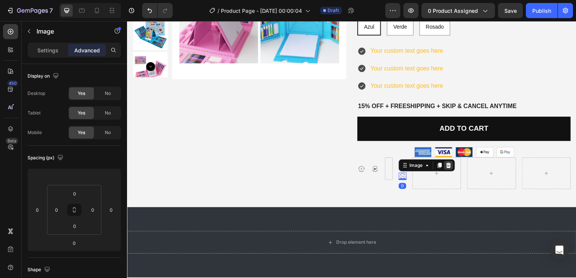
click at [449, 165] on icon at bounding box center [451, 167] width 6 height 6
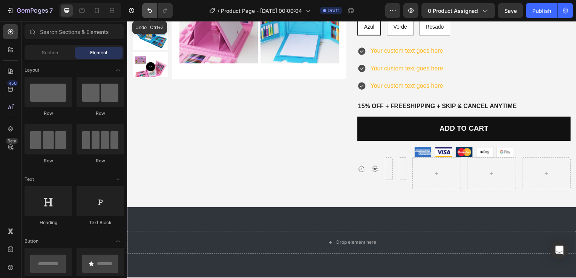
click at [145, 5] on button "Undo/Redo" at bounding box center [149, 10] width 15 height 15
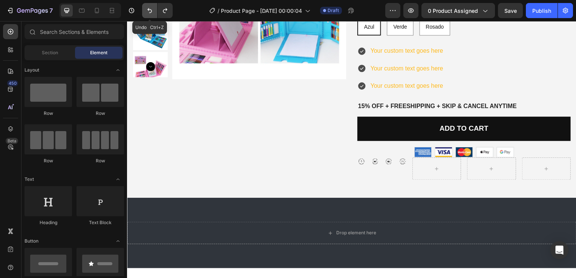
click at [145, 5] on button "Undo/Redo" at bounding box center [149, 10] width 15 height 15
click at [149, 13] on icon "Undo/Redo" at bounding box center [150, 11] width 8 height 8
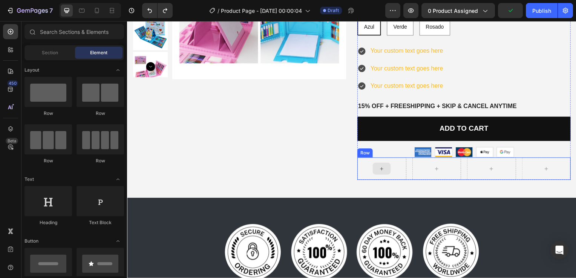
click at [366, 175] on div at bounding box center [383, 170] width 49 height 23
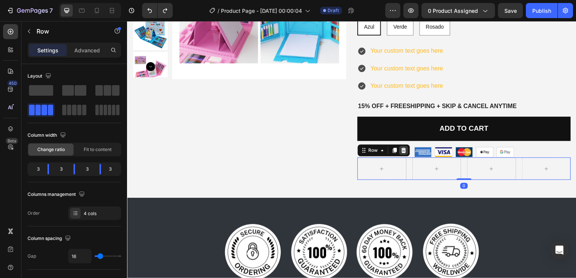
click at [406, 149] on div at bounding box center [405, 151] width 9 height 9
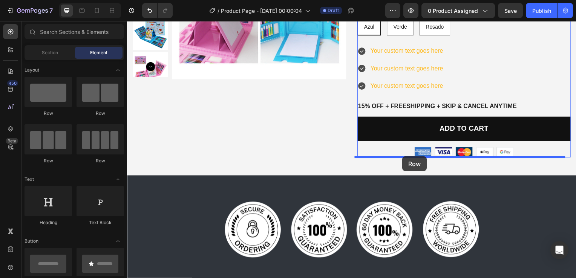
drag, startPoint x: 178, startPoint y: 127, endPoint x: 405, endPoint y: 158, distance: 229.1
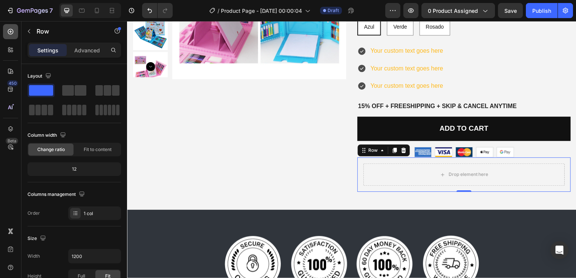
click at [6, 33] on div at bounding box center [10, 31] width 15 height 15
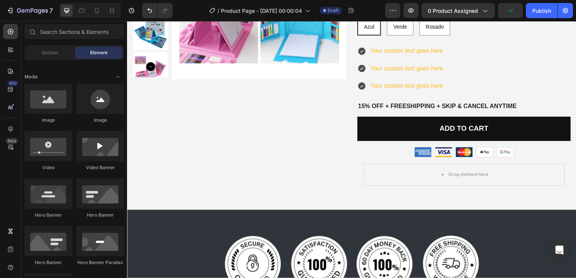
scroll to position [38, 0]
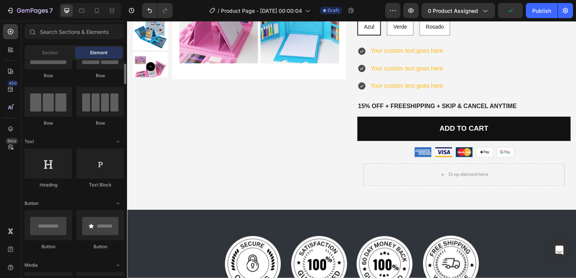
click at [50, 60] on div "Section Element" at bounding box center [75, 52] width 100 height 15
click at [48, 53] on span "Section" at bounding box center [50, 52] width 16 height 7
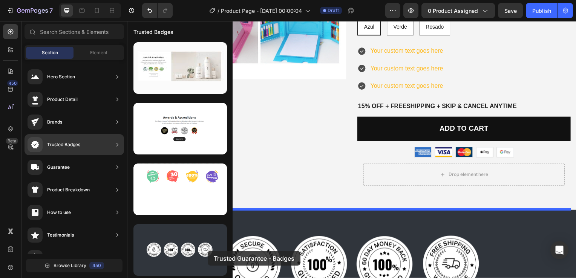
scroll to position [179, 0]
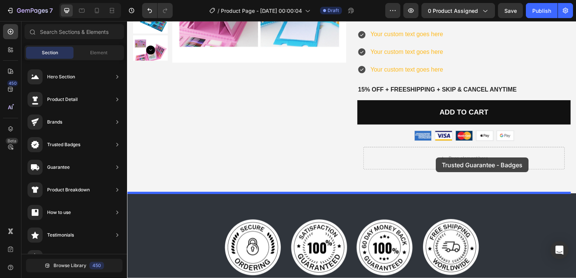
drag, startPoint x: 310, startPoint y: 269, endPoint x: 438, endPoint y: 159, distance: 169.2
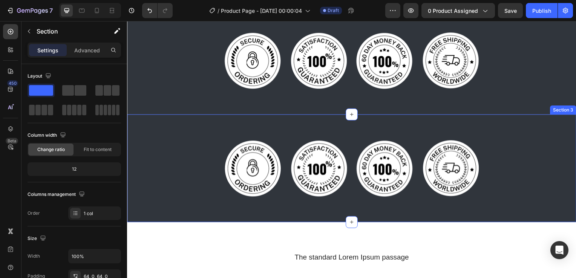
scroll to position [367, 0]
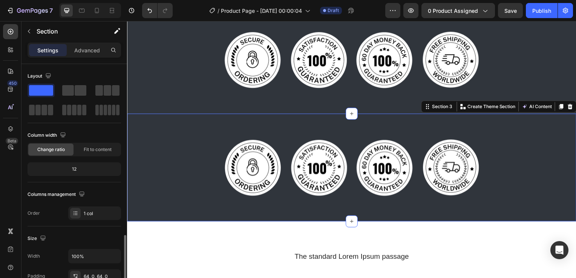
click at [170, 129] on div "Image Image Image Image Row Section 3 You can create reusable sections Create T…" at bounding box center [353, 169] width 452 height 109
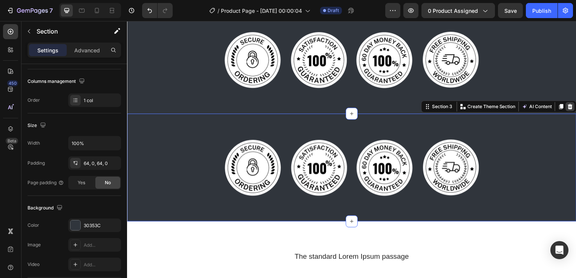
click at [571, 107] on icon at bounding box center [573, 107] width 5 height 5
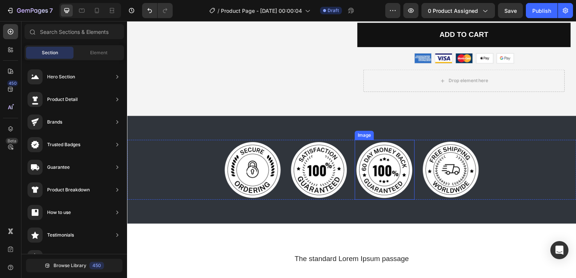
scroll to position [254, 0]
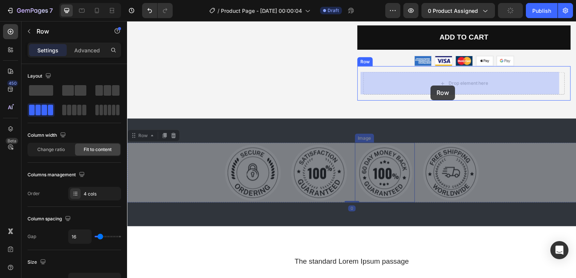
drag, startPoint x: 351, startPoint y: 159, endPoint x: 433, endPoint y: 86, distance: 109.8
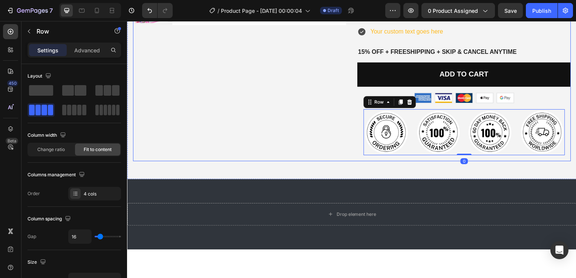
scroll to position [216, 0]
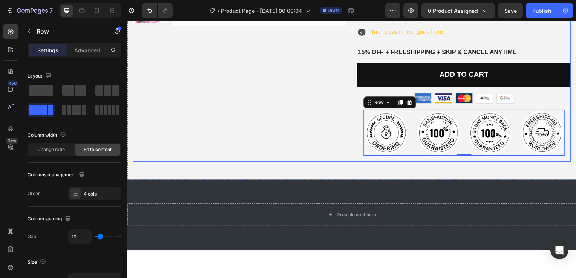
click at [283, 146] on div "Product Images" at bounding box center [240, 6] width 215 height 313
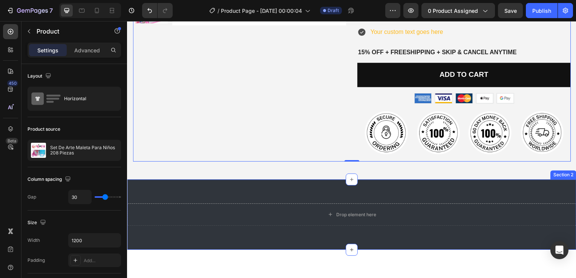
click at [351, 193] on div "Drop element here Section 2" at bounding box center [353, 216] width 452 height 71
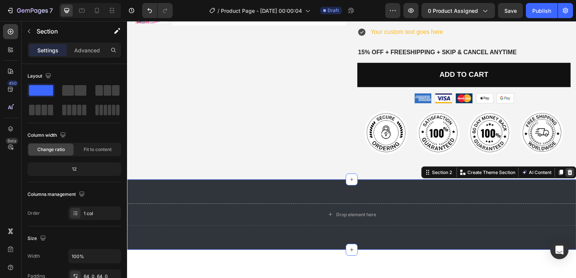
click at [571, 172] on icon at bounding box center [573, 173] width 5 height 5
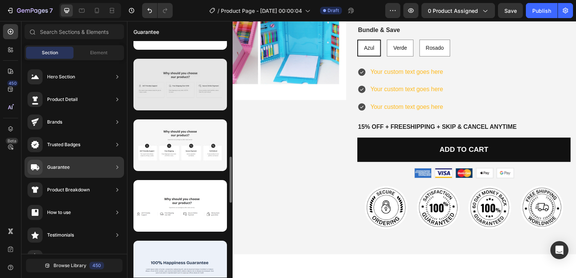
scroll to position [554, 0]
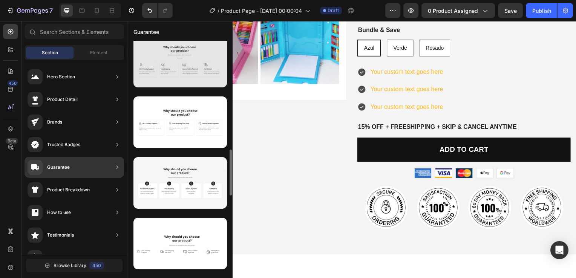
click at [189, 81] on div at bounding box center [180, 62] width 94 height 52
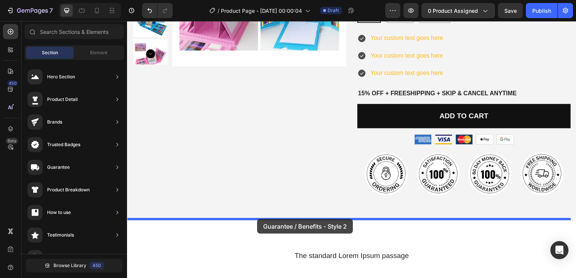
drag, startPoint x: 314, startPoint y: 91, endPoint x: 258, endPoint y: 221, distance: 141.0
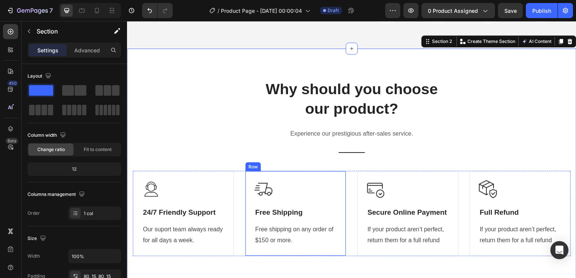
scroll to position [235, 0]
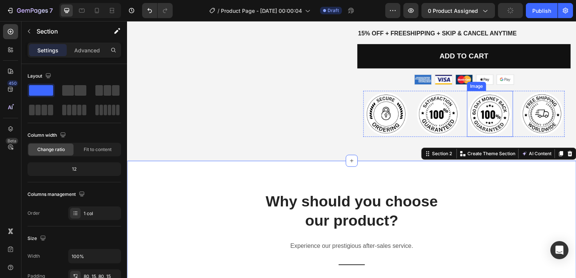
click at [481, 120] on img at bounding box center [492, 115] width 46 height 46
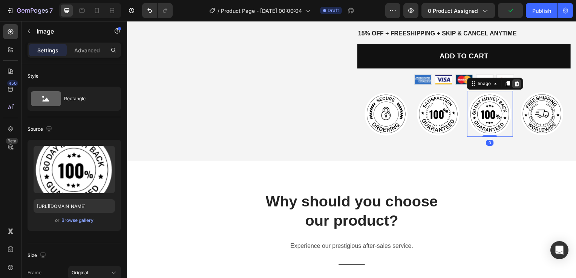
click at [517, 85] on icon at bounding box center [519, 84] width 5 height 5
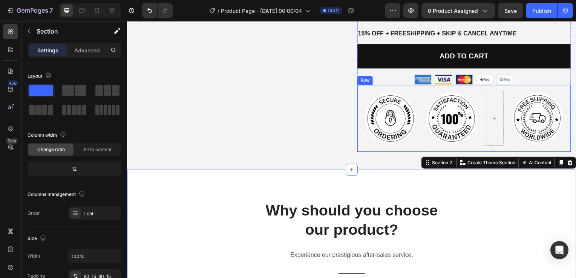
click at [498, 138] on div at bounding box center [496, 119] width 19 height 55
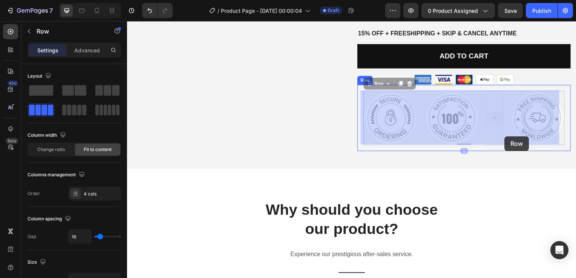
drag, startPoint x: 493, startPoint y: 137, endPoint x: 507, endPoint y: 137, distance: 14.3
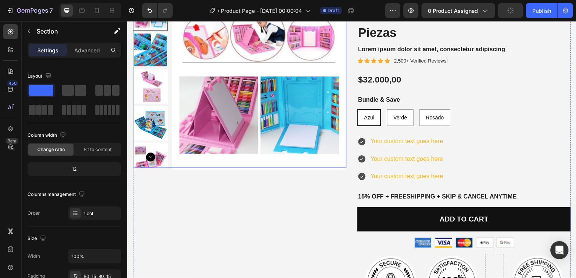
scroll to position [122, 0]
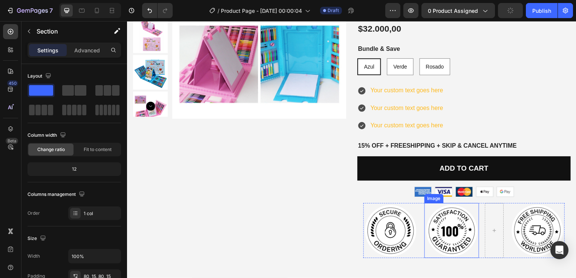
click at [421, 246] on div "Image Image Image Row" at bounding box center [466, 232] width 203 height 55
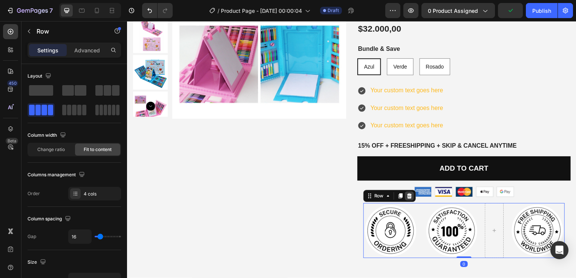
click at [409, 197] on icon at bounding box center [411, 197] width 5 height 5
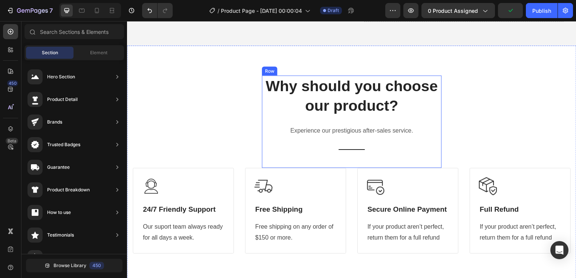
scroll to position [348, 0]
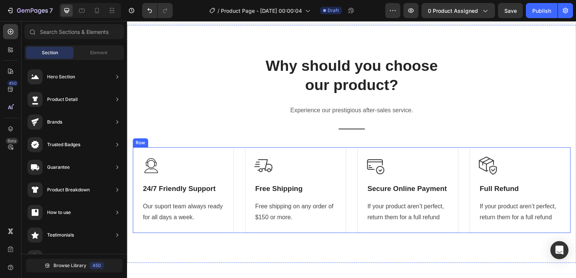
click at [238, 164] on div "Image 24/7 Friendly Support Heading Our suport team always ready for all days a…" at bounding box center [353, 192] width 441 height 86
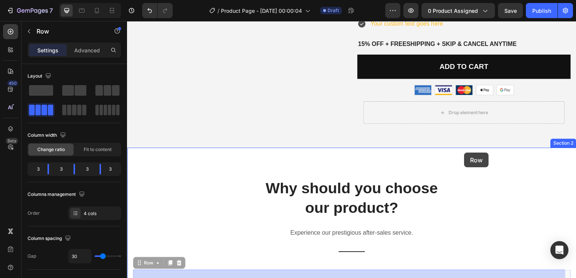
scroll to position [198, 0]
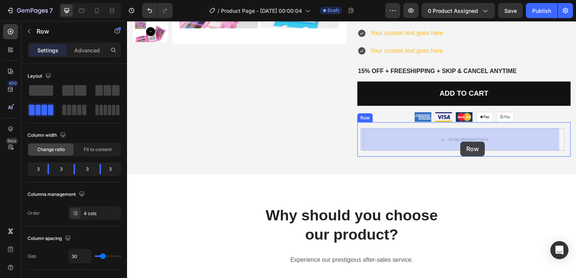
drag, startPoint x: 237, startPoint y: 164, endPoint x: 463, endPoint y: 143, distance: 226.9
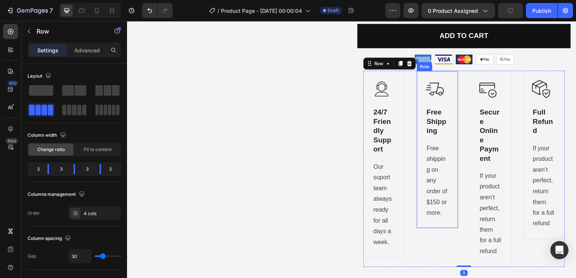
scroll to position [273, 0]
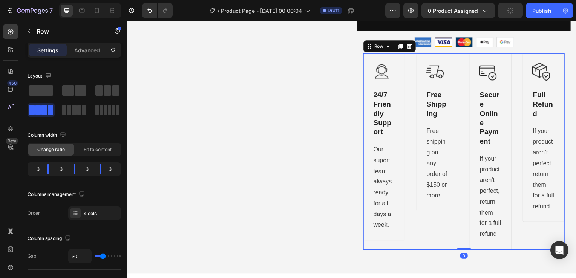
drag, startPoint x: 461, startPoint y: 260, endPoint x: 460, endPoint y: 215, distance: 45.3
click at [460, 215] on div "Image 24/7 Friendly Support Heading Our suport team always ready for all days a…" at bounding box center [466, 153] width 203 height 198
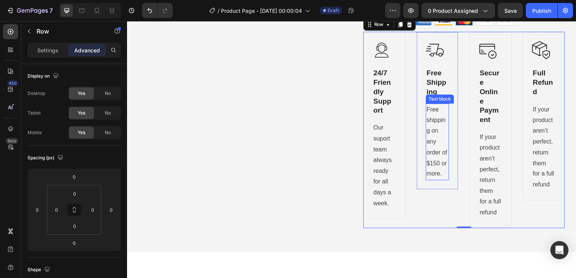
scroll to position [311, 0]
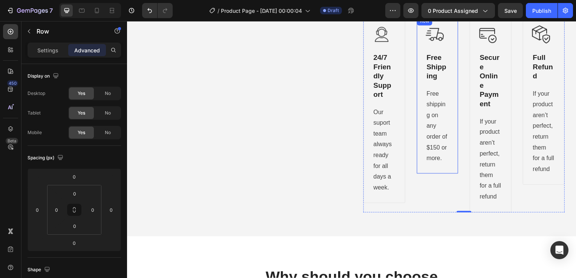
click at [454, 86] on div "Image Free Shipping Heading Free shipping on any order of $150 or more. Text bl…" at bounding box center [439, 95] width 42 height 159
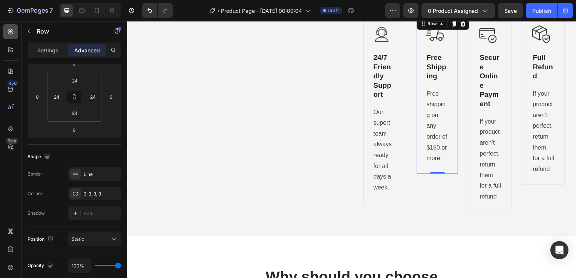
click at [13, 34] on icon at bounding box center [11, 32] width 8 height 8
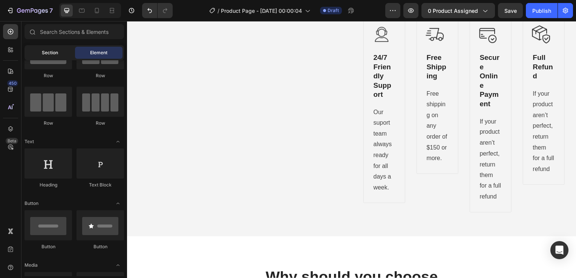
click at [54, 57] on div "Section" at bounding box center [50, 53] width 48 height 12
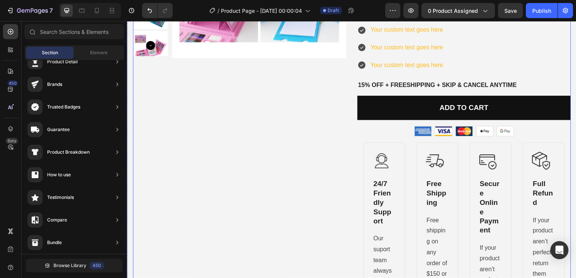
scroll to position [235, 0]
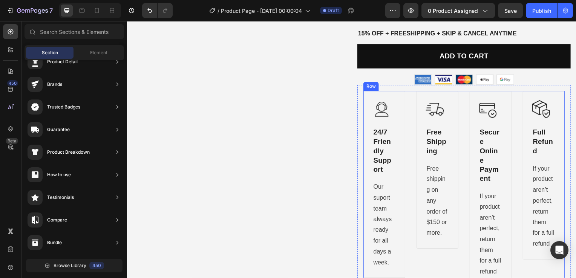
click at [407, 135] on div "Image 24/7 Friendly Support Heading Our suport team always ready for all days a…" at bounding box center [466, 191] width 203 height 198
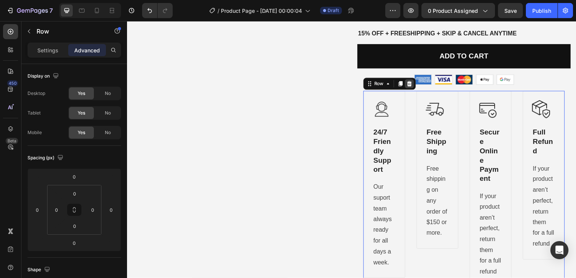
click at [409, 82] on icon at bounding box center [411, 84] width 5 height 5
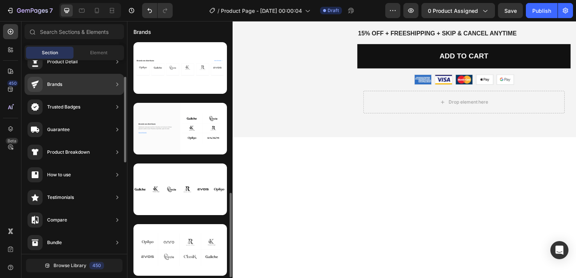
scroll to position [123, 0]
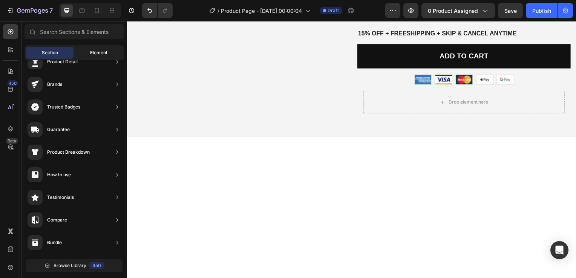
click at [92, 56] on div "Element" at bounding box center [99, 53] width 48 height 12
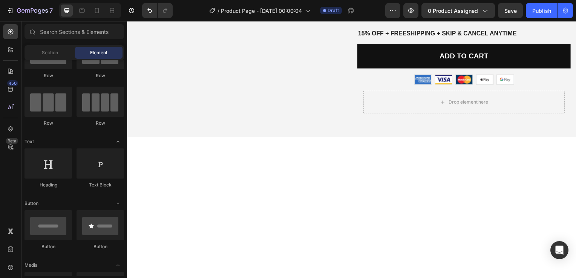
scroll to position [0, 0]
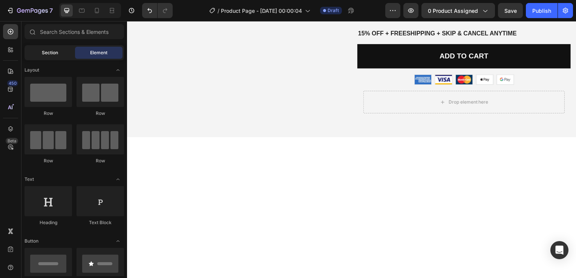
click at [50, 52] on span "Section" at bounding box center [50, 52] width 16 height 7
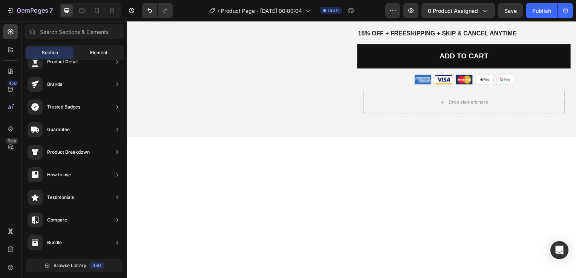
click at [84, 49] on div "Element" at bounding box center [99, 53] width 48 height 12
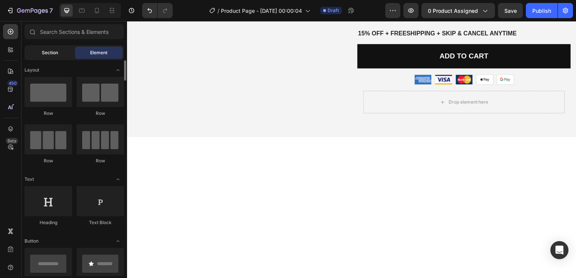
click at [55, 51] on span "Section" at bounding box center [50, 52] width 16 height 7
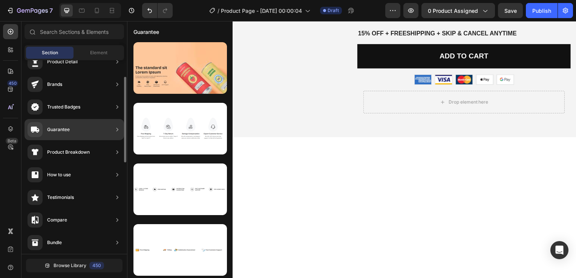
scroll to position [1, 0]
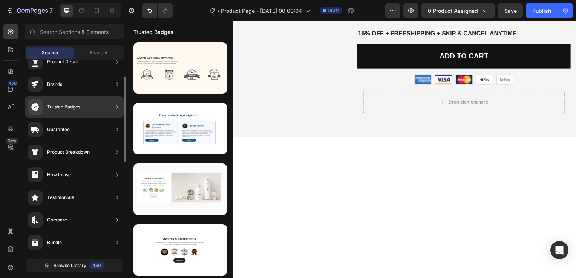
click at [92, 142] on div "Guarantee" at bounding box center [75, 152] width 100 height 21
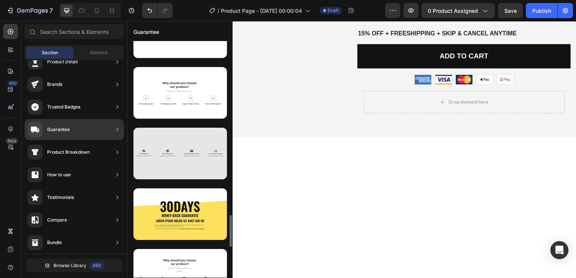
scroll to position [491, 0]
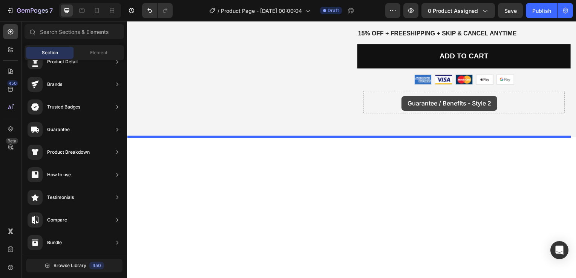
drag, startPoint x: 310, startPoint y: 155, endPoint x: 405, endPoint y: 98, distance: 111.0
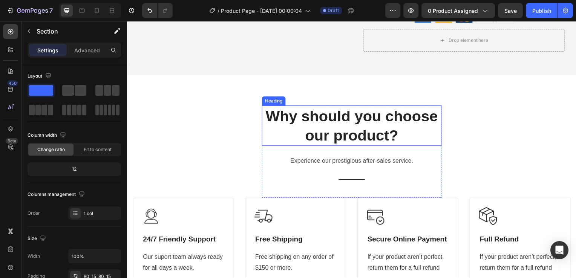
scroll to position [326, 0]
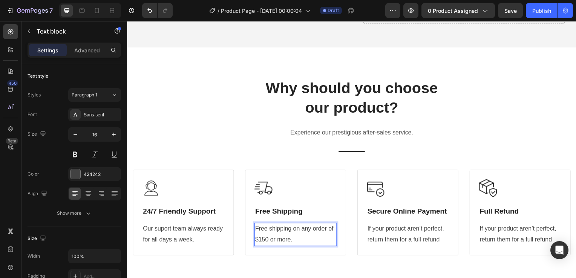
click at [310, 235] on p "Free shipping on any order of $150 or more." at bounding box center [296, 236] width 81 height 22
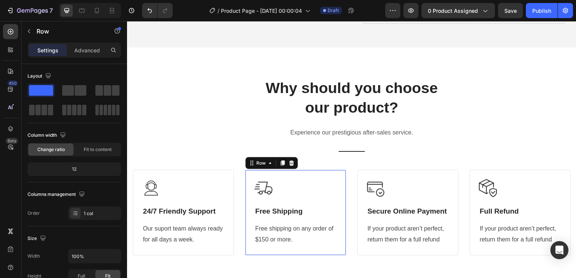
click at [310, 255] on div "Image Free Shipping Heading Free shipping on any order of $150 or more. Text bl…" at bounding box center [297, 214] width 102 height 86
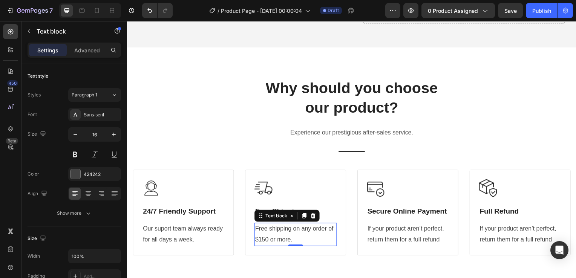
click at [310, 240] on p "Free shipping on any order of $150 or more." at bounding box center [296, 236] width 81 height 22
click at [312, 216] on icon at bounding box center [314, 217] width 5 height 5
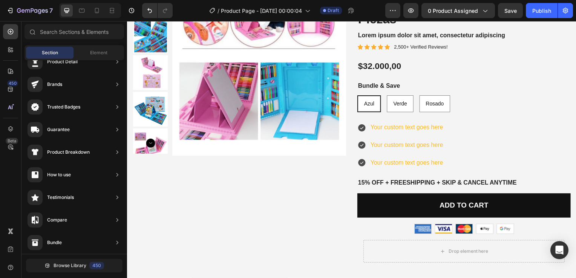
scroll to position [62, 0]
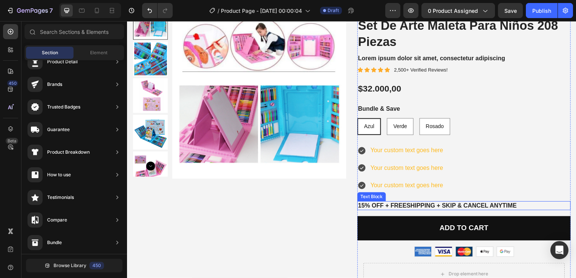
click at [423, 207] on p "15% off + Freeshipping + Skip & Cancel Anytime" at bounding box center [466, 208] width 213 height 8
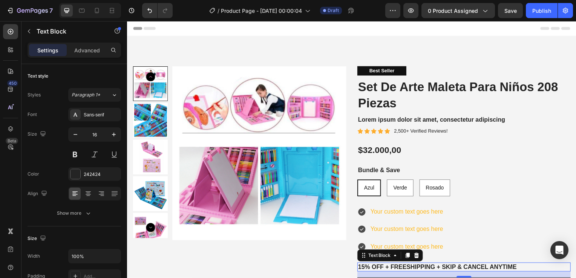
scroll to position [62, 0]
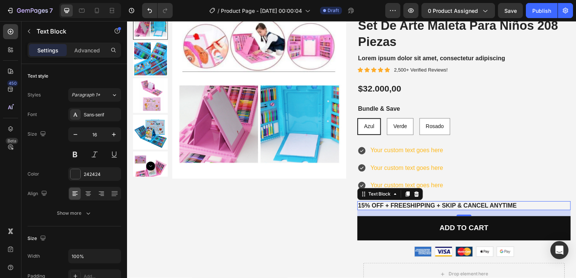
click at [473, 204] on p "15% off + Freeshipping + Skip & Cancel Anytime" at bounding box center [466, 208] width 213 height 8
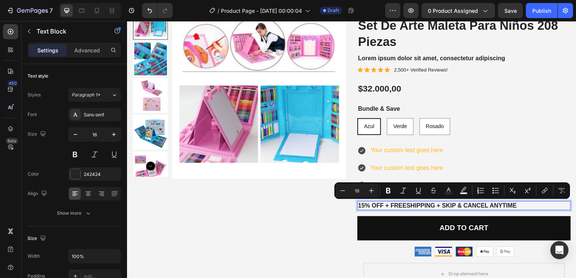
click at [502, 206] on p "15% off + Freeshipping + Skip & Cancel Anytime" at bounding box center [466, 208] width 213 height 8
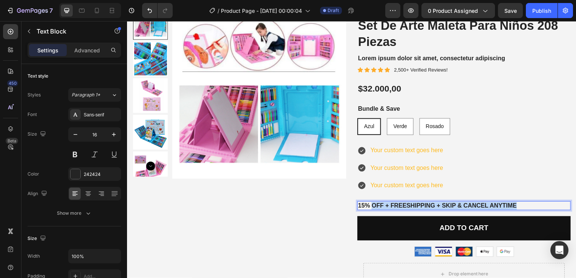
drag, startPoint x: 520, startPoint y: 206, endPoint x: 372, endPoint y: 205, distance: 147.0
click at [372, 205] on p "15% off + Freeshipping + Skip & Cancel Anytime" at bounding box center [466, 208] width 213 height 8
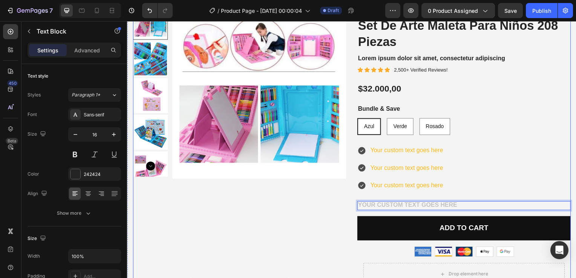
click at [279, 183] on div "Product Images" at bounding box center [240, 149] width 215 height 289
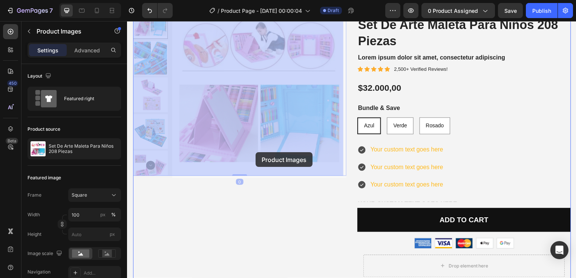
scroll to position [75, 0]
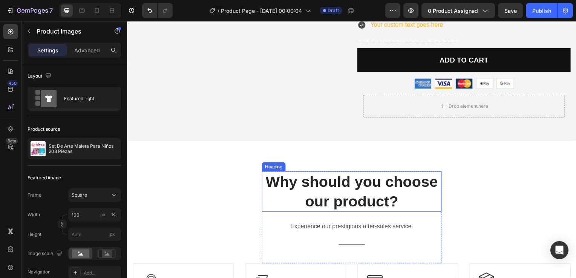
scroll to position [339, 0]
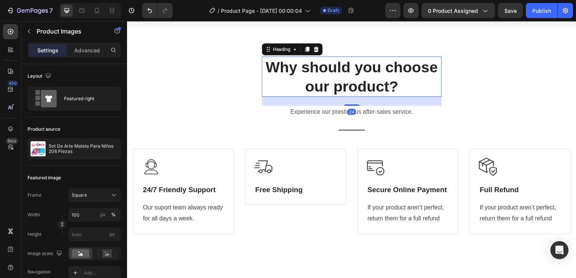
click at [376, 85] on p "Why should you choose our product?" at bounding box center [353, 77] width 179 height 39
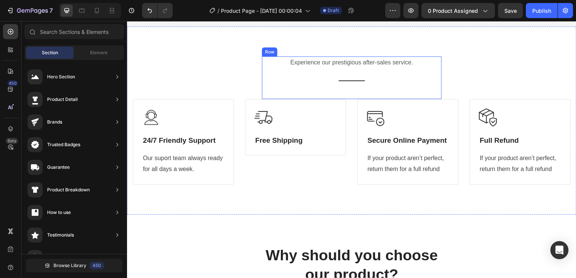
click at [371, 70] on div "Experience our prestigious after-sales service. Text block Title Line" at bounding box center [353, 72] width 181 height 31
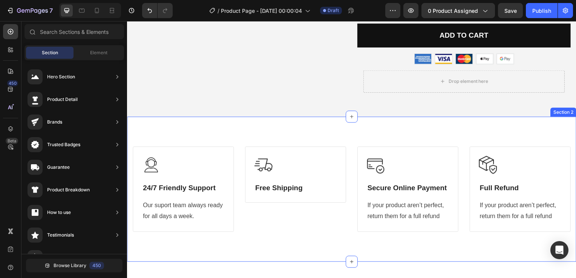
scroll to position [189, 0]
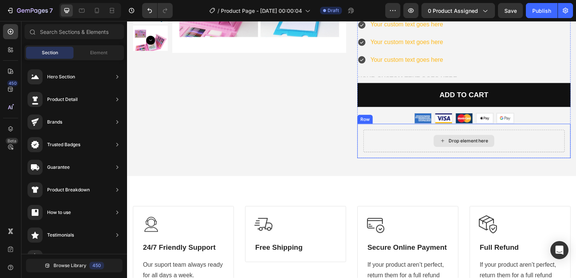
click at [425, 142] on div "Drop element here" at bounding box center [466, 142] width 203 height 23
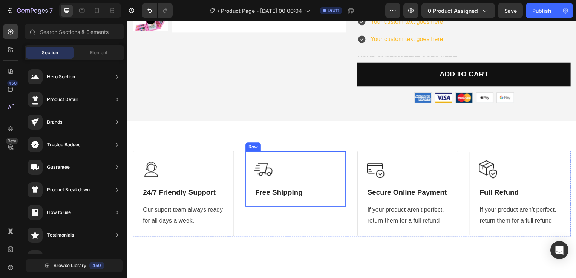
scroll to position [226, 0]
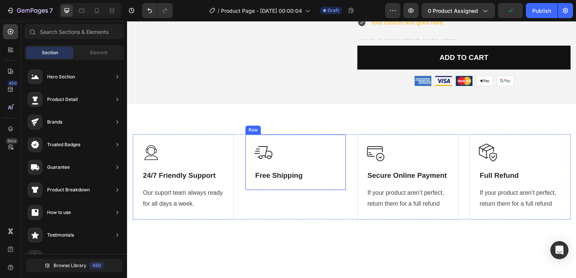
click at [303, 185] on div "Image Free Shipping Heading Row" at bounding box center [297, 163] width 102 height 57
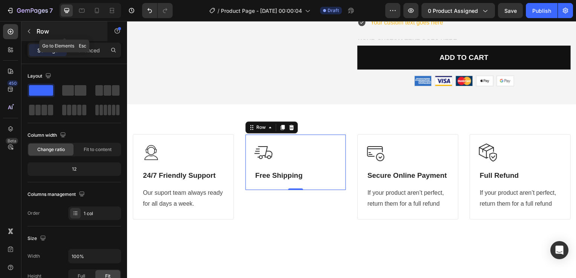
click at [44, 29] on p "Row" at bounding box center [69, 31] width 64 height 9
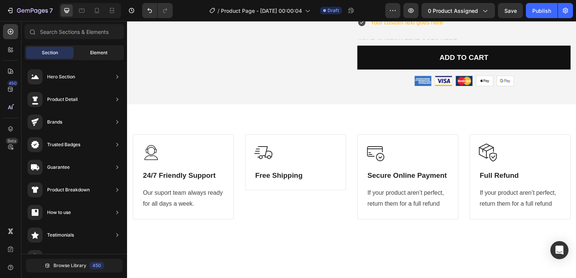
click at [97, 53] on span "Element" at bounding box center [98, 52] width 17 height 7
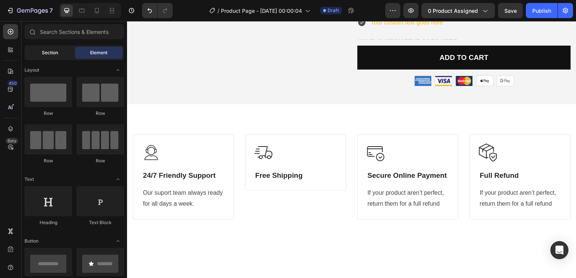
click at [44, 55] on span "Section" at bounding box center [50, 52] width 16 height 7
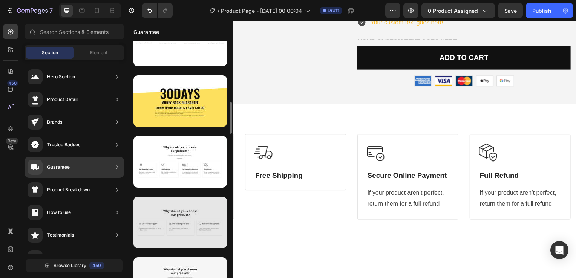
scroll to position [491, 0]
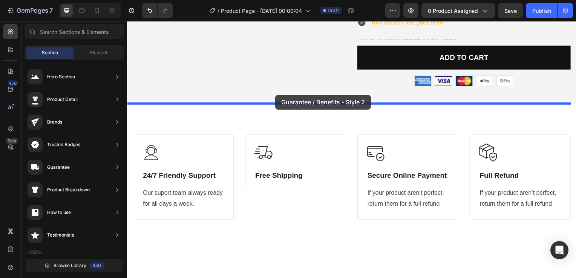
drag, startPoint x: 293, startPoint y: 157, endPoint x: 277, endPoint y: 96, distance: 62.7
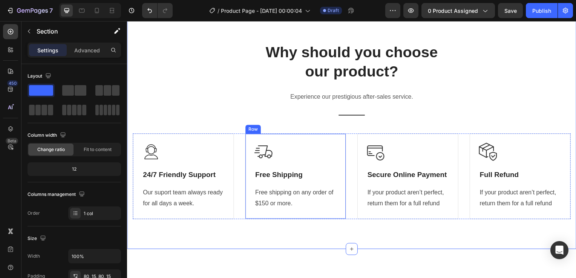
scroll to position [302, 0]
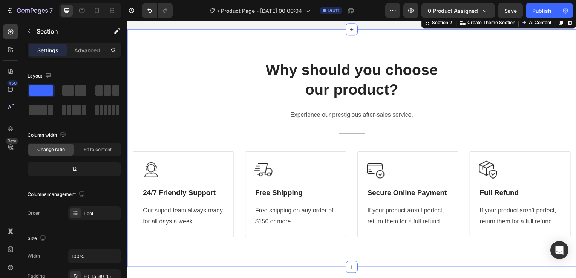
click at [238, 96] on div "Why should you choose our product? Heading Experience our prestigious after-sal…" at bounding box center [353, 149] width 441 height 179
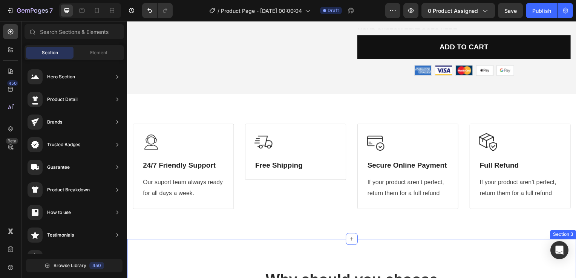
scroll to position [226, 0]
